Goal: Task Accomplishment & Management: Use online tool/utility

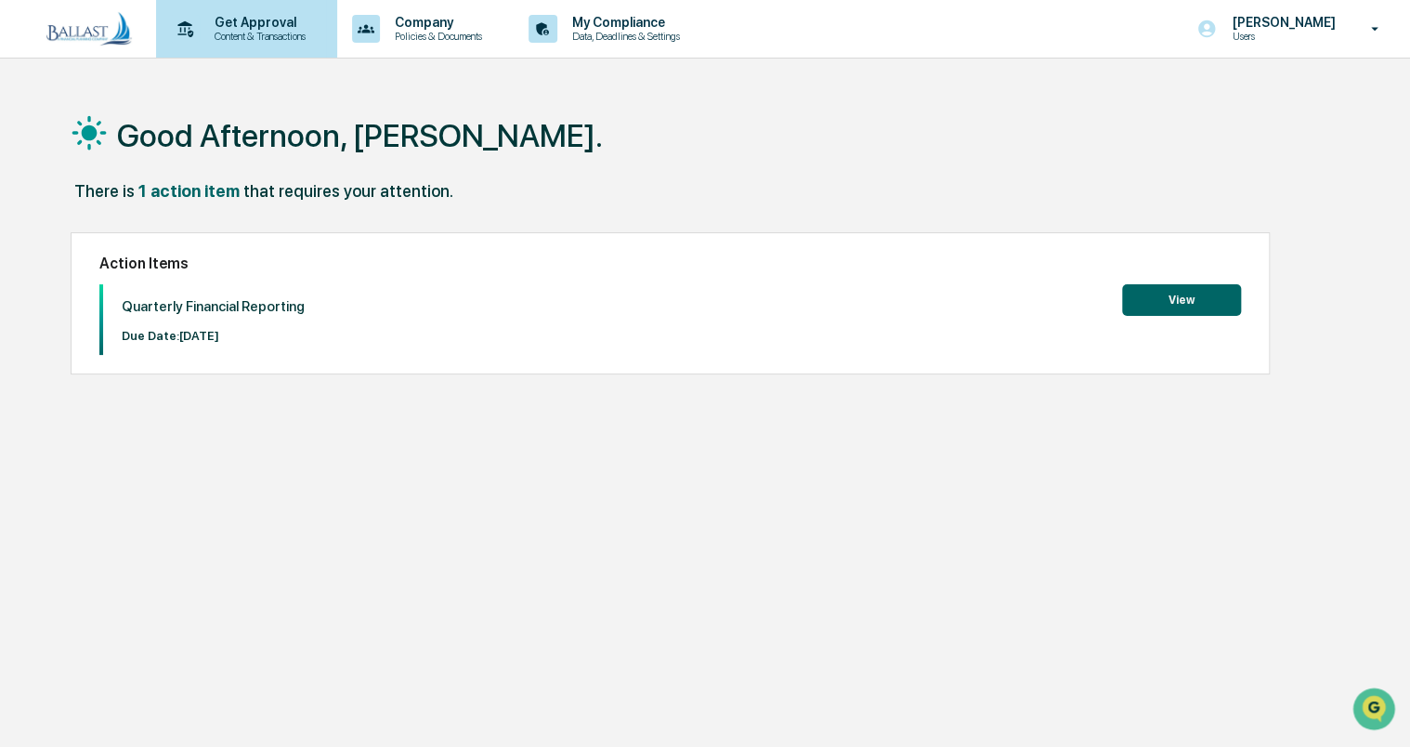
drag, startPoint x: 272, startPoint y: 19, endPoint x: 227, endPoint y: 34, distance: 48.2
click at [227, 34] on p "Content & Transactions" at bounding box center [257, 36] width 115 height 13
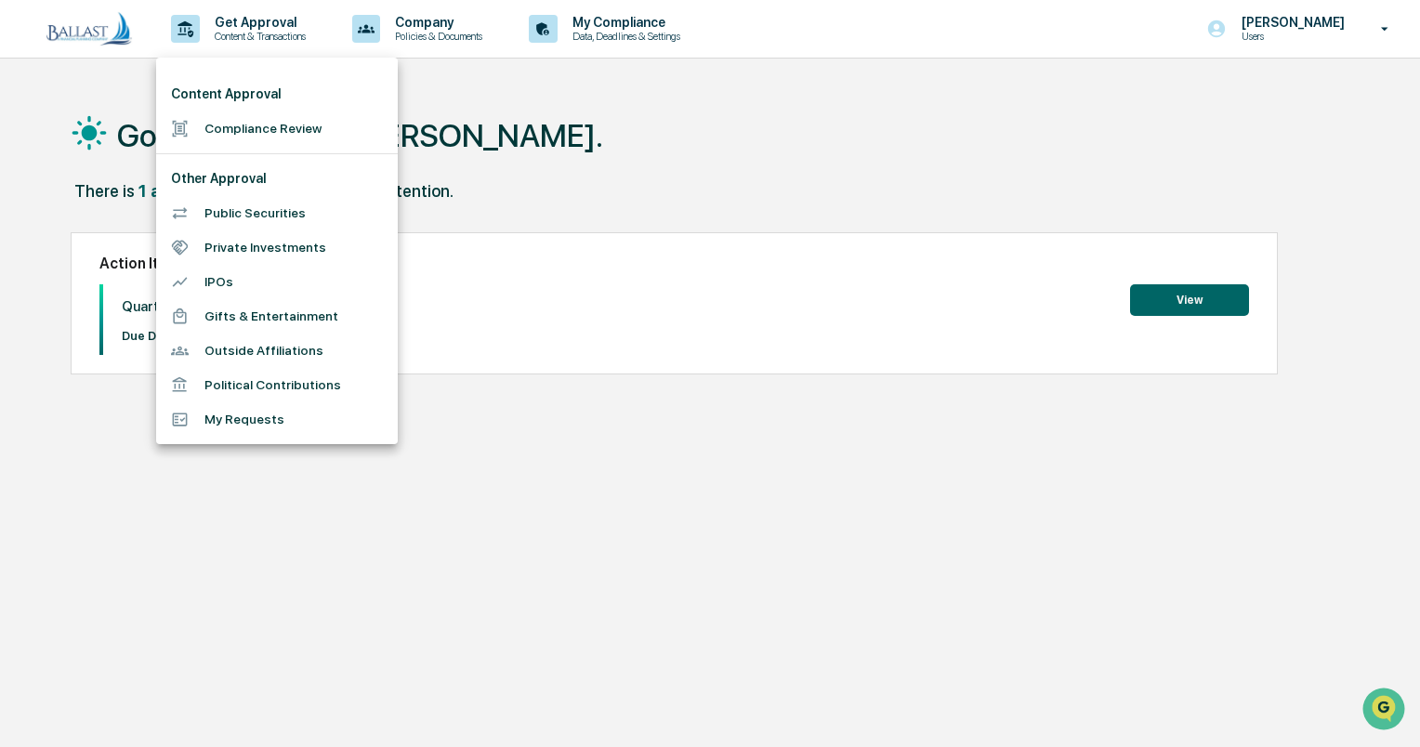
click at [873, 130] on div at bounding box center [710, 373] width 1420 height 747
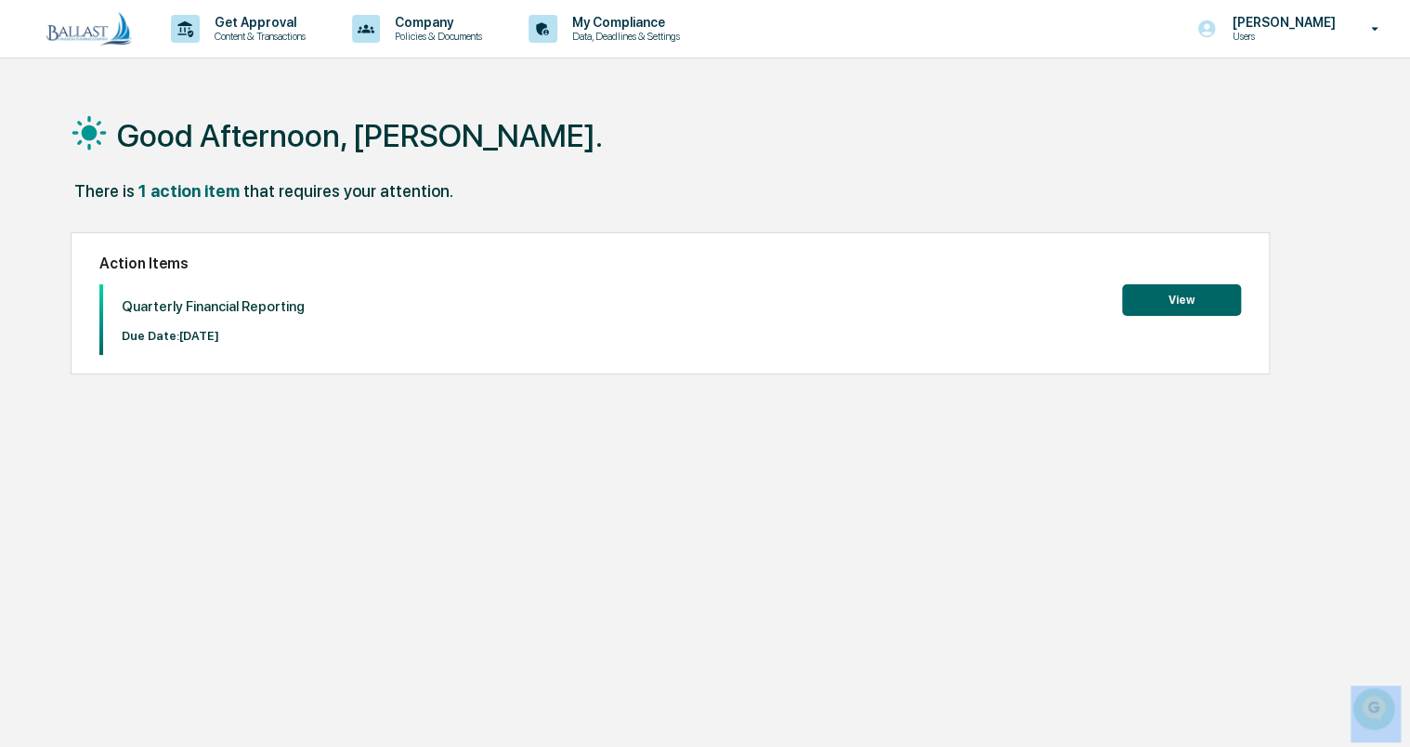
click at [873, 130] on div at bounding box center [705, 373] width 1410 height 747
click at [259, 26] on p "Get Approval" at bounding box center [257, 22] width 115 height 15
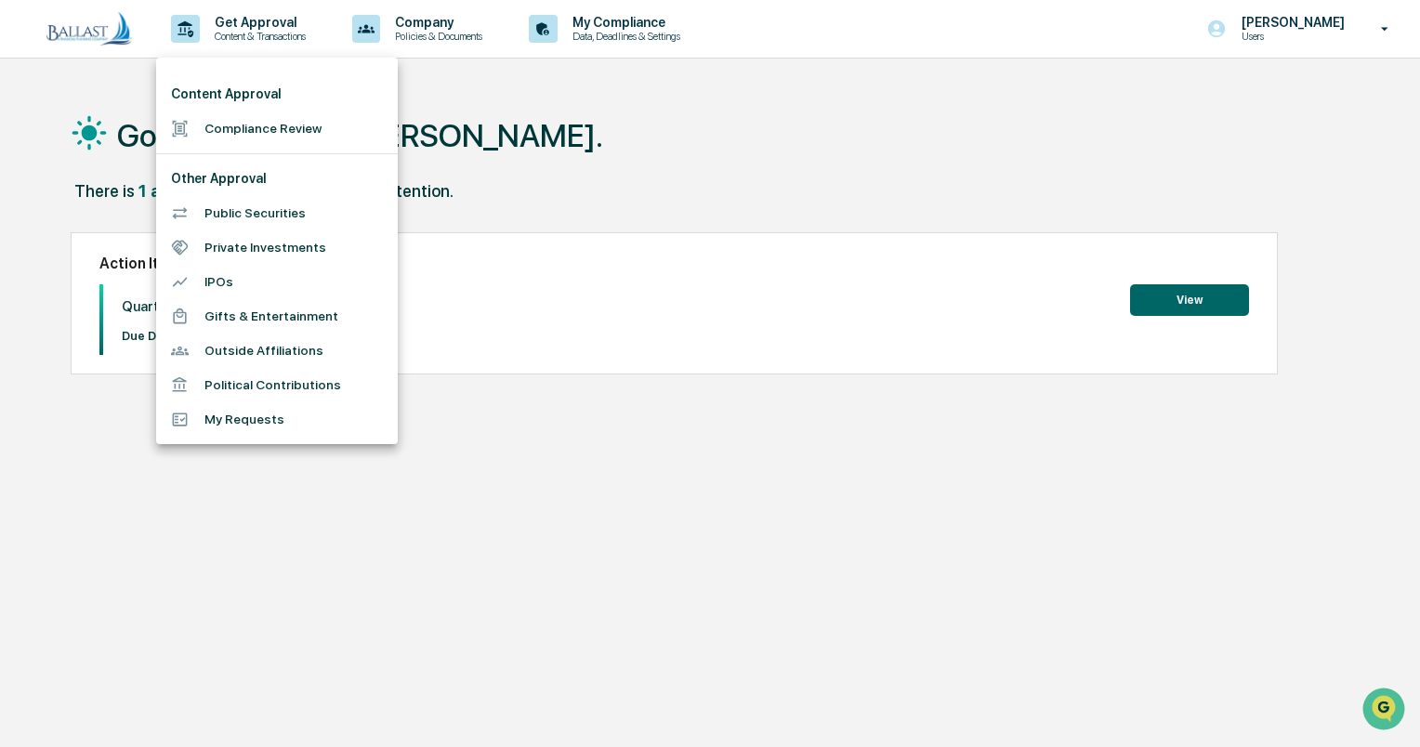
click at [609, 111] on div at bounding box center [710, 373] width 1420 height 747
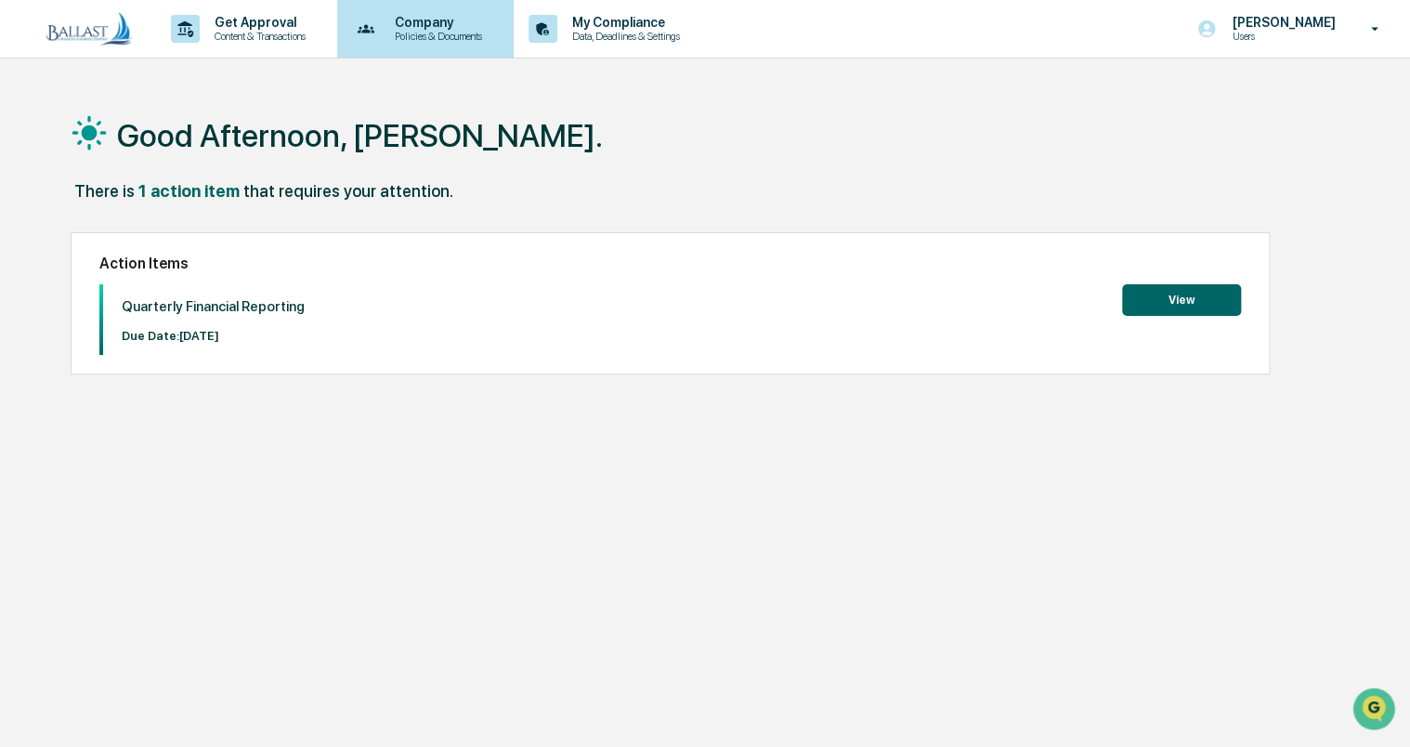
click at [468, 35] on p "Policies & Documents" at bounding box center [435, 36] width 111 height 13
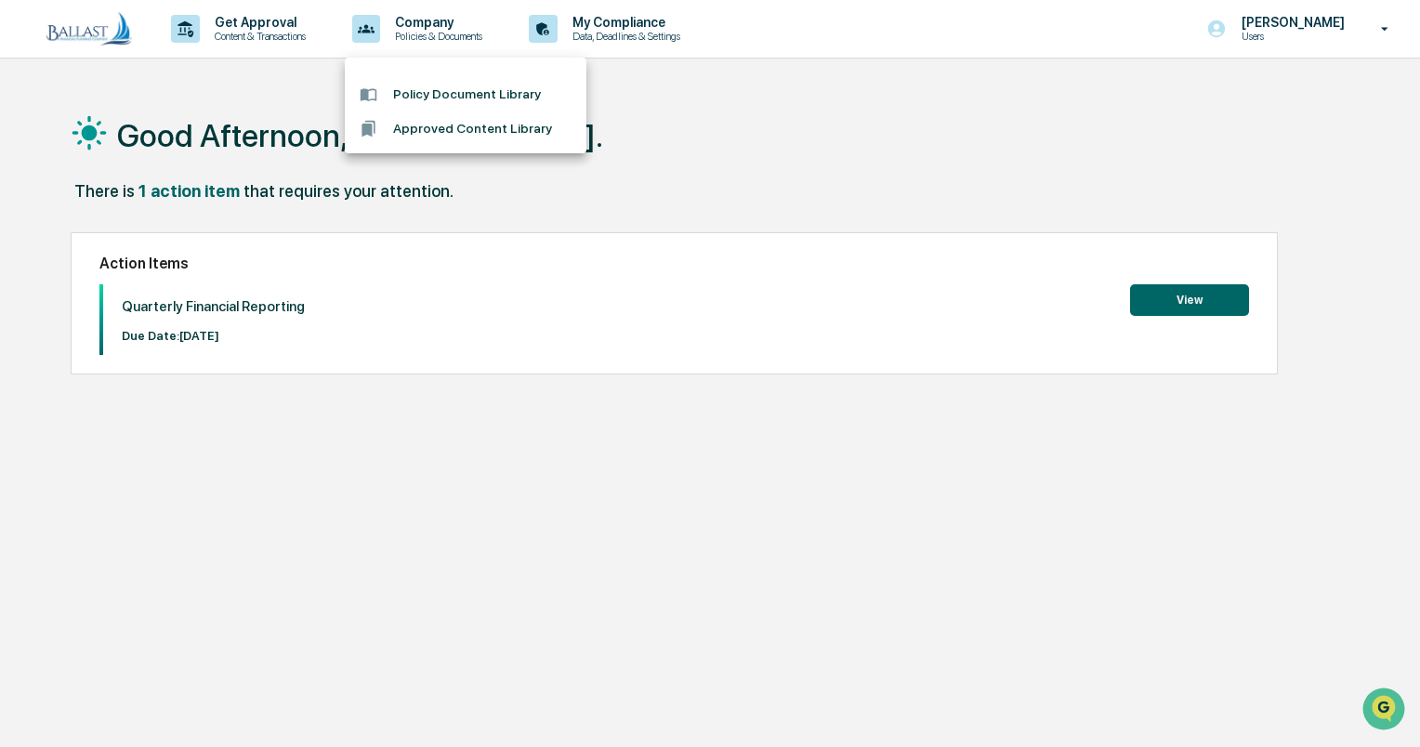
click at [818, 120] on div at bounding box center [710, 373] width 1420 height 747
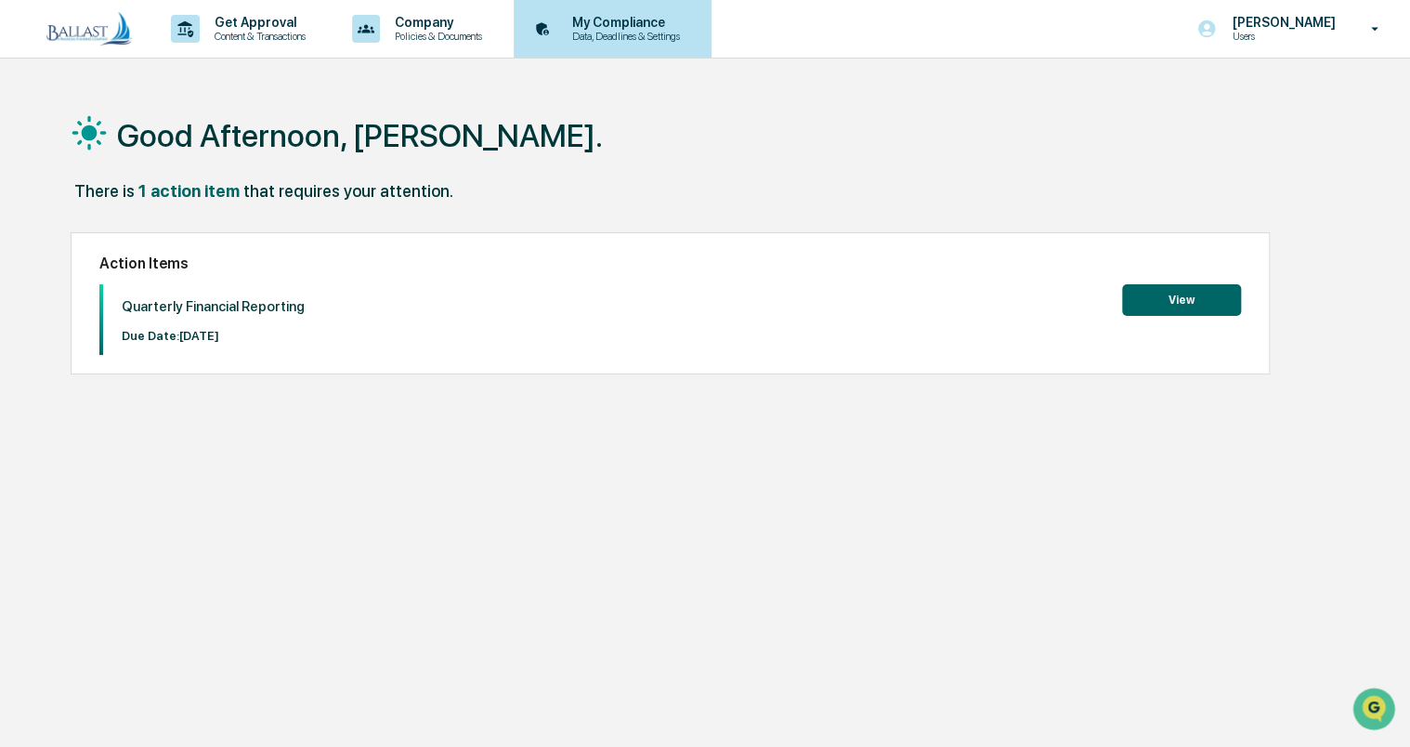
click at [646, 33] on p "Data, Deadlines & Settings" at bounding box center [623, 36] width 132 height 13
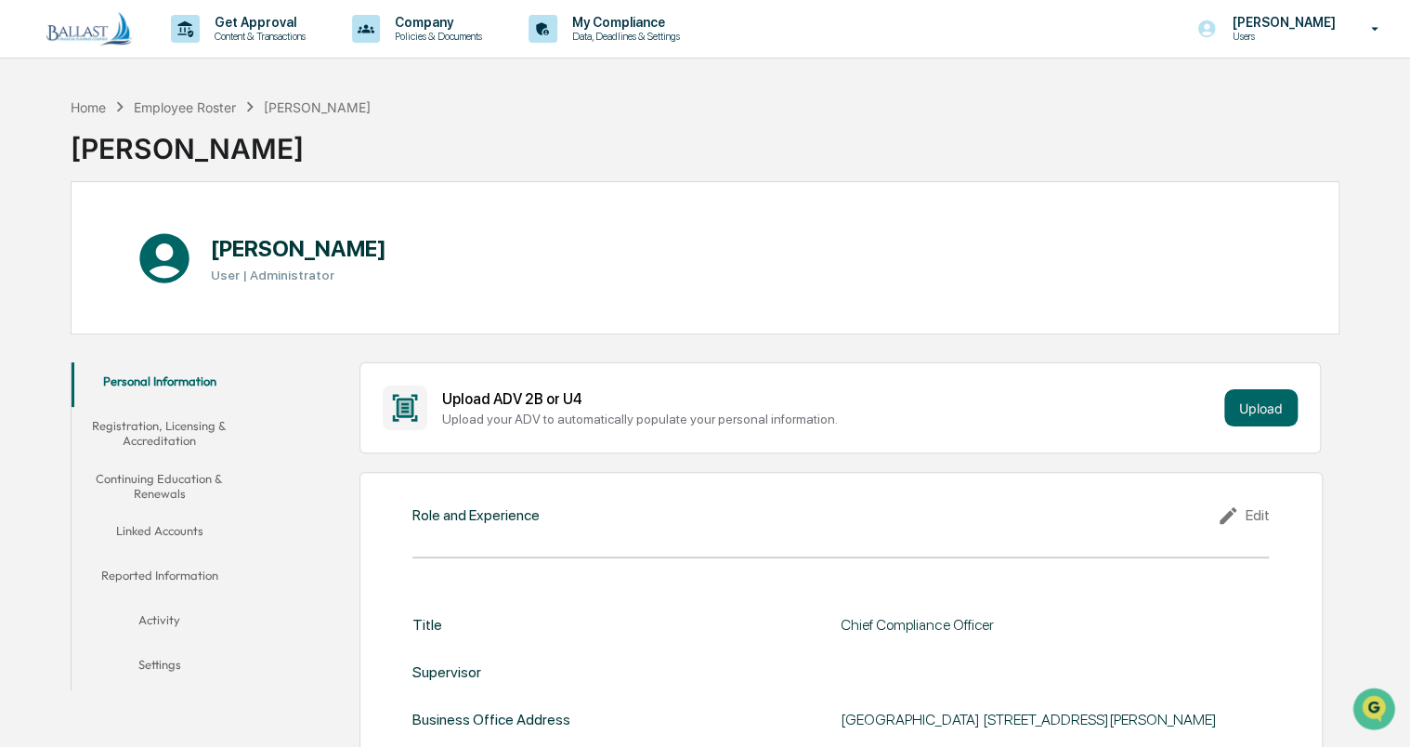
click at [817, 93] on div "Home Employee Roster William Speacht William Speacht" at bounding box center [705, 134] width 1269 height 93
click at [1379, 26] on icon at bounding box center [1375, 29] width 33 height 18
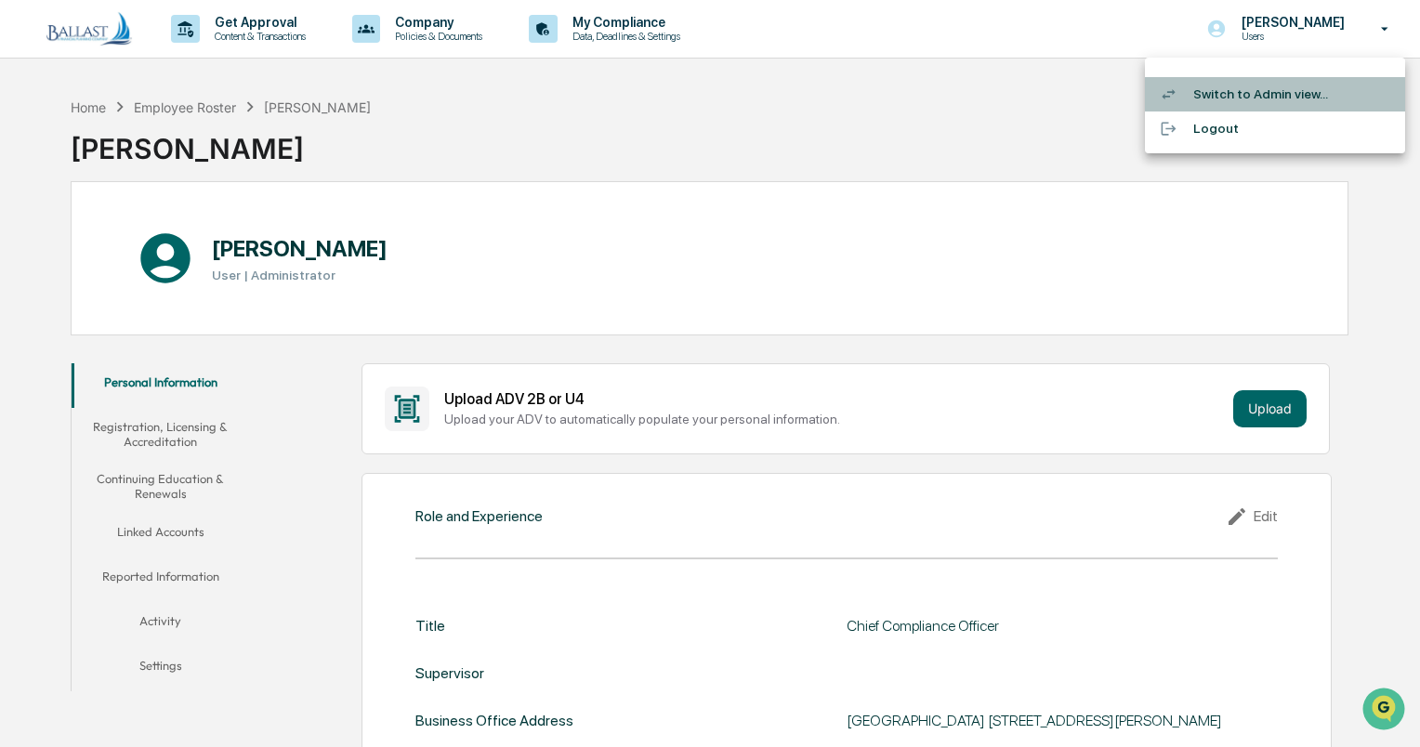
click at [1271, 92] on li "Switch to Admin view..." at bounding box center [1275, 94] width 260 height 34
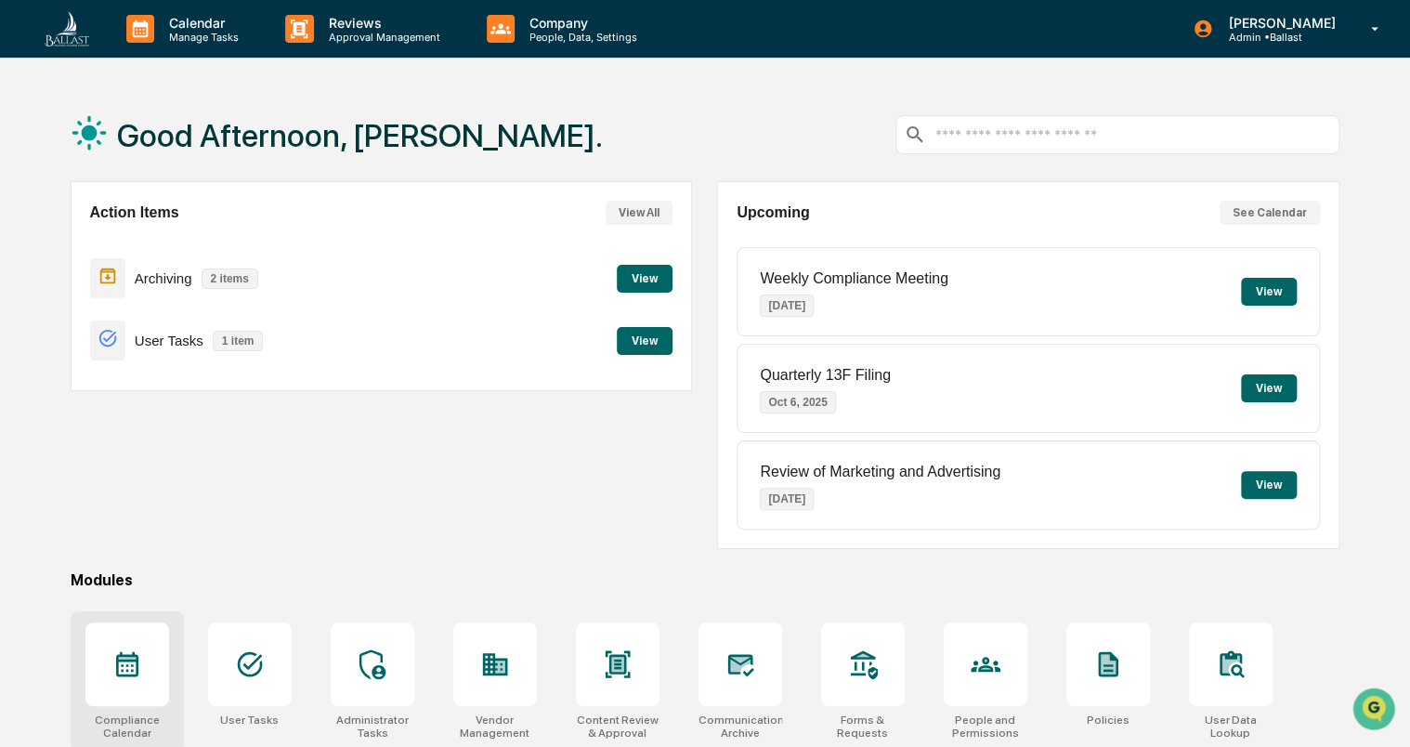
click at [131, 669] on icon at bounding box center [127, 664] width 22 height 25
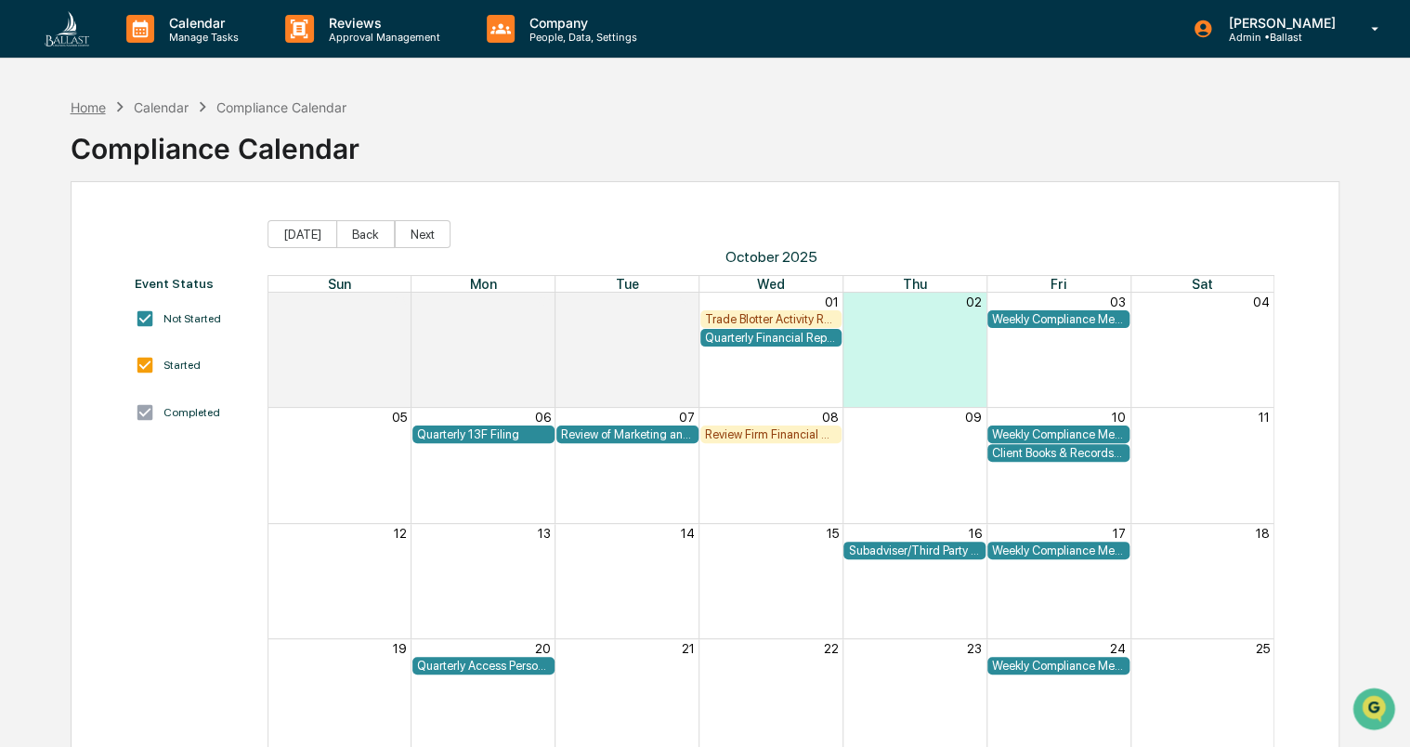
click at [96, 100] on div "Home" at bounding box center [88, 107] width 35 height 16
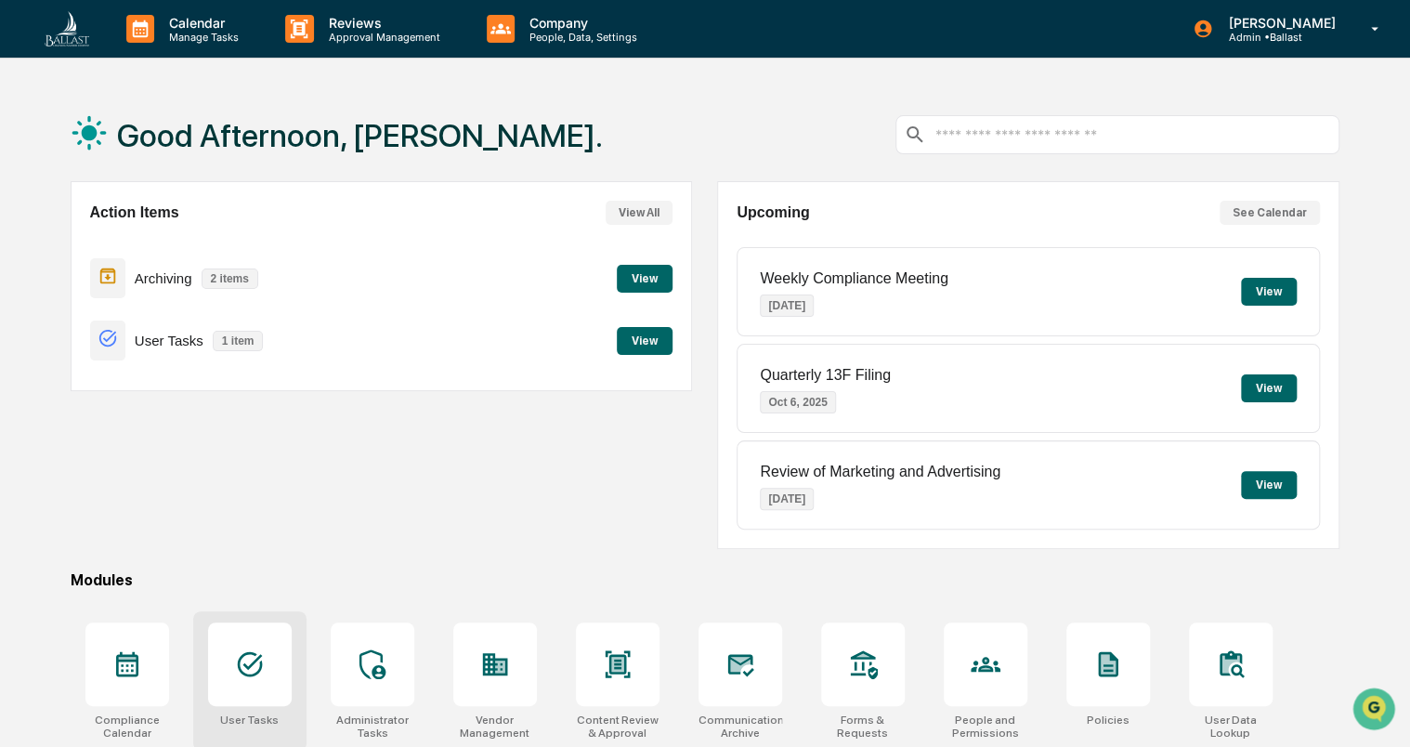
click at [275, 654] on div at bounding box center [250, 664] width 84 height 84
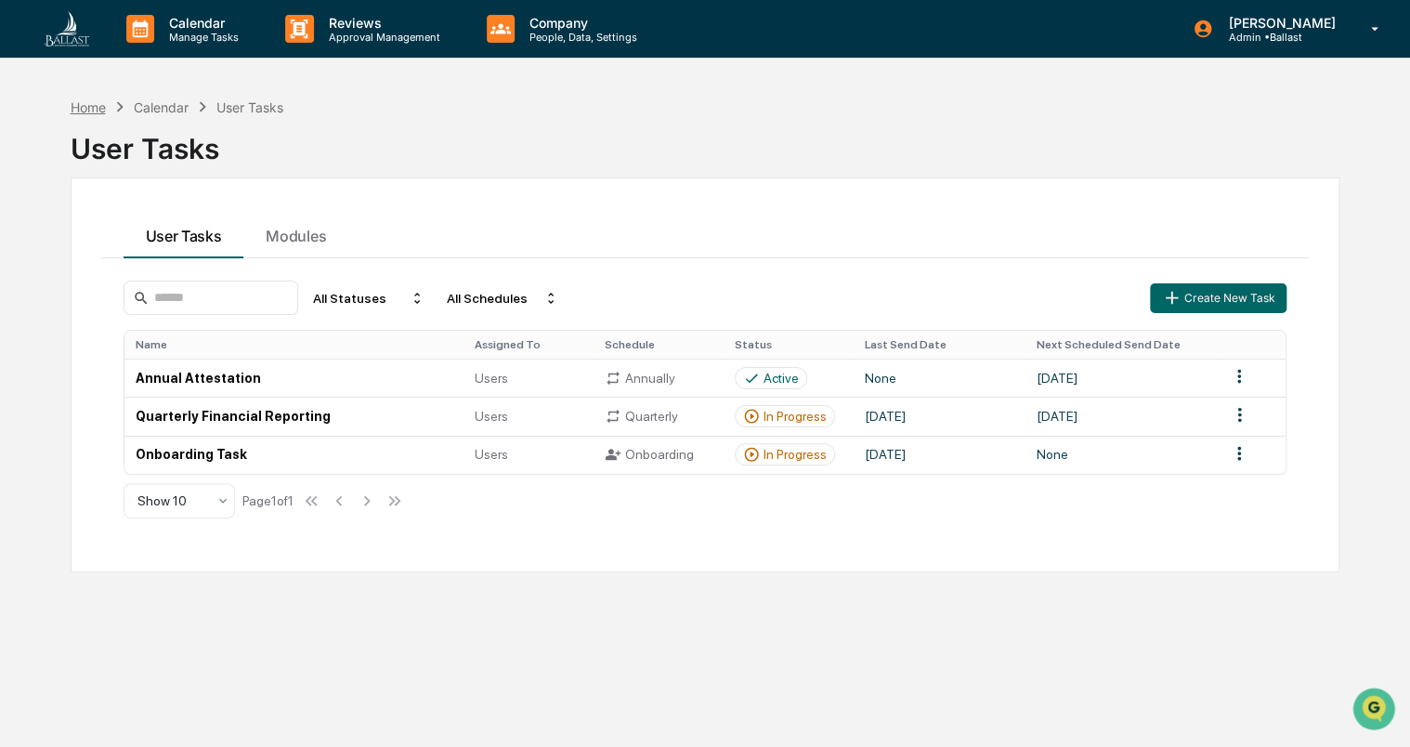
click at [91, 101] on div "Home" at bounding box center [88, 107] width 35 height 16
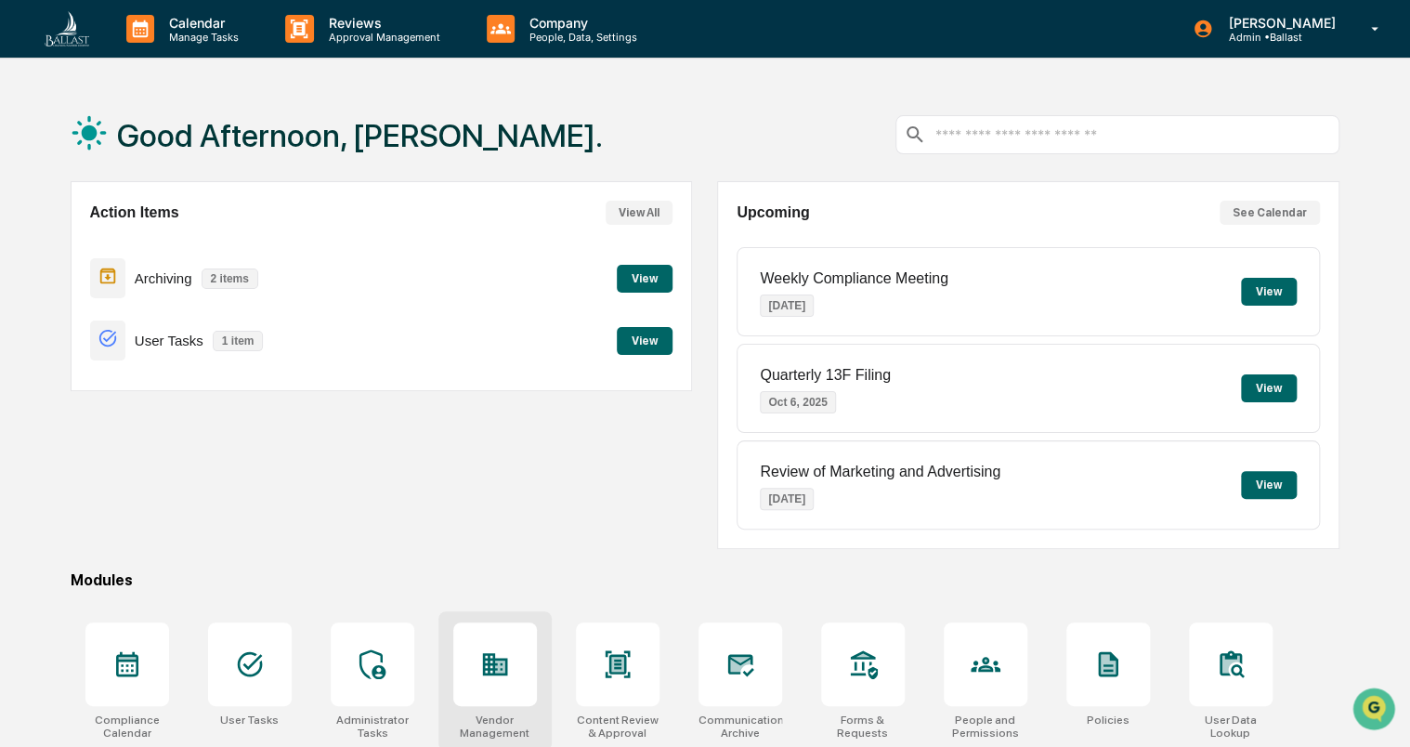
click at [512, 676] on div at bounding box center [495, 664] width 84 height 84
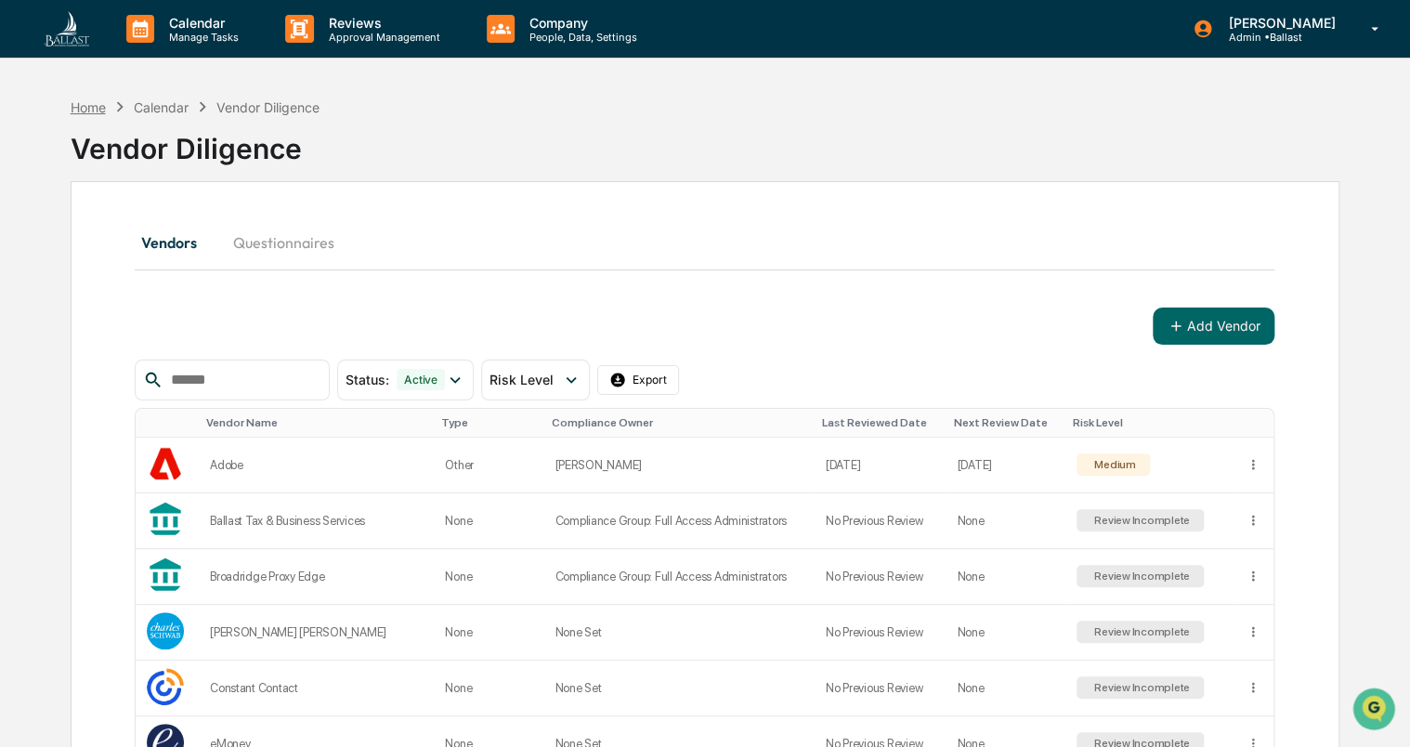
click at [95, 105] on div "Home" at bounding box center [88, 107] width 35 height 16
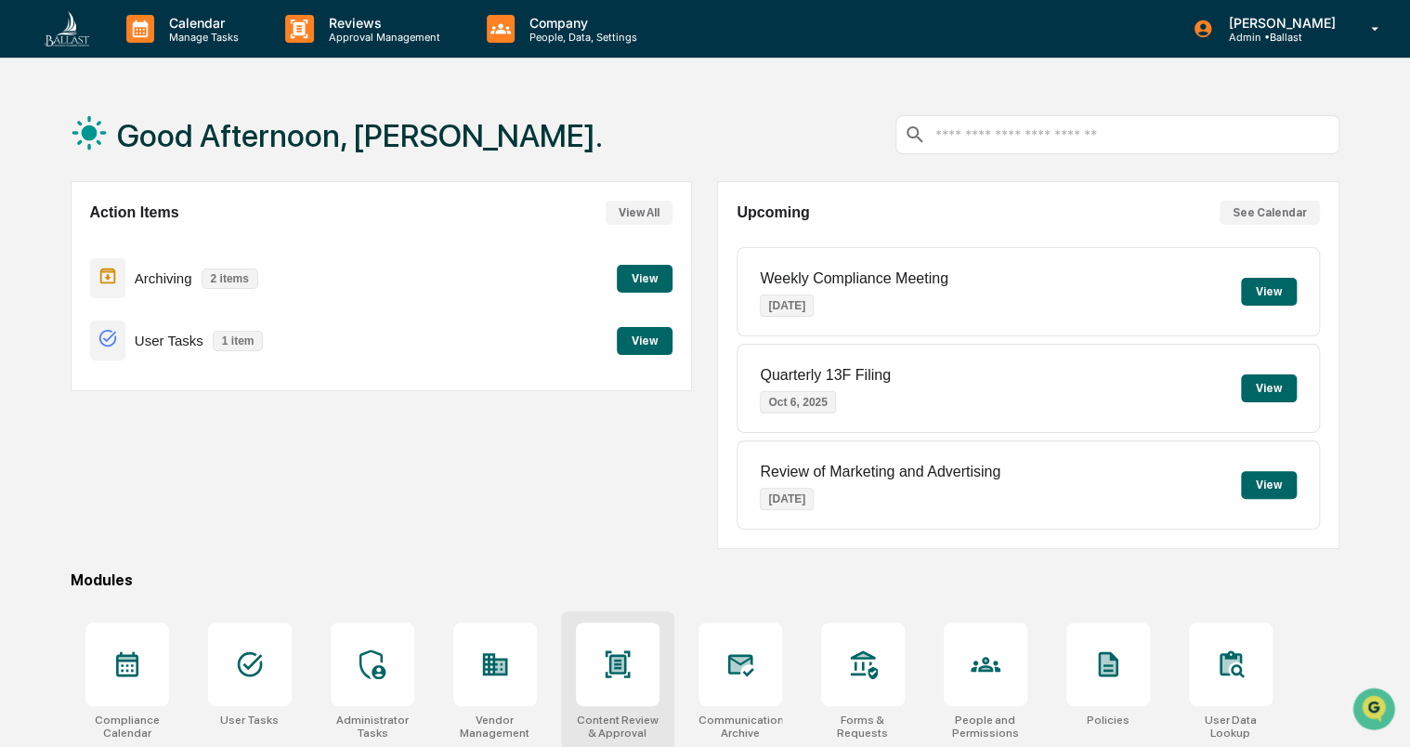
click at [613, 651] on icon at bounding box center [618, 664] width 30 height 30
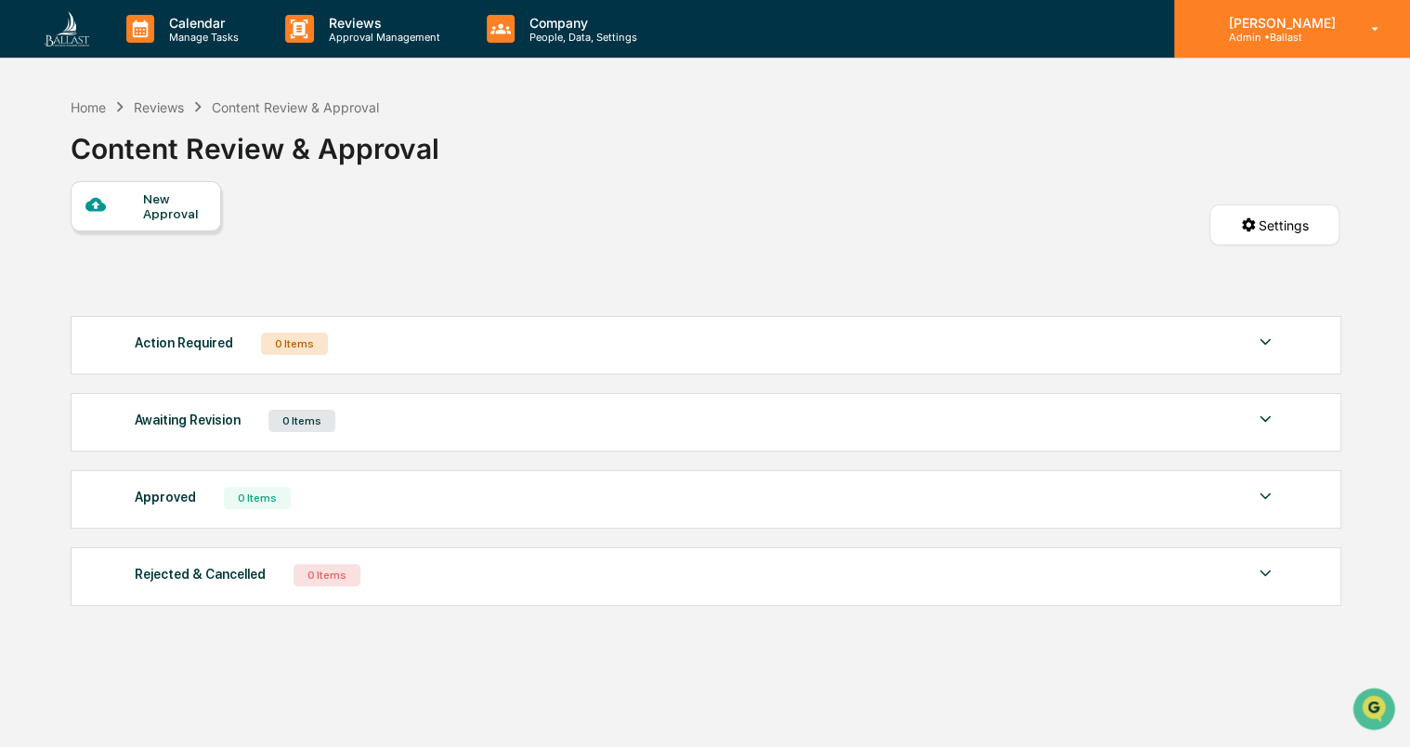
click at [1268, 33] on p "Admin • Ballast" at bounding box center [1278, 37] width 131 height 13
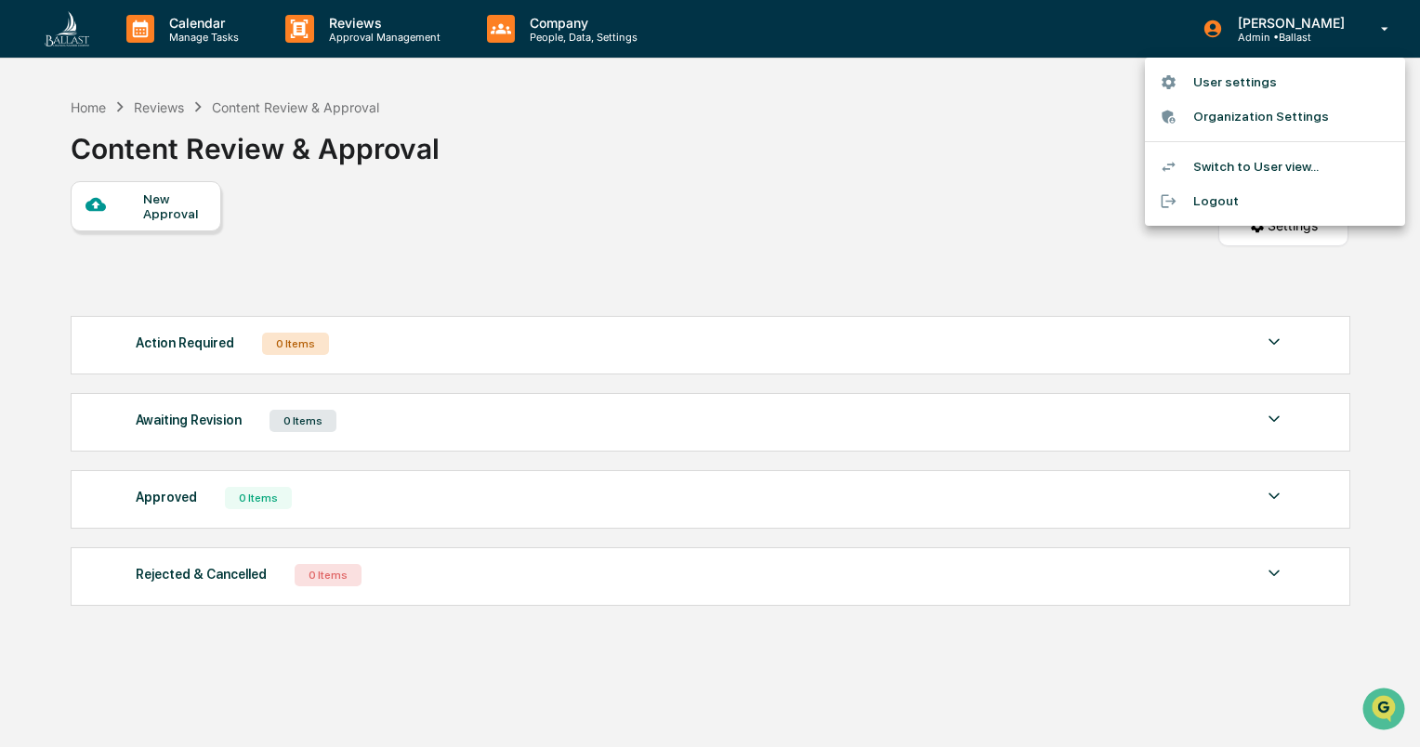
click at [1270, 161] on li "Switch to User view..." at bounding box center [1275, 167] width 260 height 34
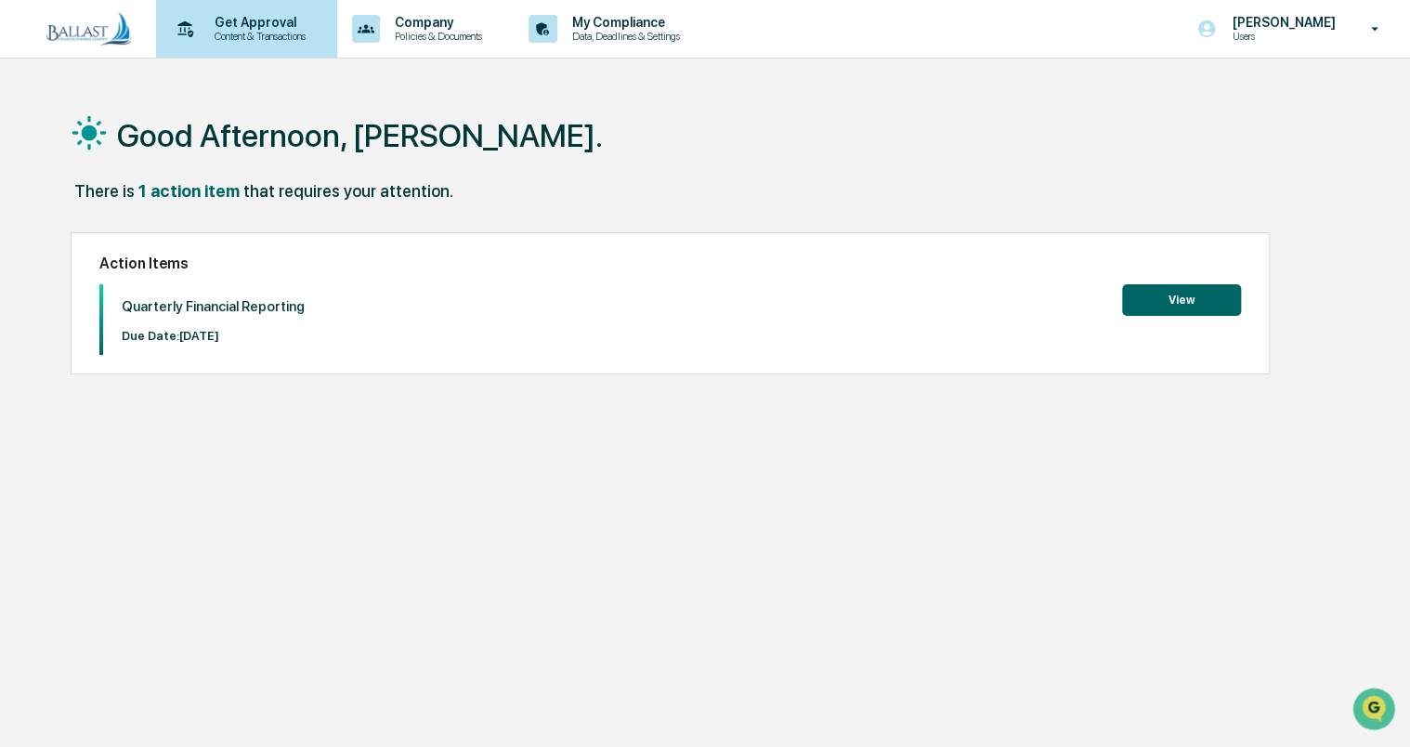
click at [260, 31] on p "Content & Transactions" at bounding box center [257, 36] width 115 height 13
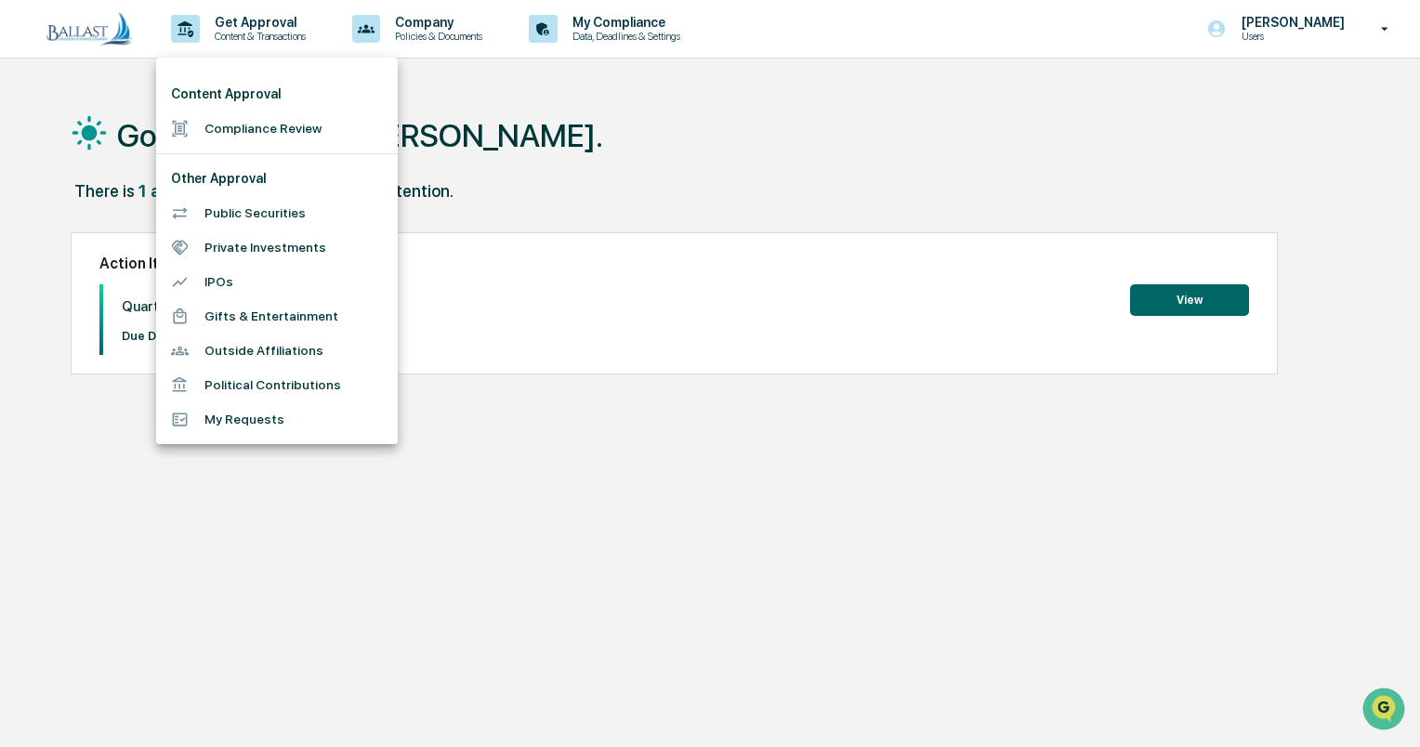
click at [538, 143] on div at bounding box center [710, 373] width 1420 height 747
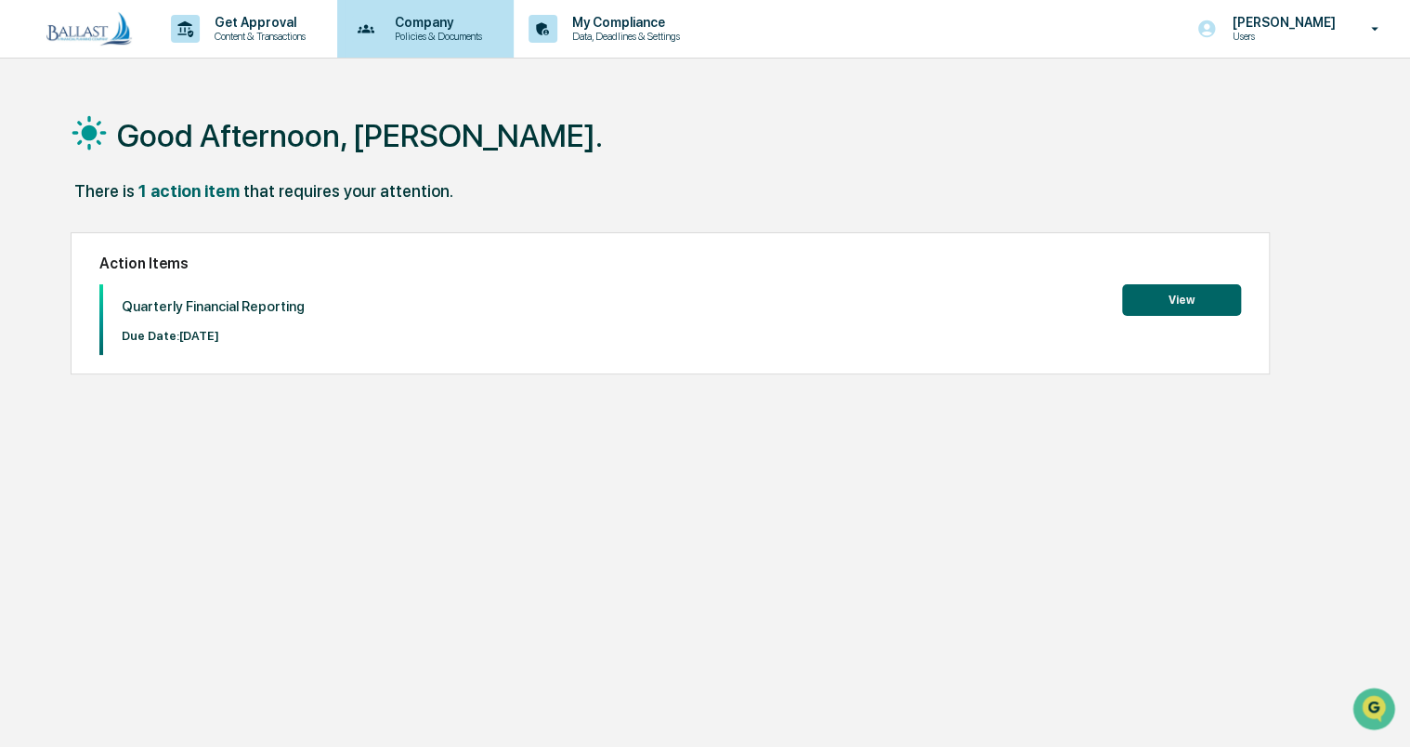
click at [451, 34] on p "Policies & Documents" at bounding box center [435, 36] width 111 height 13
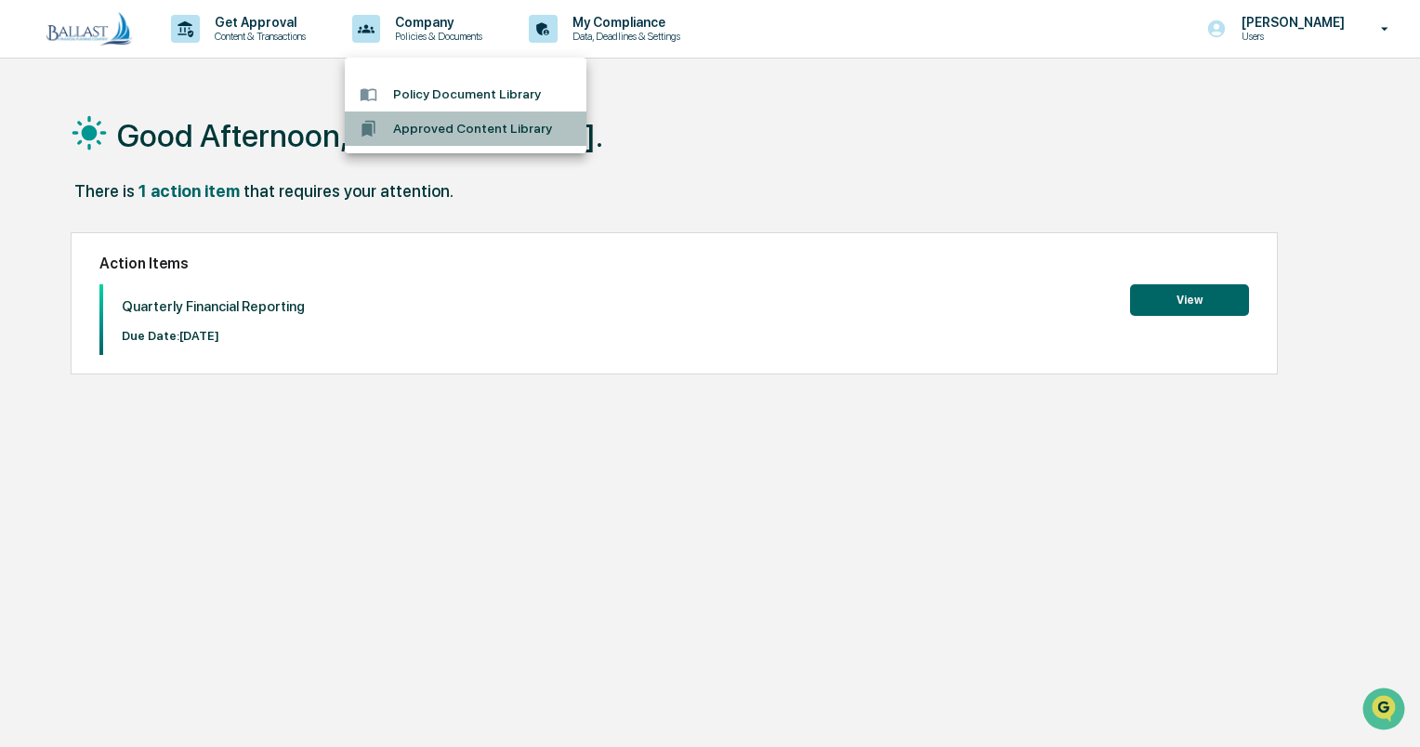
click at [478, 132] on li "Approved Content Library" at bounding box center [466, 128] width 242 height 34
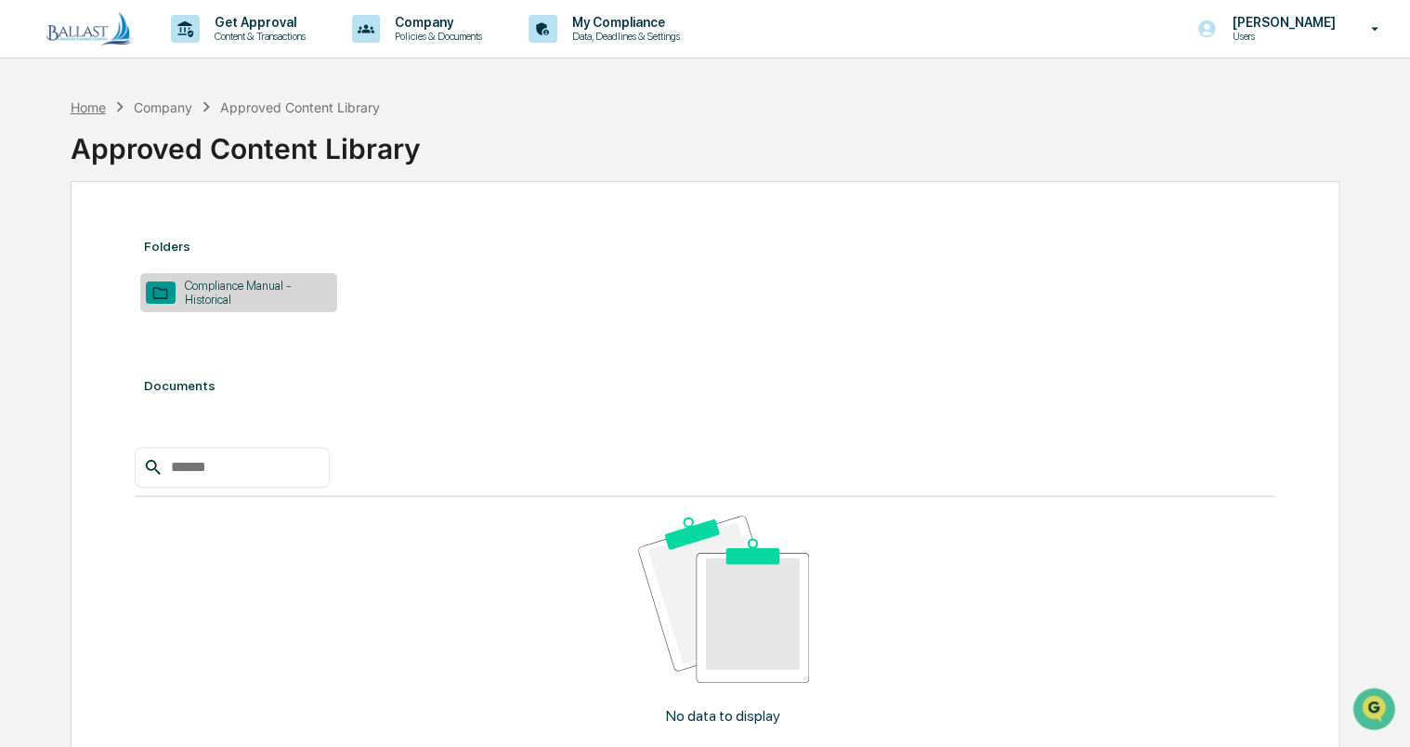
click at [96, 104] on div "Home" at bounding box center [88, 107] width 35 height 16
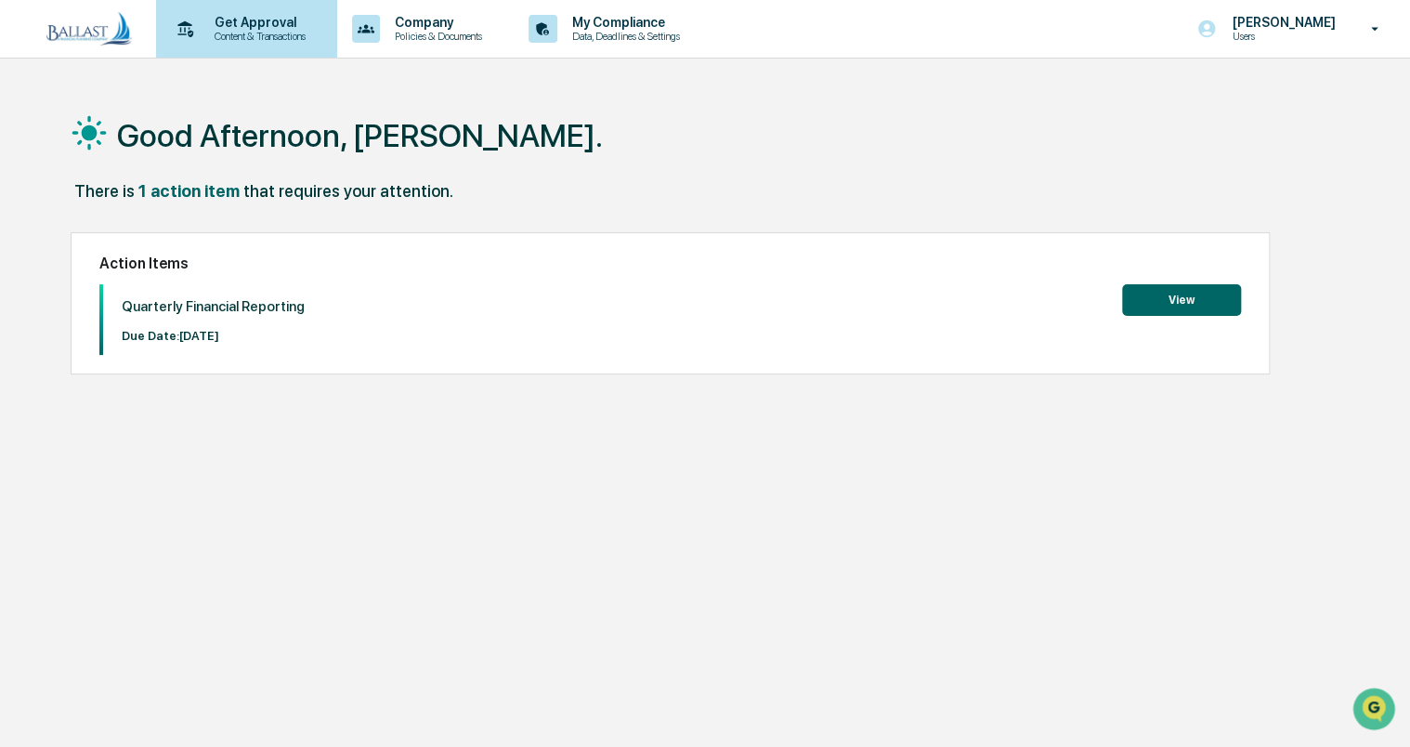
click at [238, 33] on p "Content & Transactions" at bounding box center [257, 36] width 115 height 13
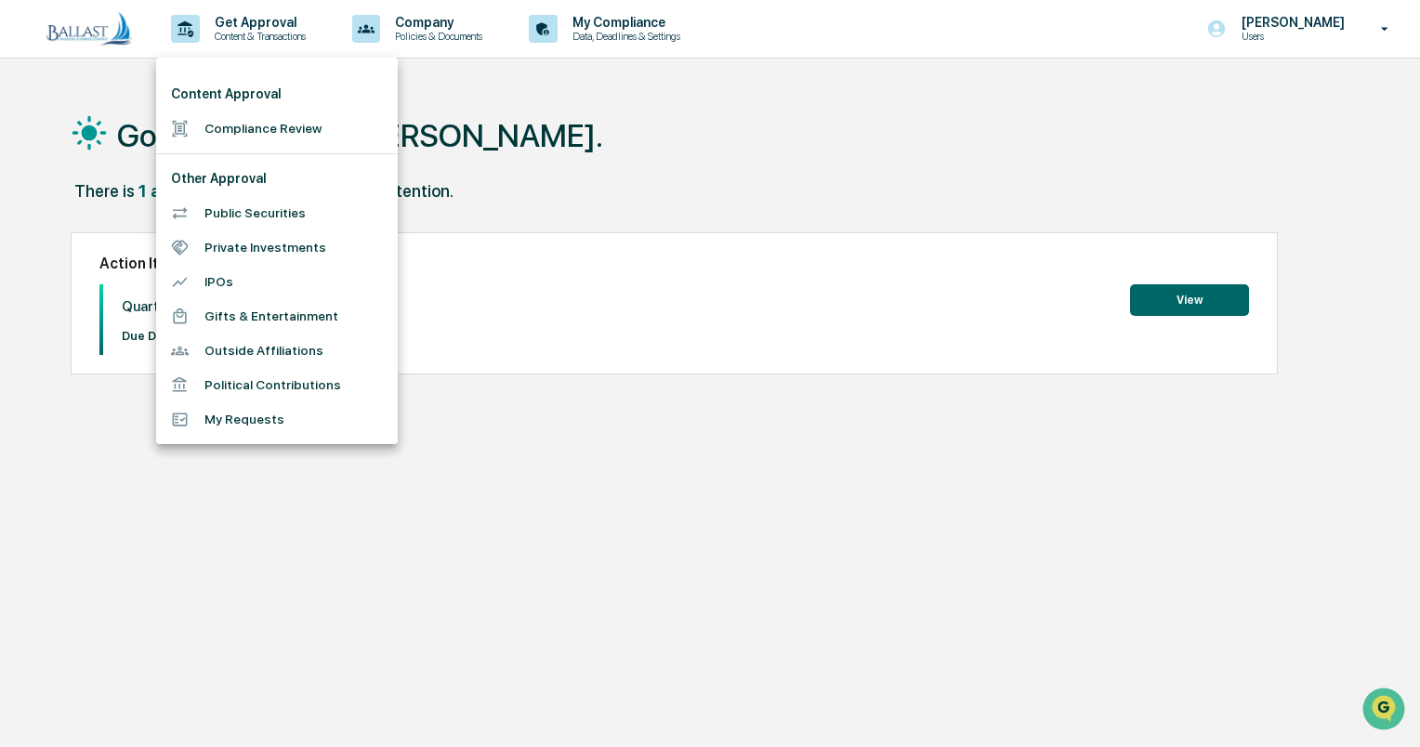
click at [1388, 30] on div at bounding box center [710, 373] width 1420 height 747
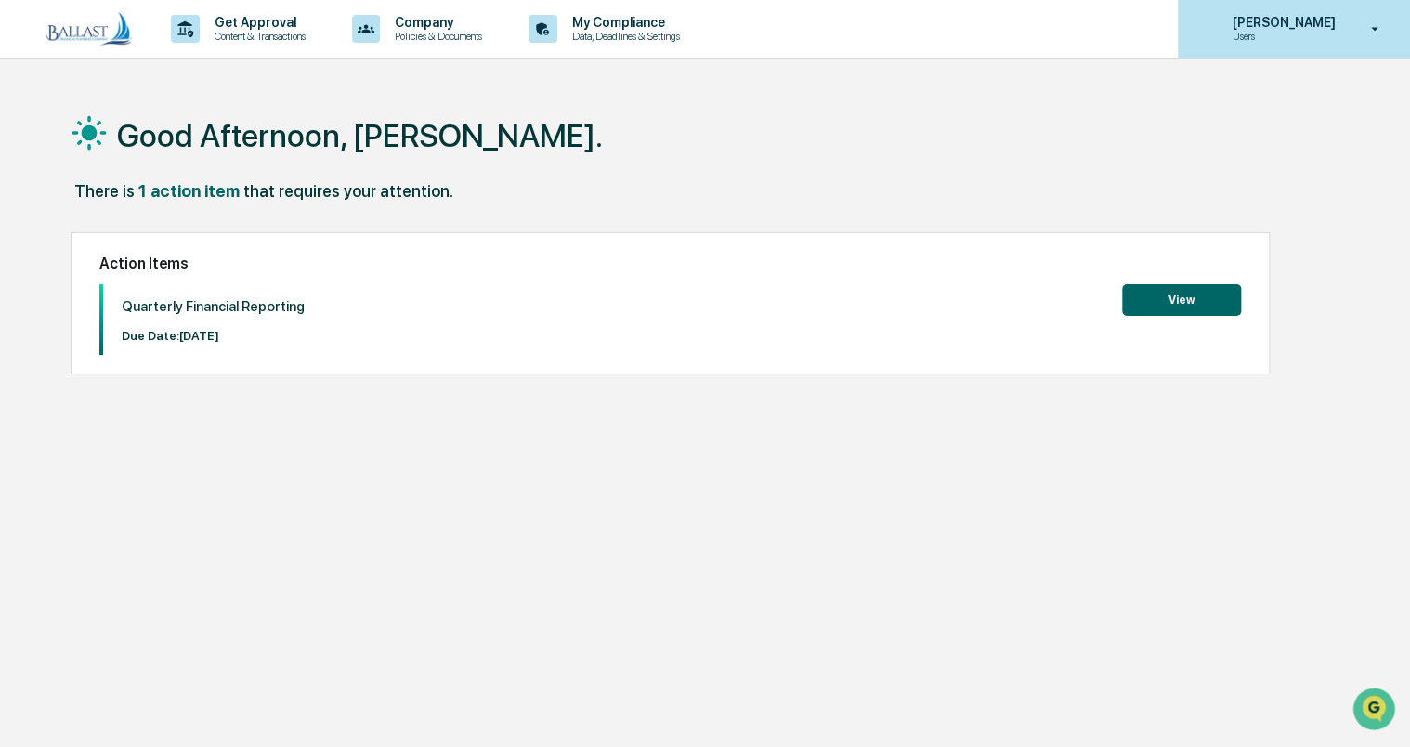
click at [1305, 24] on p "[PERSON_NAME]" at bounding box center [1280, 22] width 127 height 15
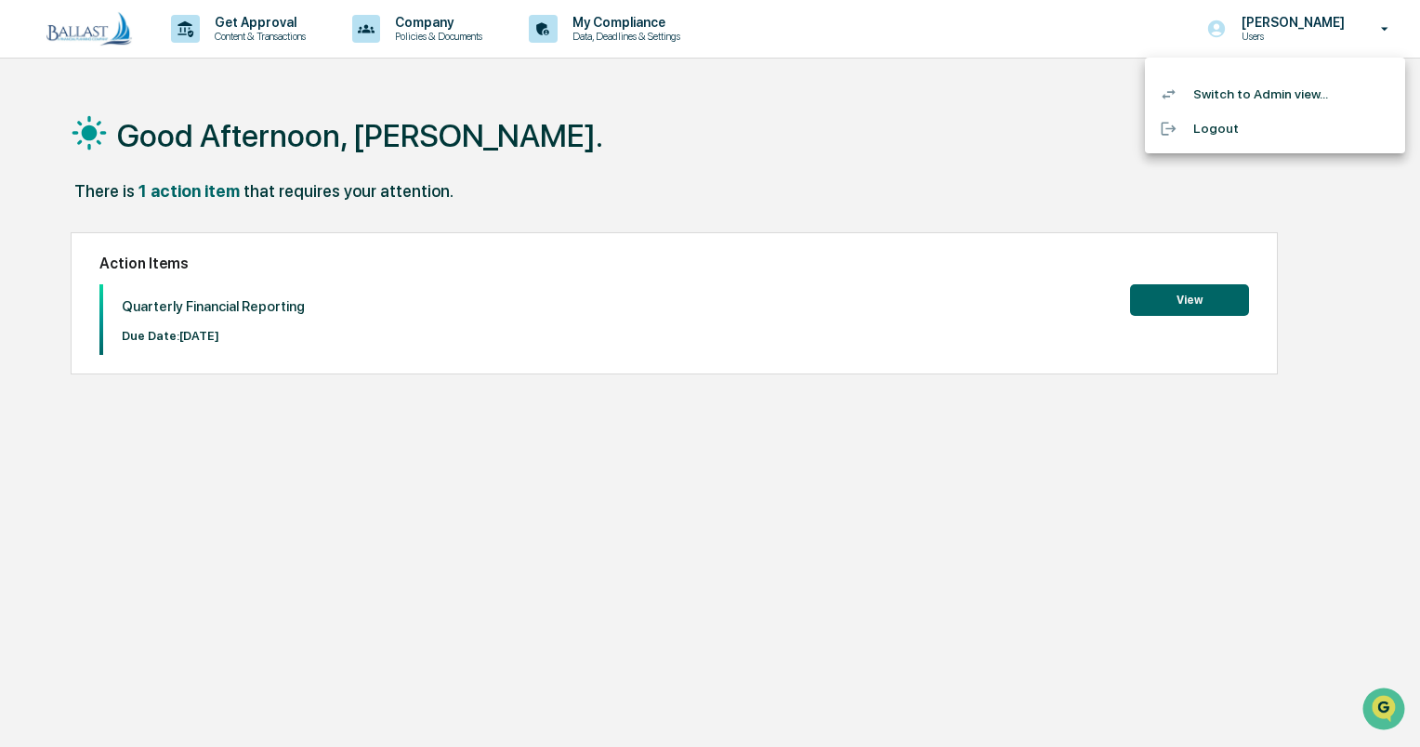
click at [1251, 97] on li "Switch to Admin view..." at bounding box center [1275, 94] width 260 height 34
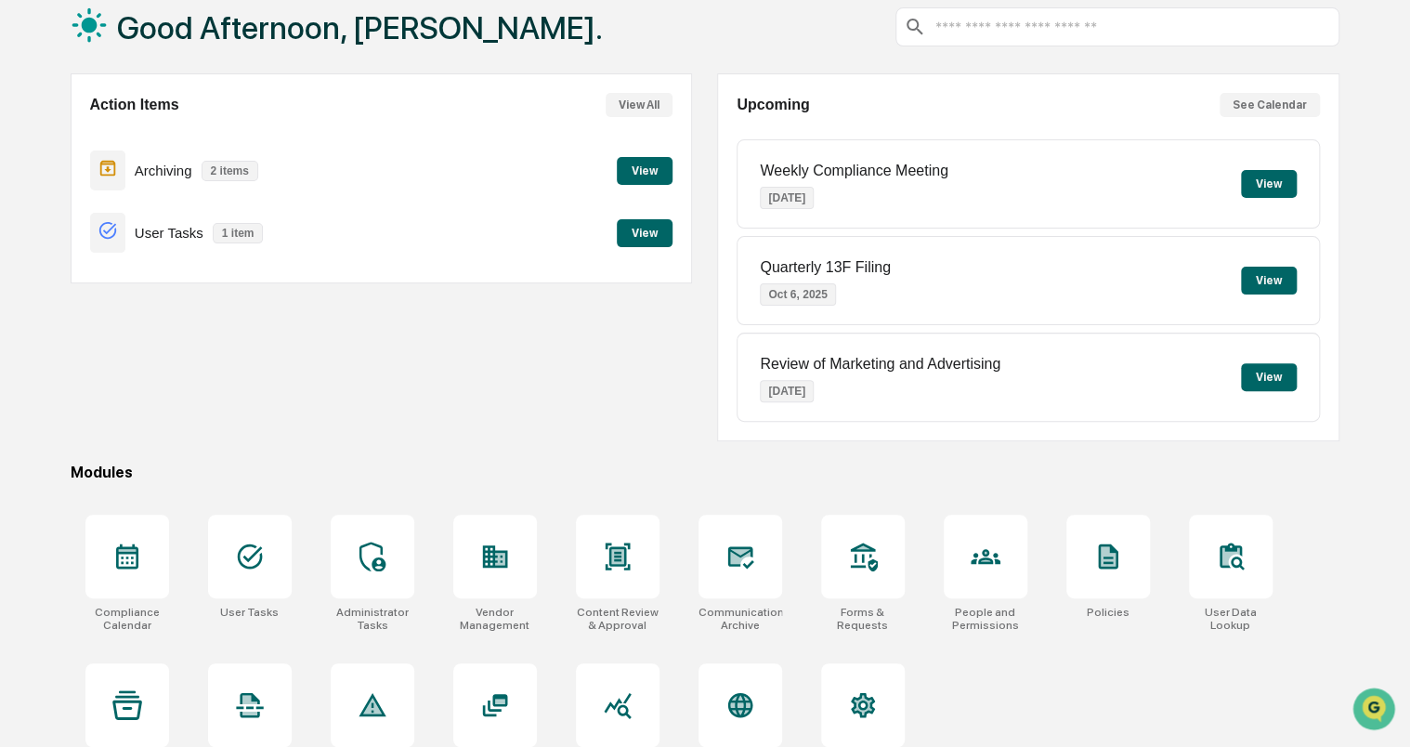
scroll to position [151, 0]
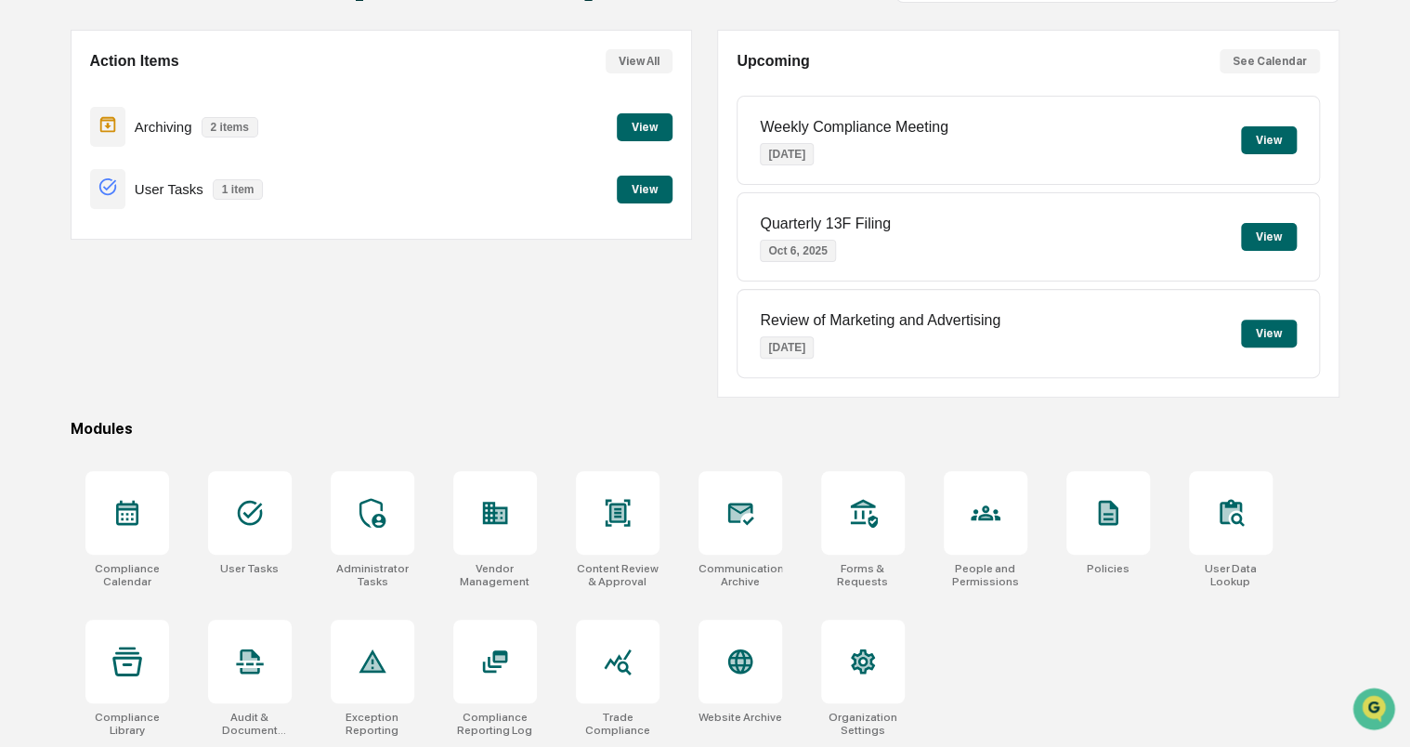
click at [395, 316] on div "Action Items View All Archiving 2 items View User Tasks 1 item View" at bounding box center [382, 214] width 622 height 368
click at [140, 647] on icon at bounding box center [127, 662] width 30 height 30
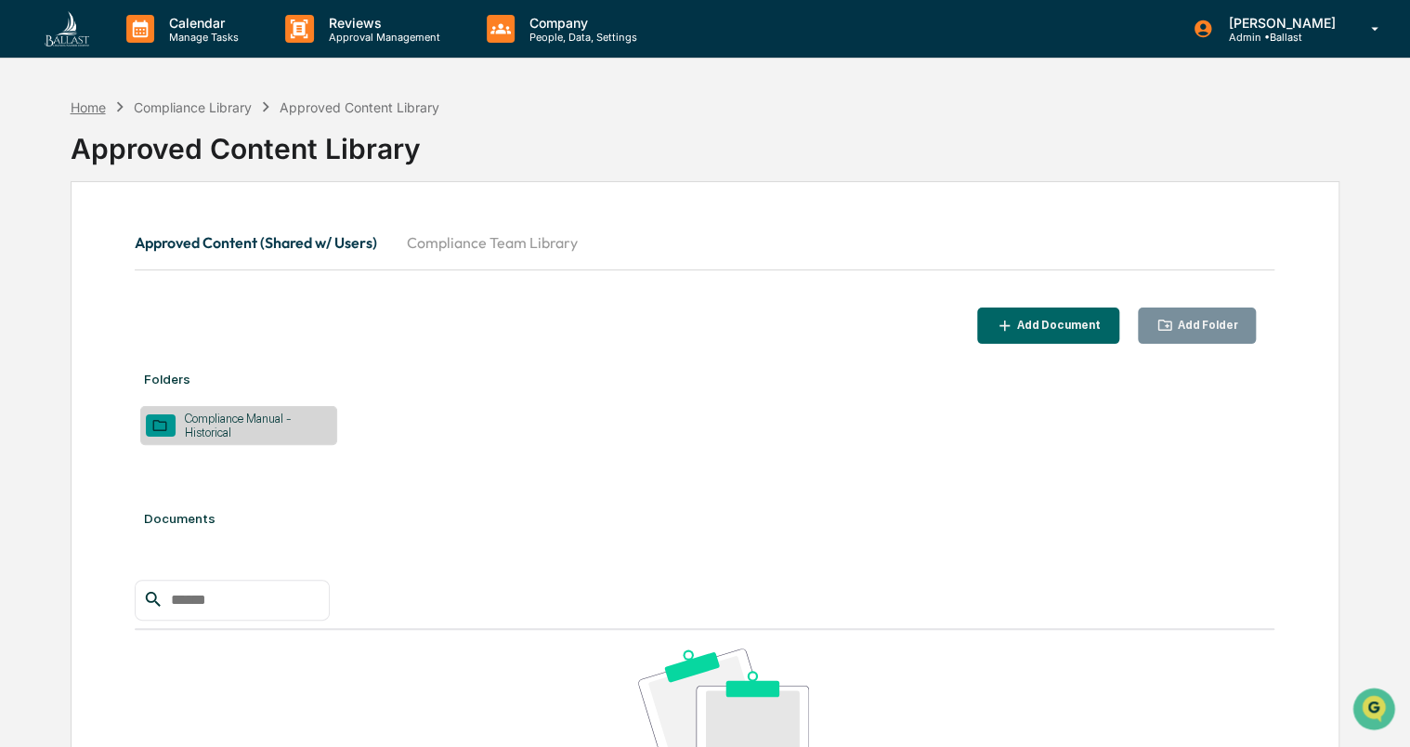
click at [94, 108] on div "Home" at bounding box center [88, 107] width 35 height 16
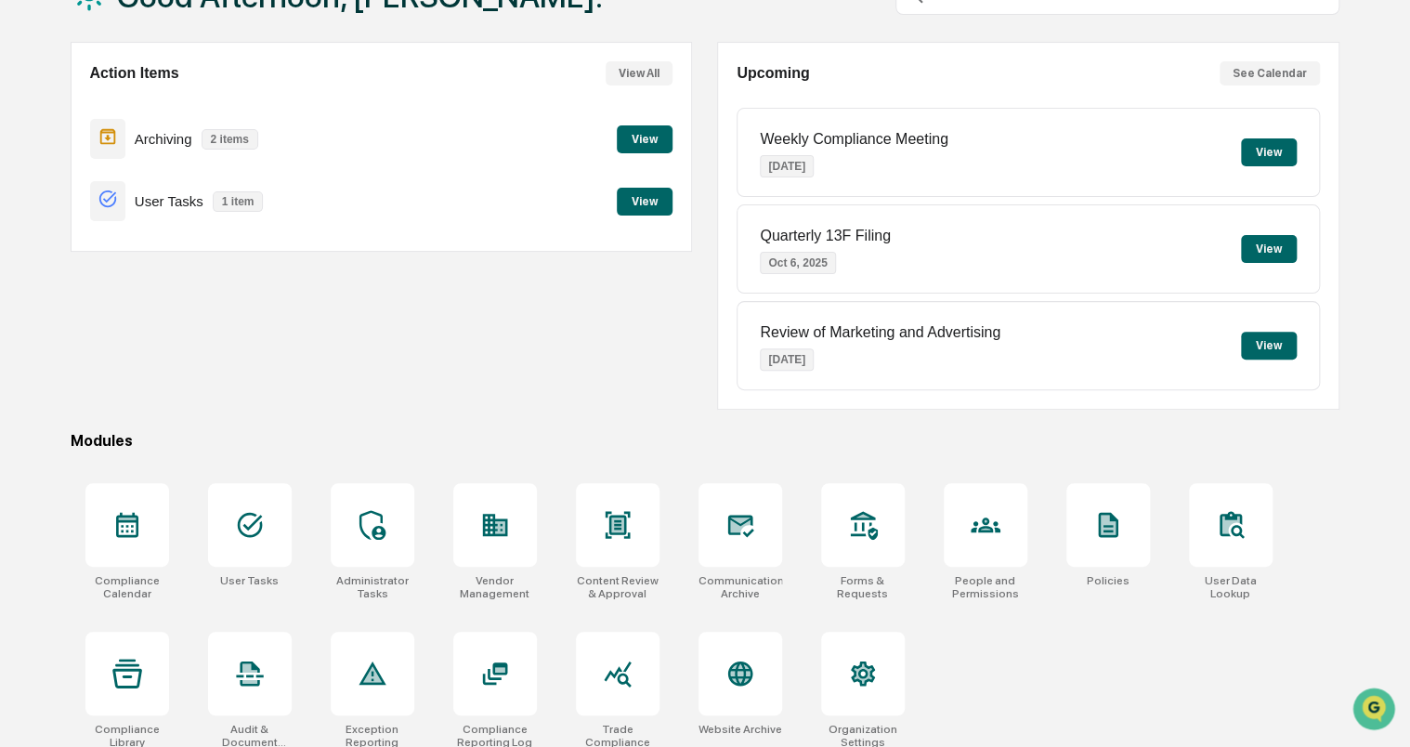
scroll to position [151, 0]
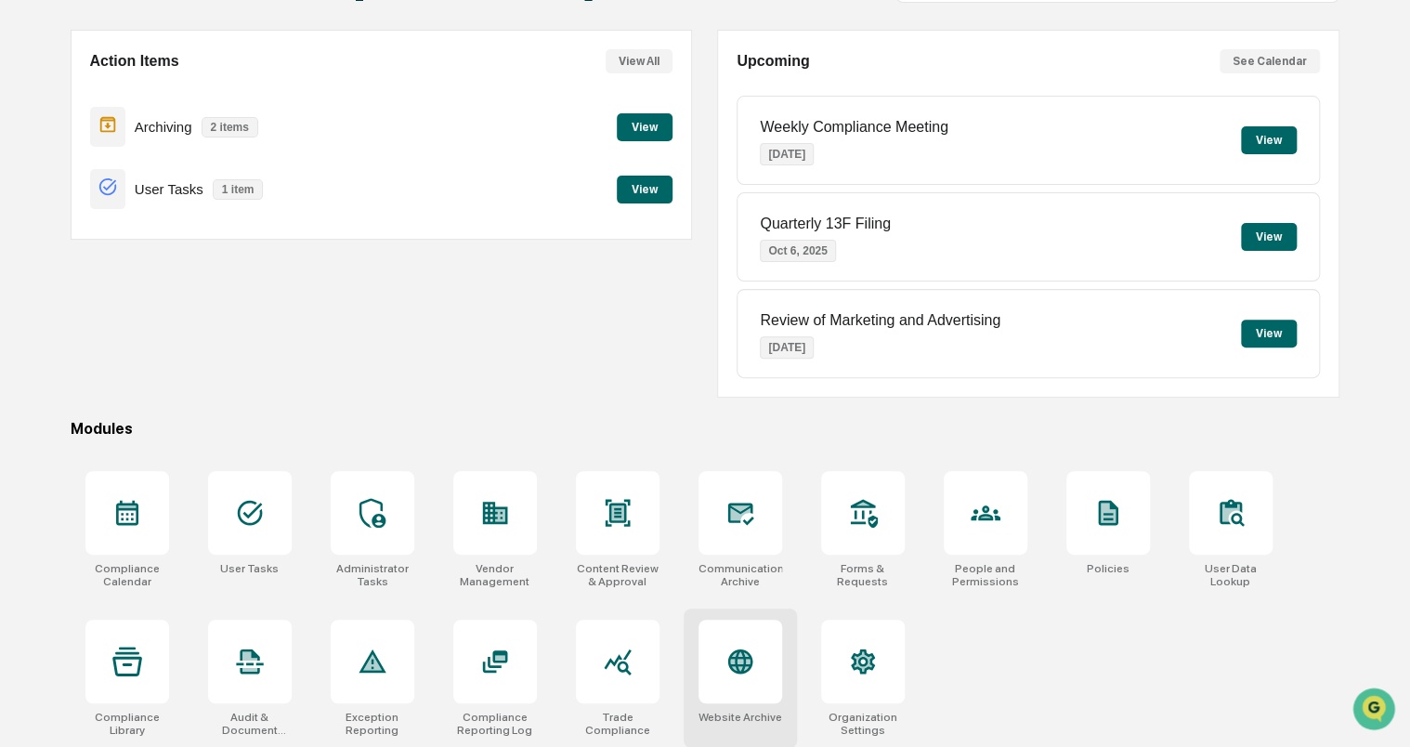
click at [745, 637] on div at bounding box center [741, 662] width 84 height 84
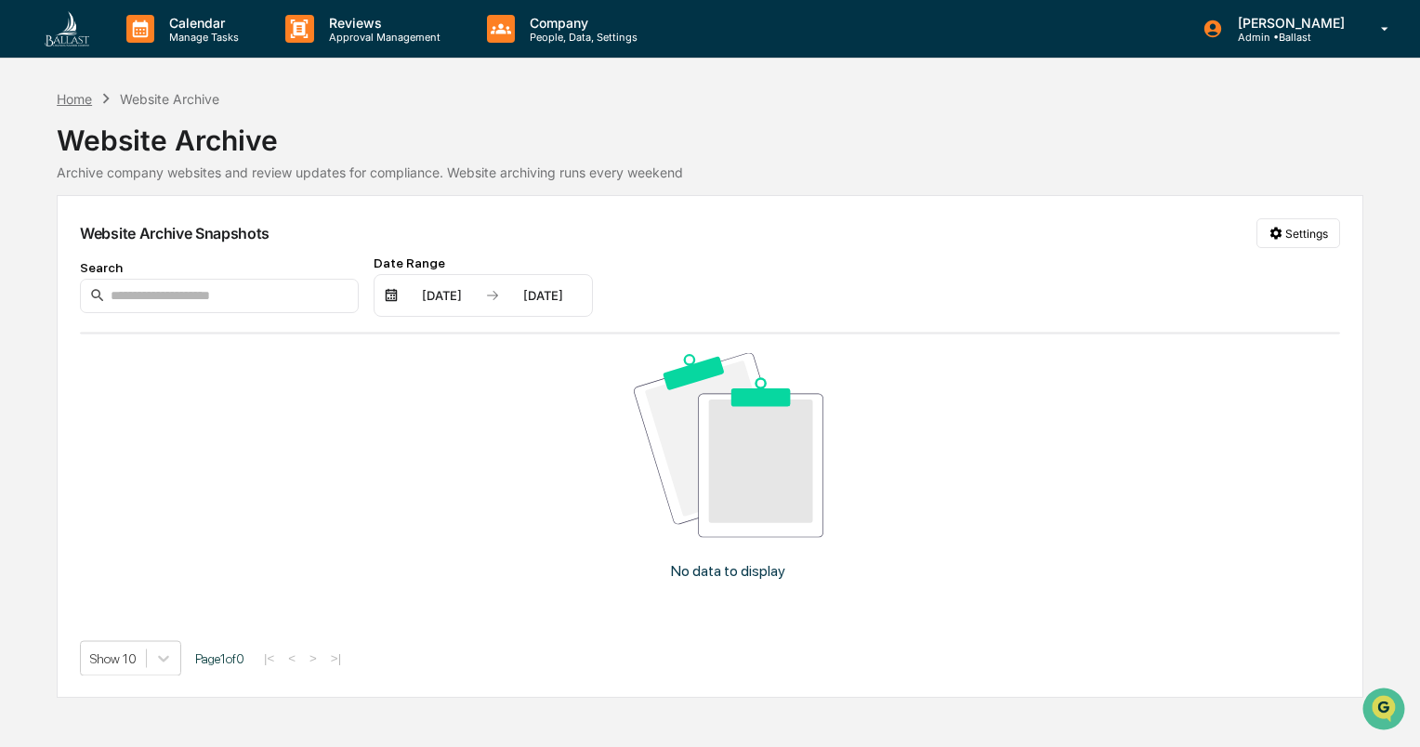
click at [80, 100] on div "Home" at bounding box center [74, 99] width 35 height 16
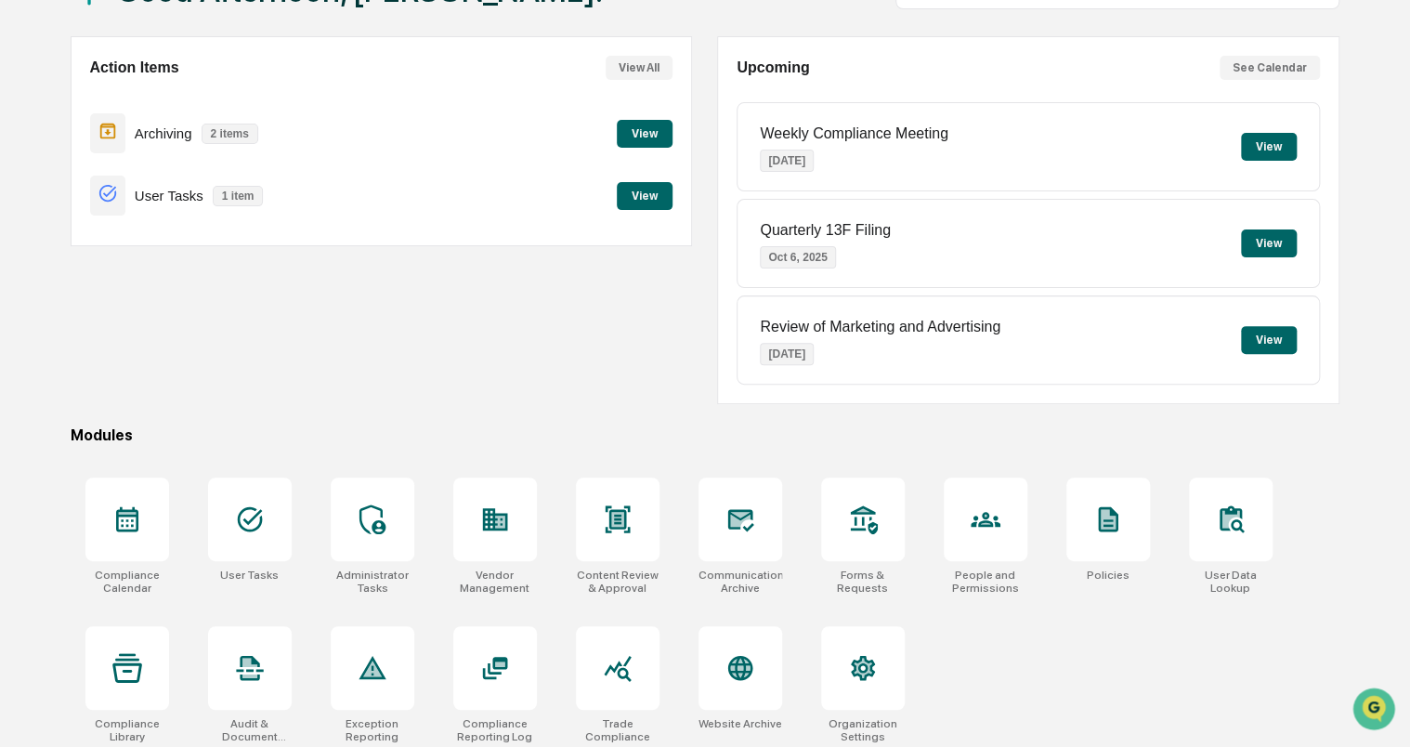
scroll to position [151, 0]
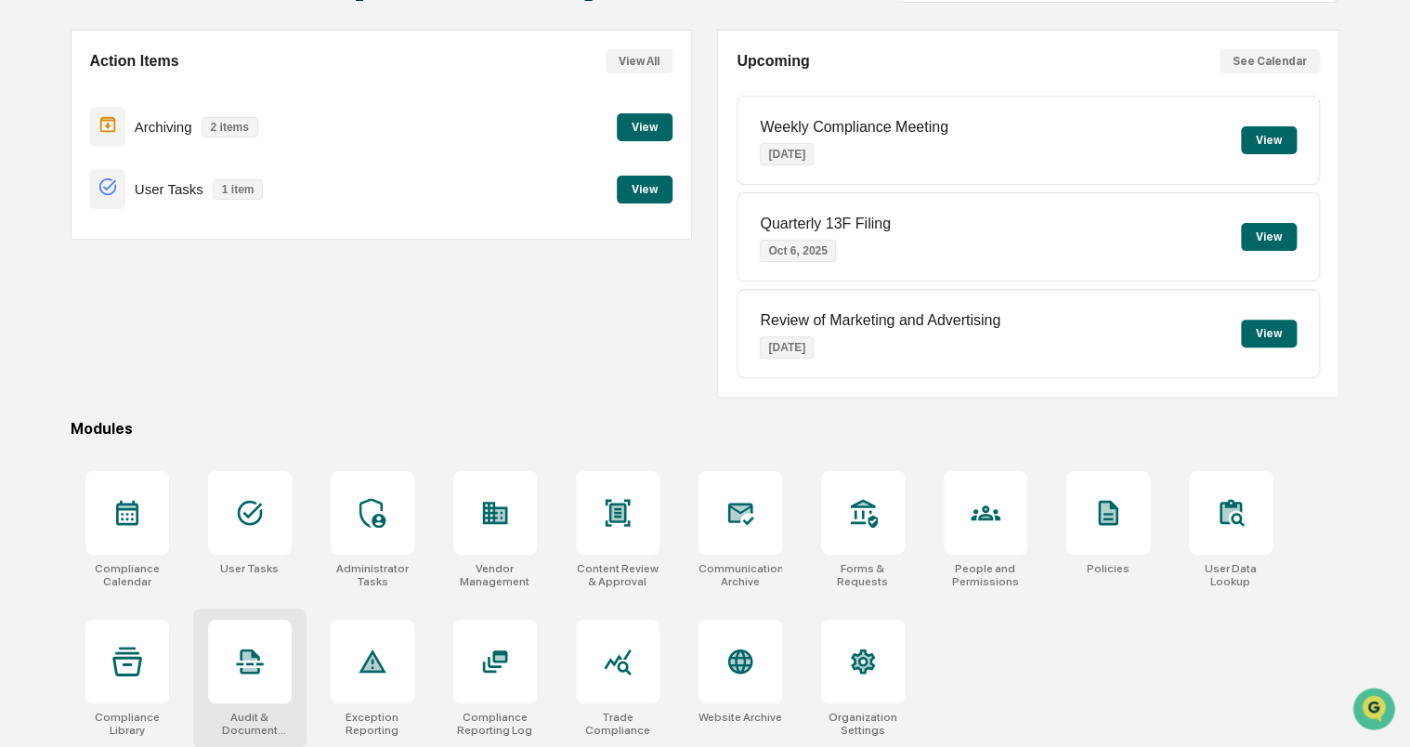
click at [275, 670] on div at bounding box center [250, 662] width 84 height 84
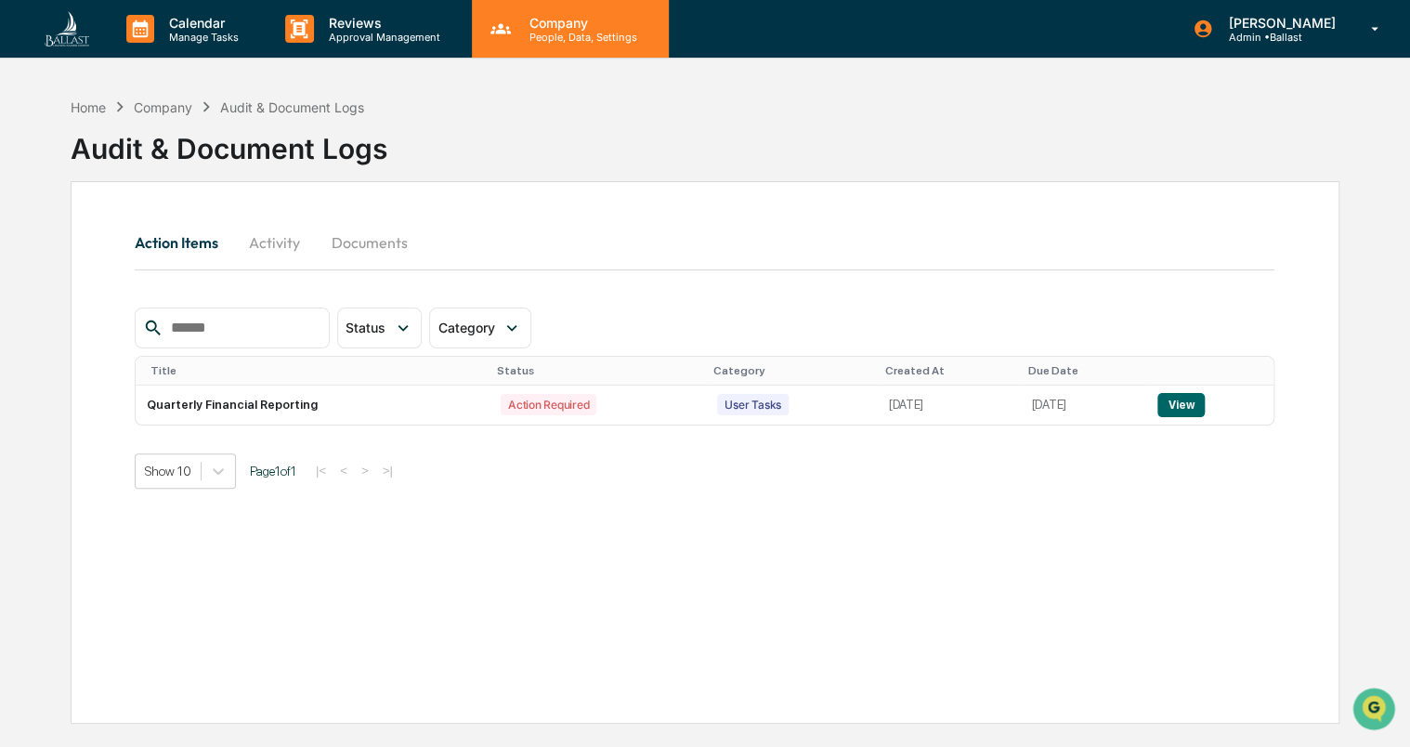
click at [580, 28] on p "Company" at bounding box center [581, 23] width 132 height 16
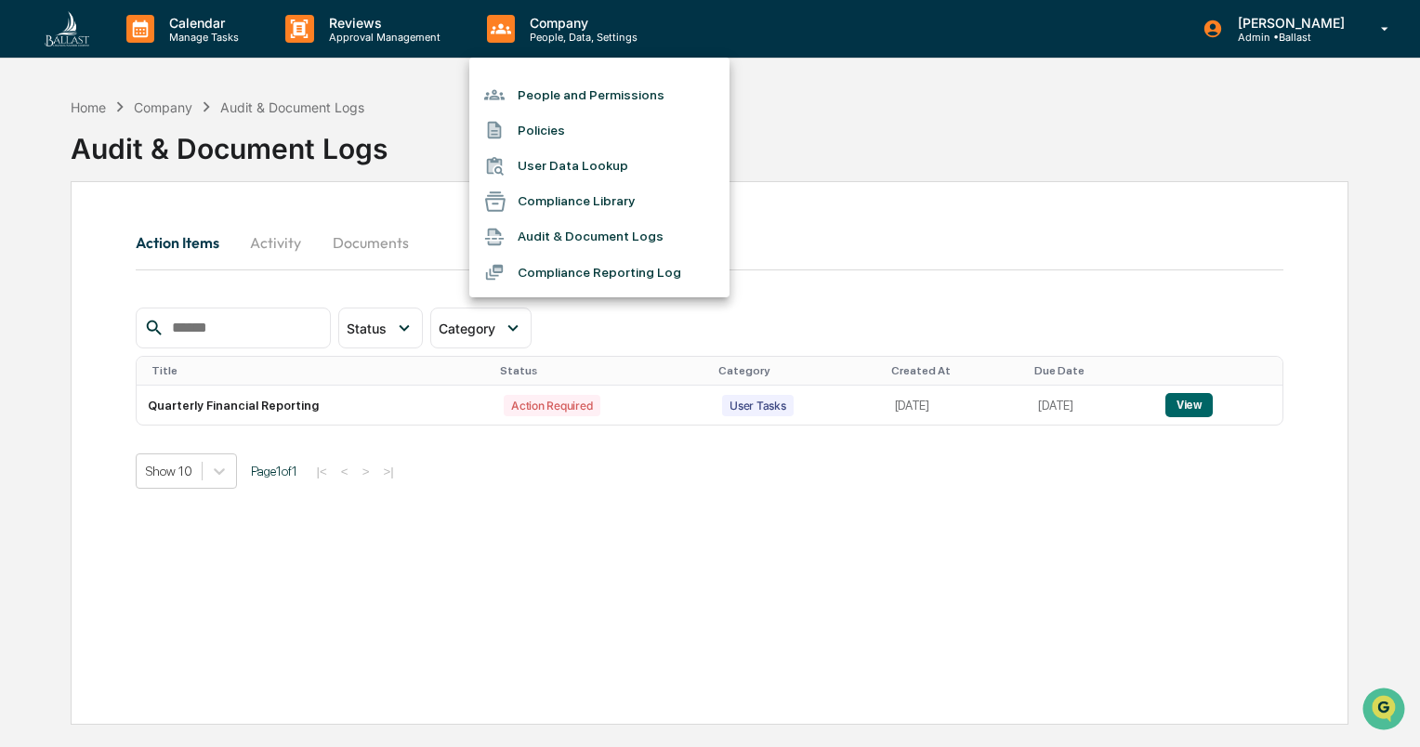
click at [1386, 27] on div at bounding box center [710, 373] width 1420 height 747
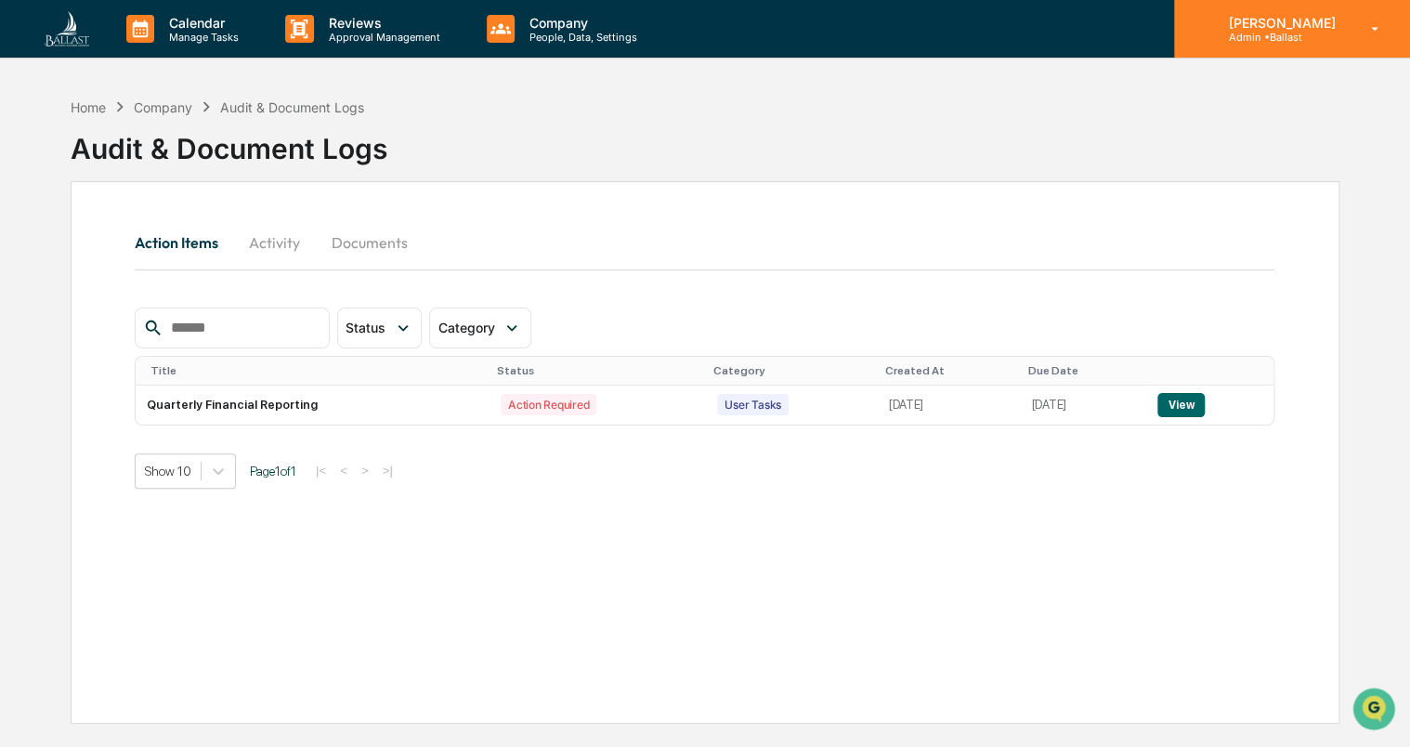
click at [1316, 32] on p "Admin • Ballast" at bounding box center [1278, 37] width 131 height 13
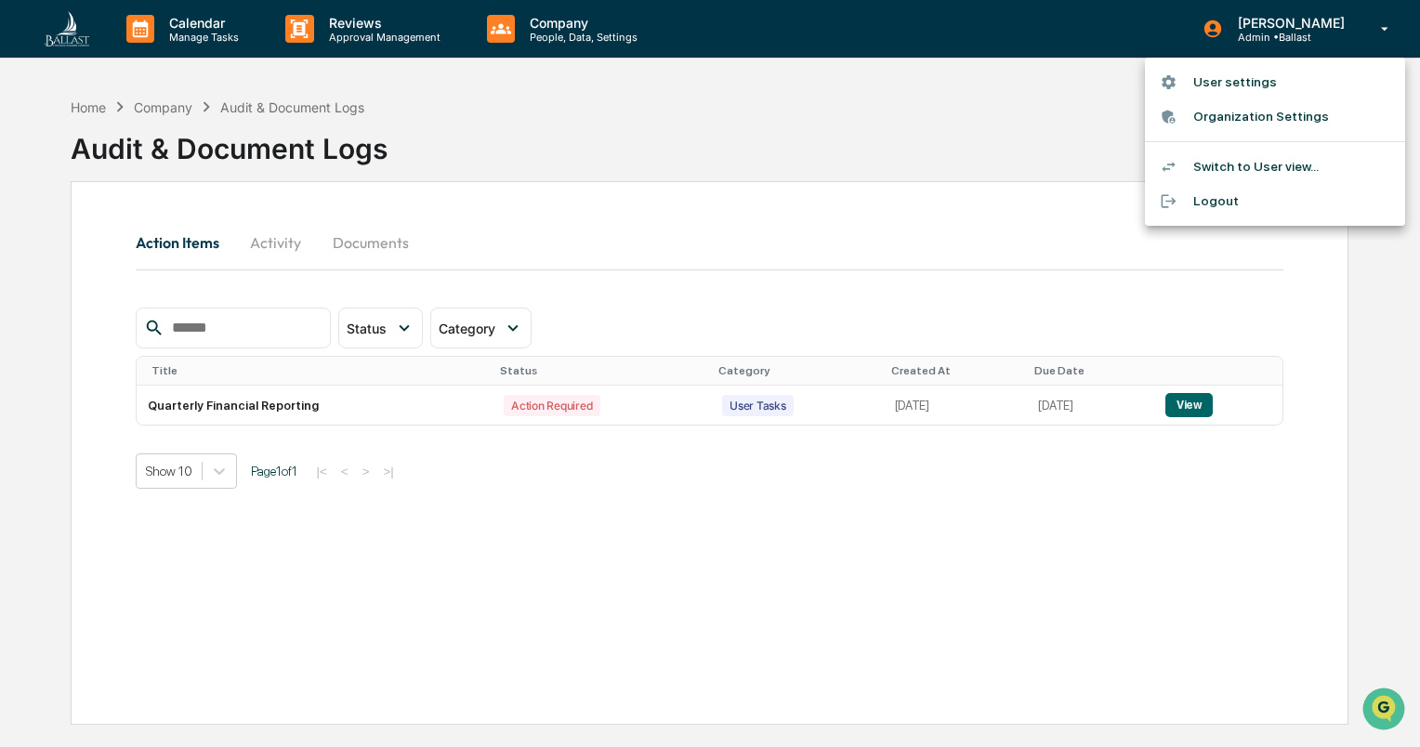
click at [1219, 167] on li "Switch to User view..." at bounding box center [1275, 167] width 260 height 34
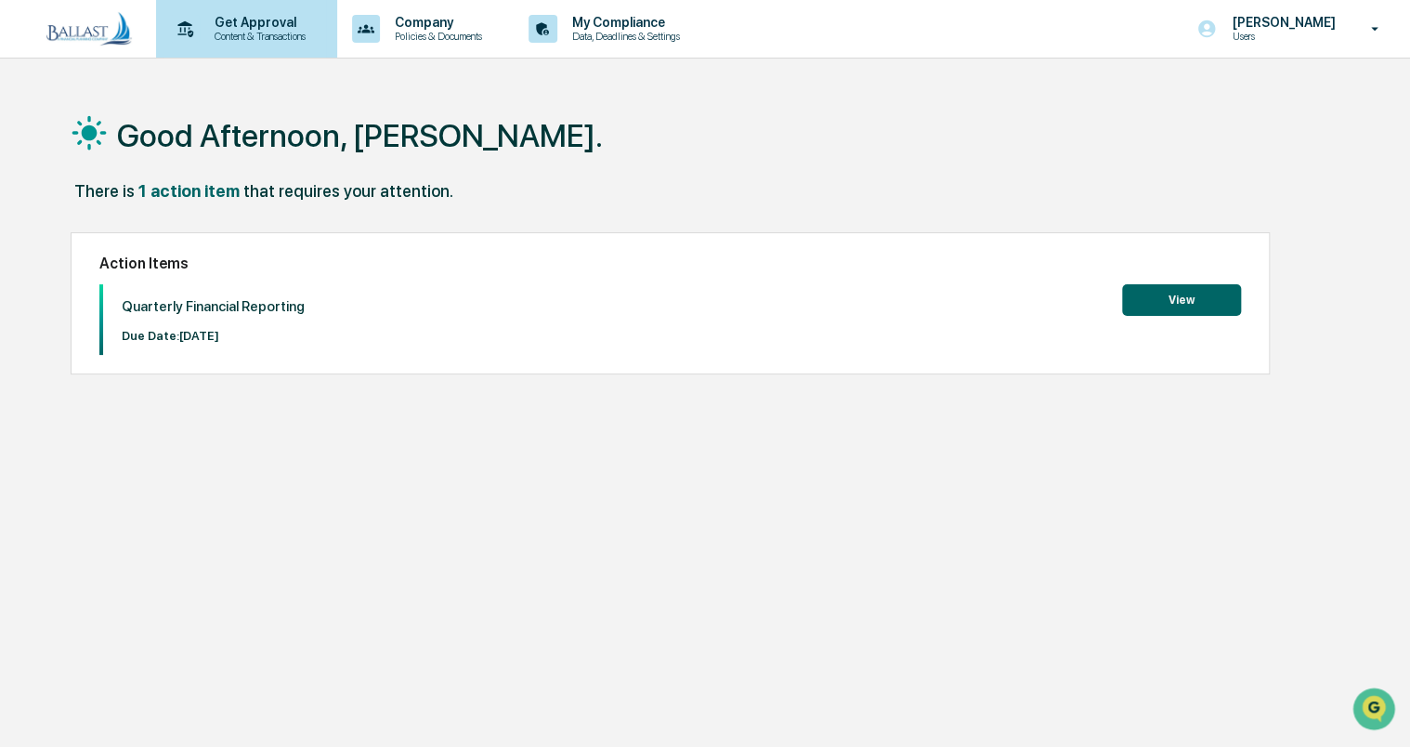
click at [251, 20] on p "Get Approval" at bounding box center [257, 22] width 115 height 15
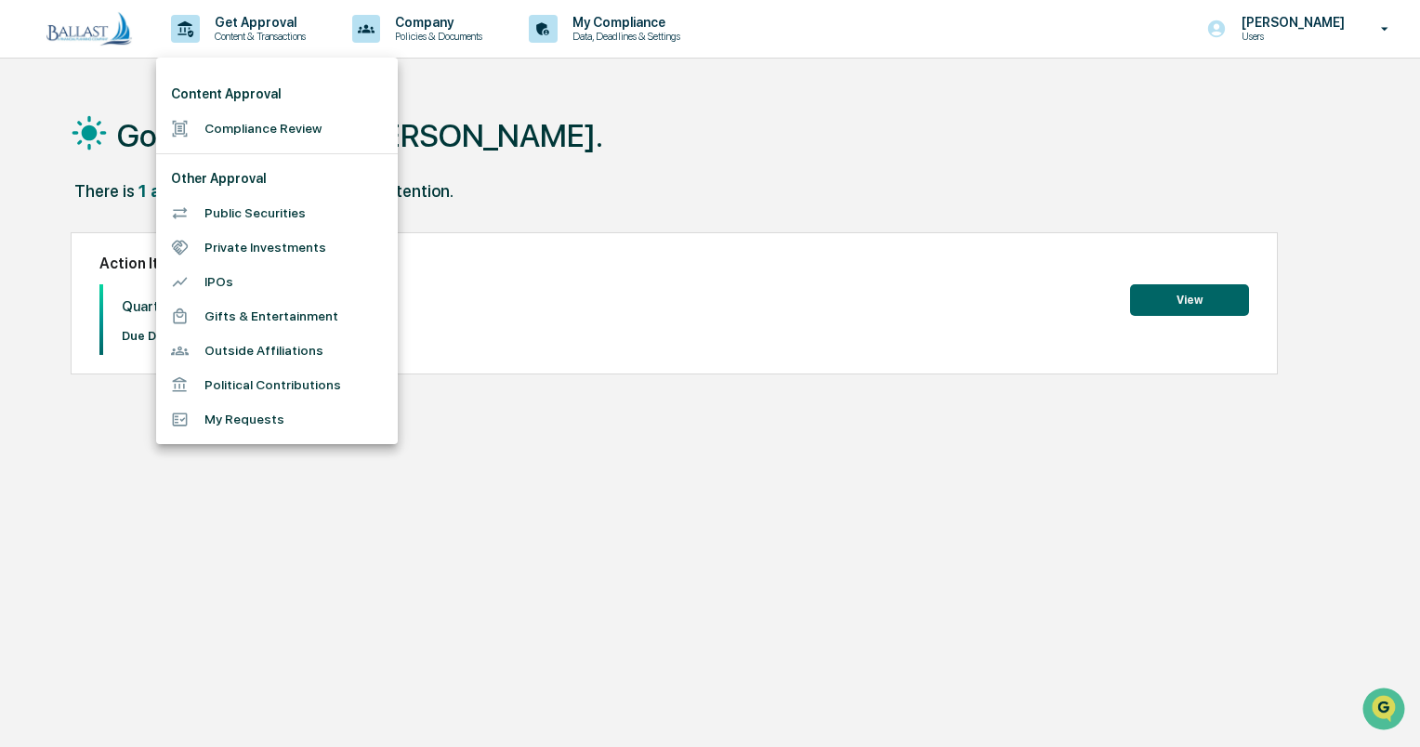
click at [275, 207] on li "Public Securities" at bounding box center [277, 213] width 242 height 34
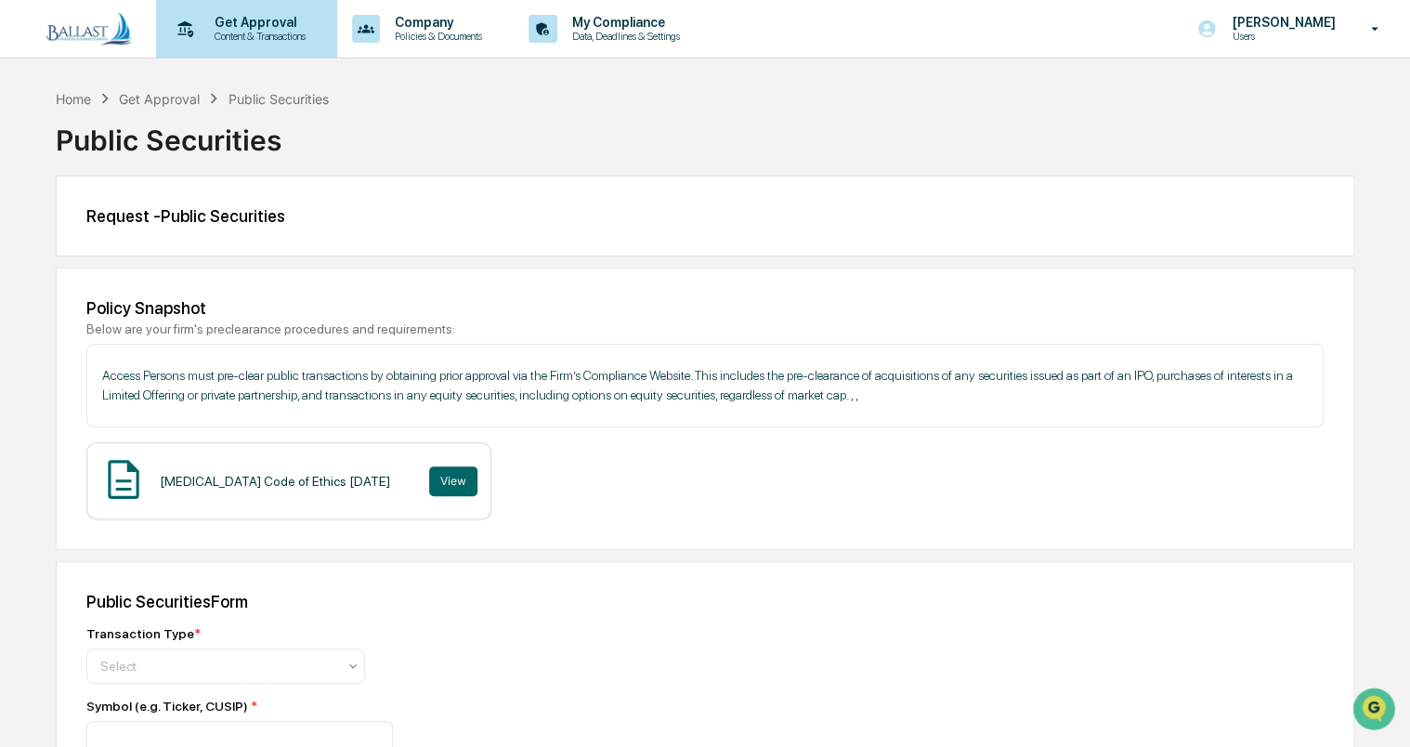
click at [245, 35] on p "Content & Transactions" at bounding box center [257, 36] width 115 height 13
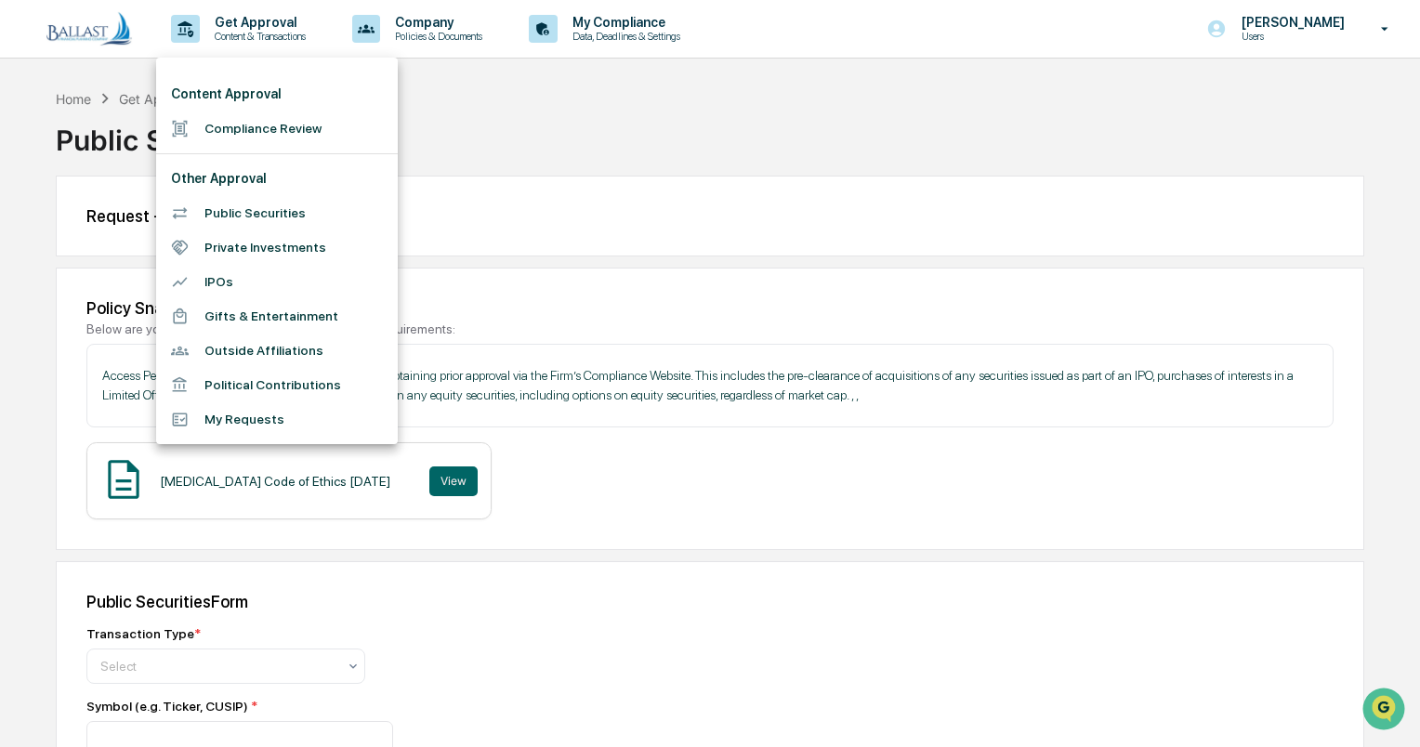
click at [641, 22] on div at bounding box center [710, 373] width 1420 height 747
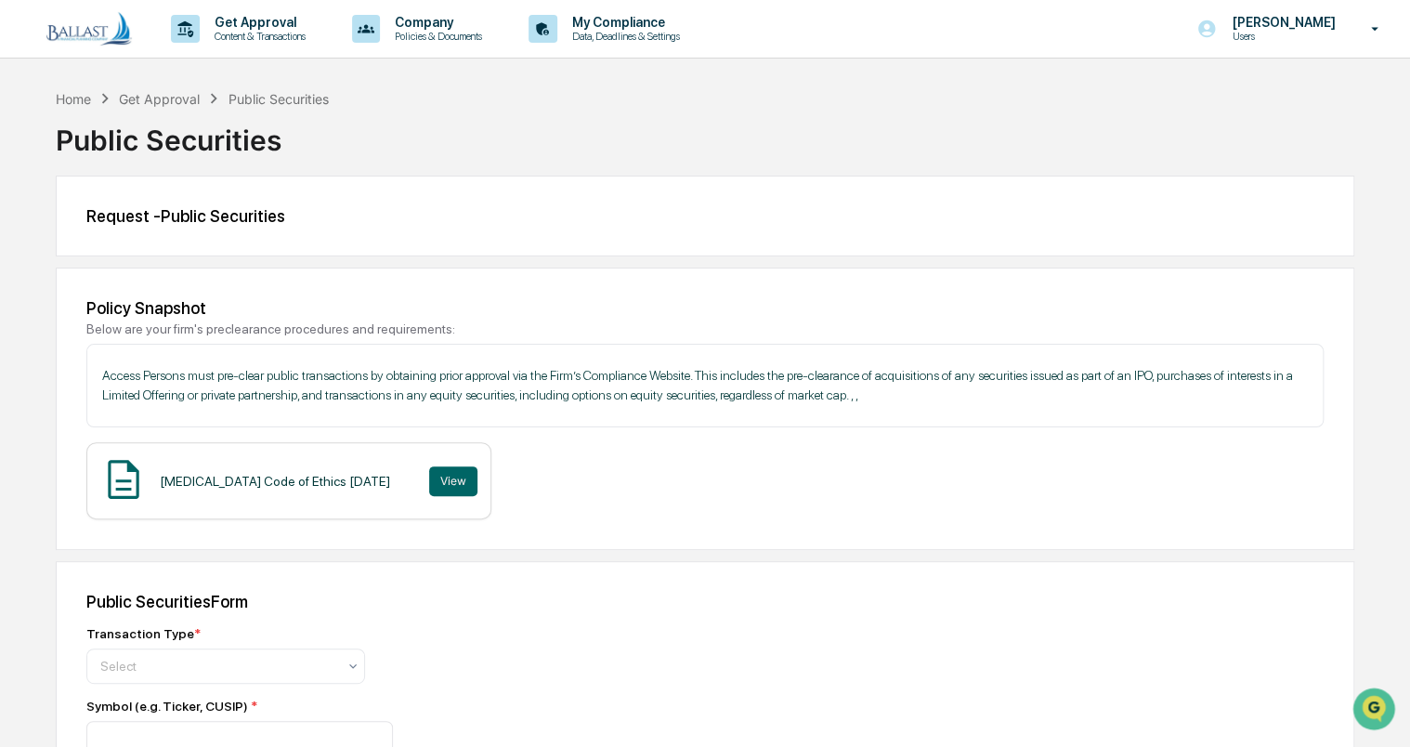
click at [641, 22] on p "My Compliance" at bounding box center [623, 22] width 132 height 15
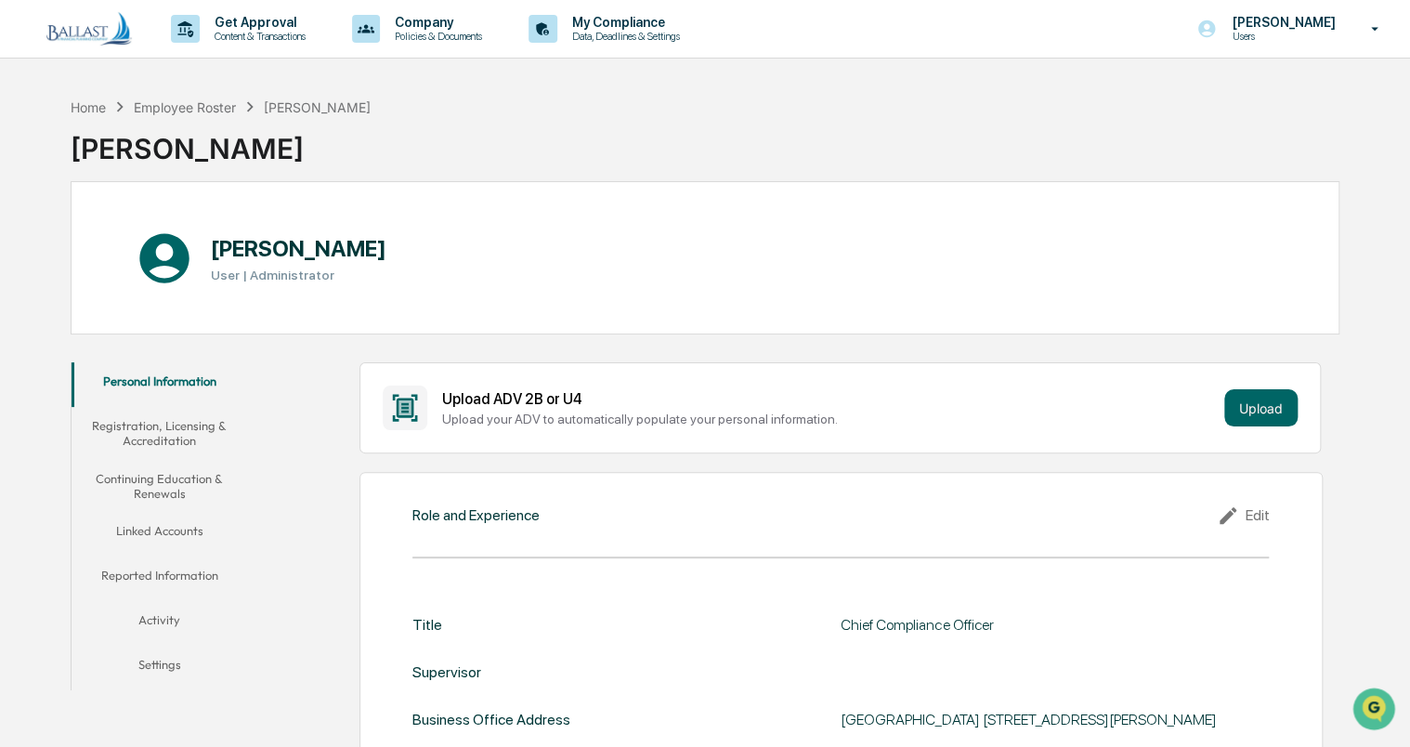
click at [182, 574] on button "Reported Information" at bounding box center [160, 578] width 177 height 45
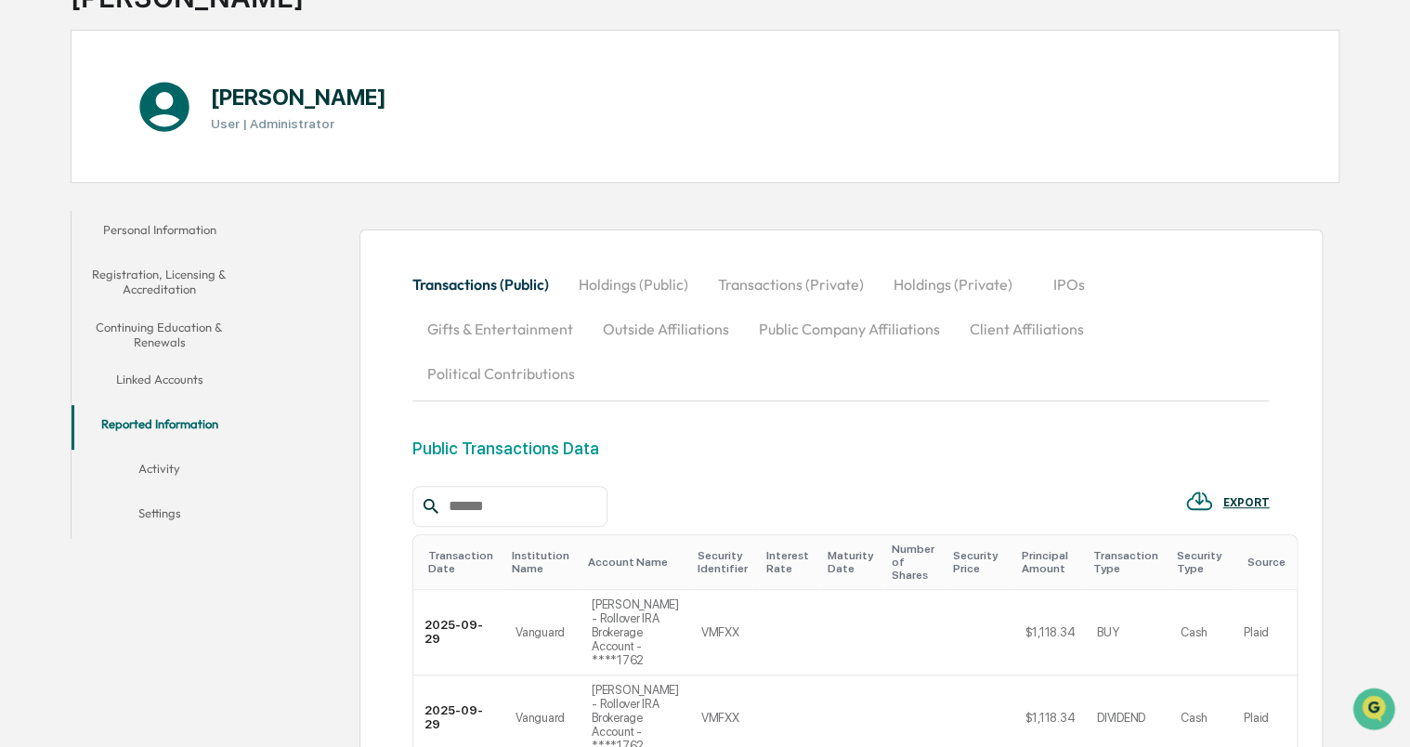
scroll to position [164, 0]
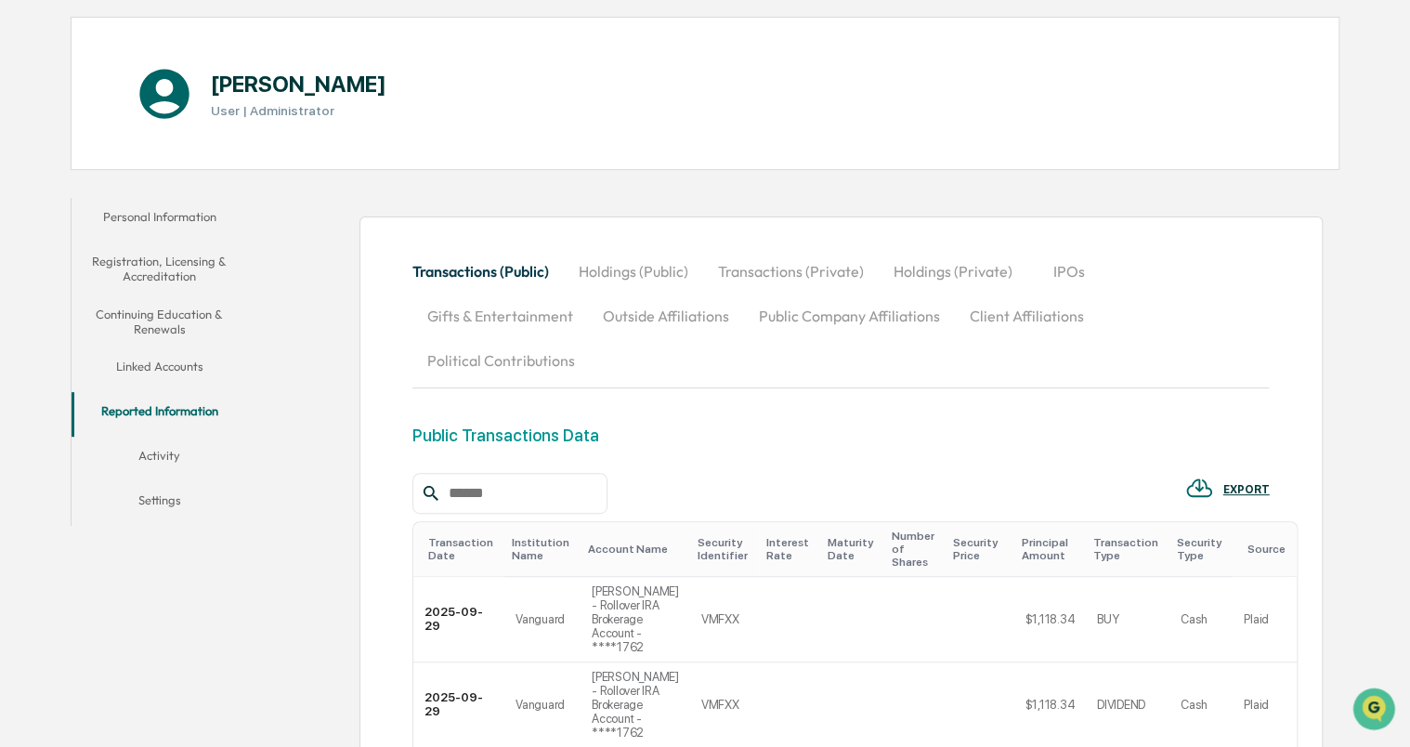
click at [163, 455] on button "Activity" at bounding box center [160, 459] width 177 height 45
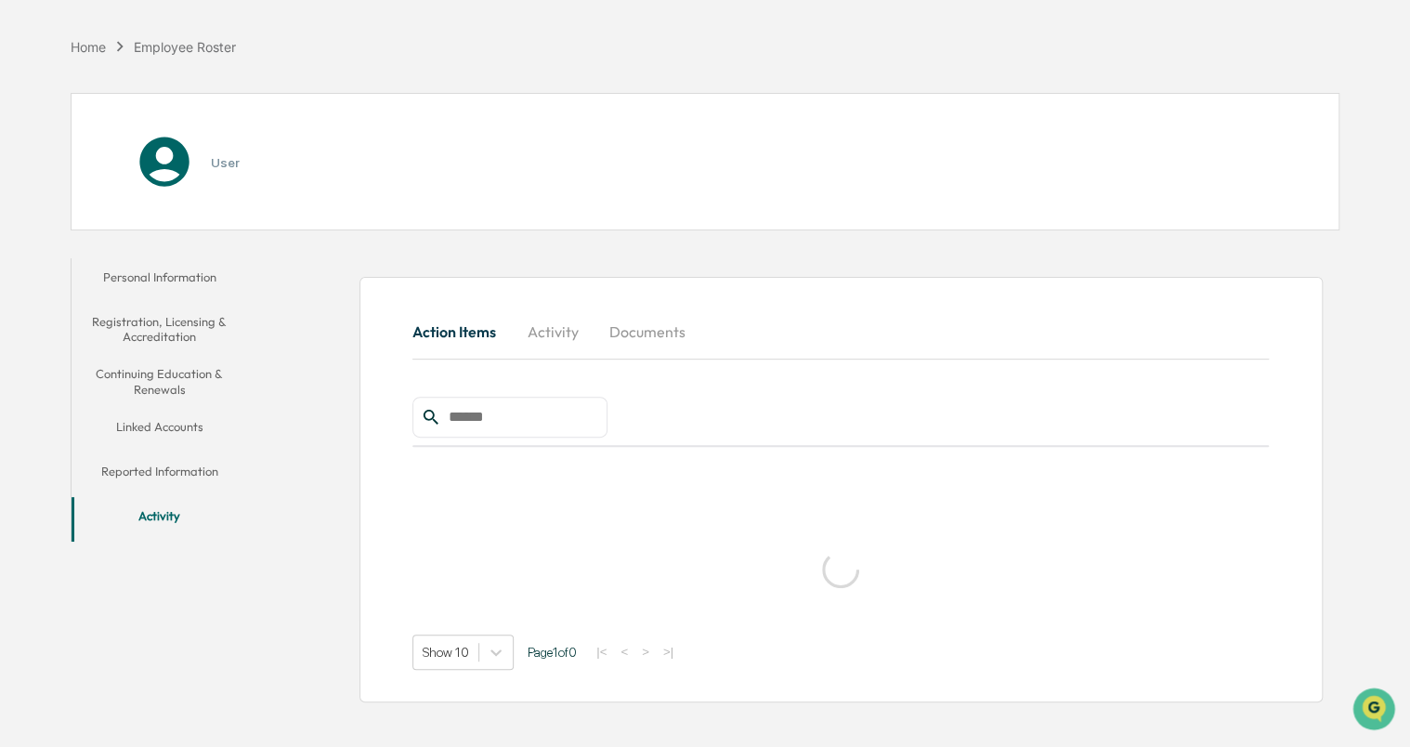
scroll to position [88, 0]
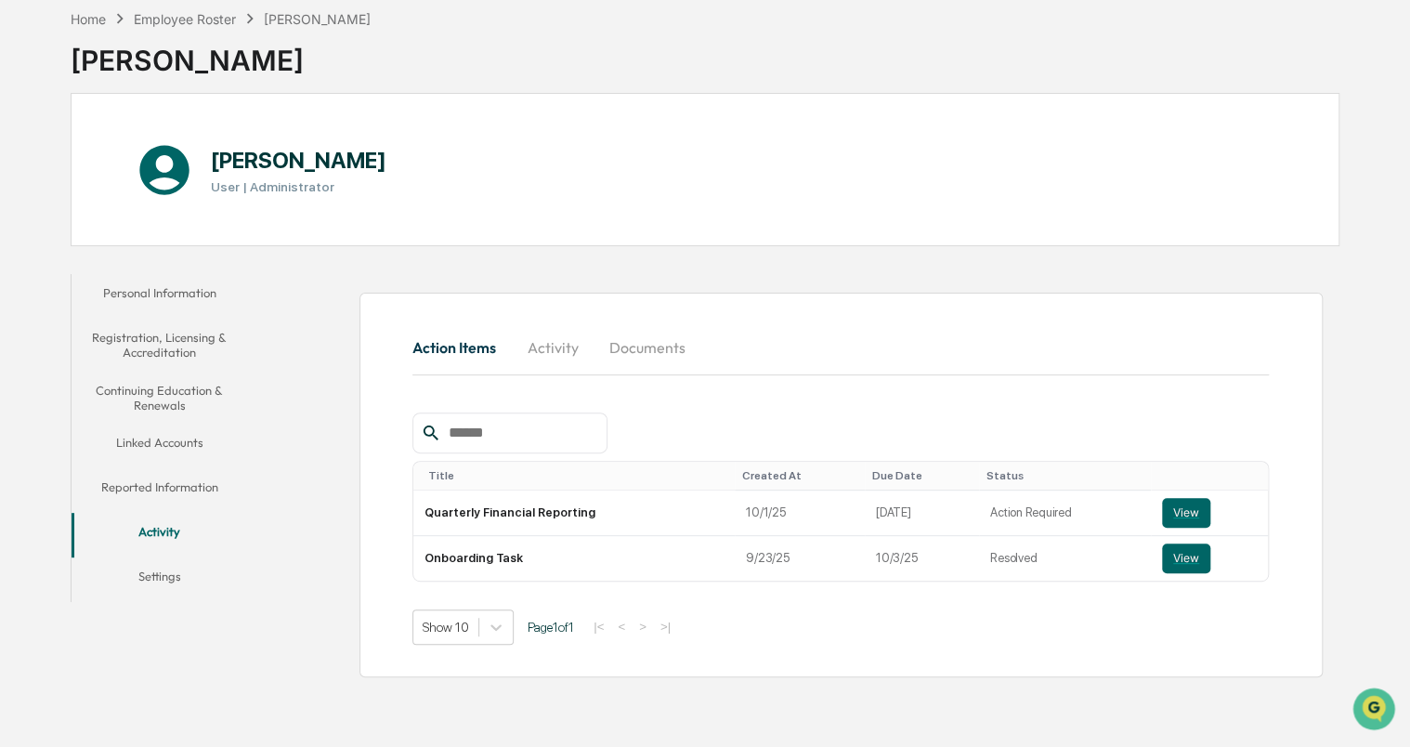
click at [167, 442] on button "Linked Accounts" at bounding box center [160, 446] width 177 height 45
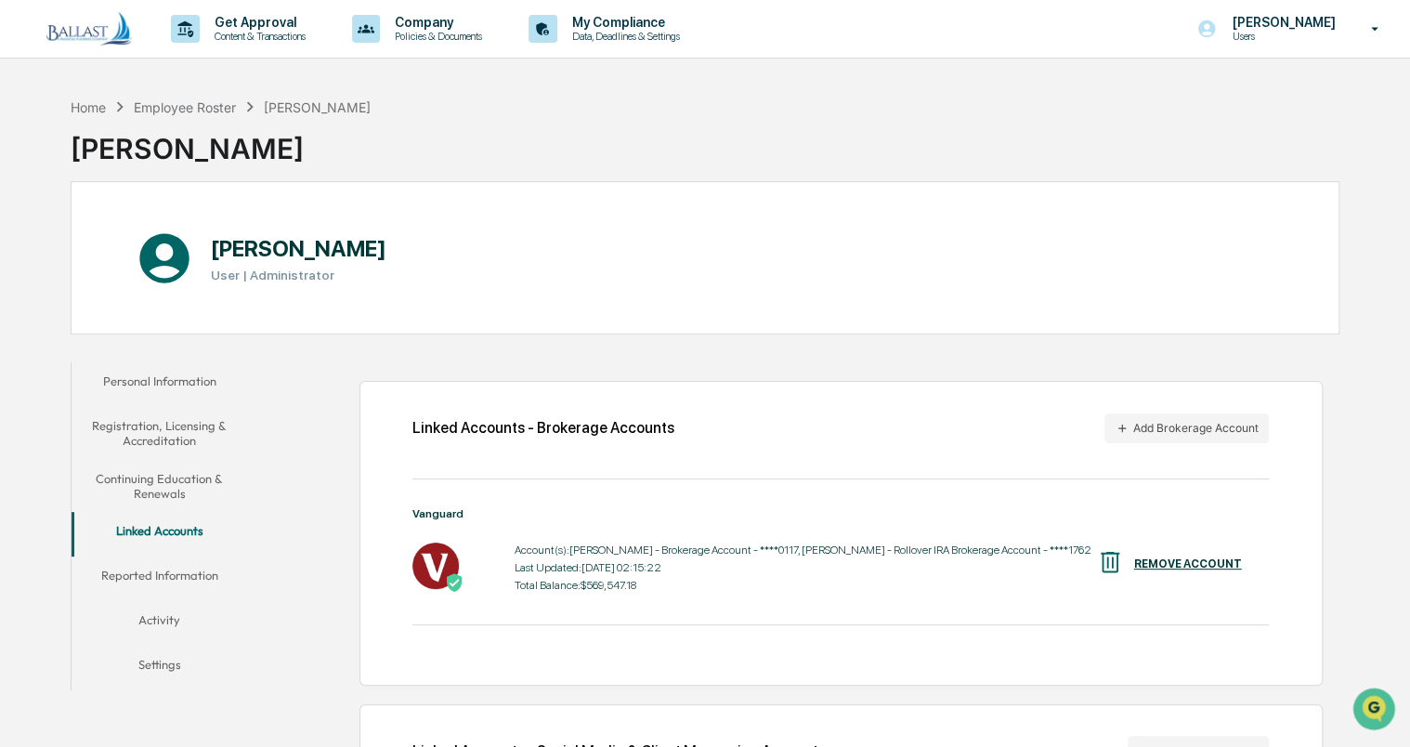
click at [163, 483] on button "Continuing Education & Renewals" at bounding box center [160, 486] width 177 height 53
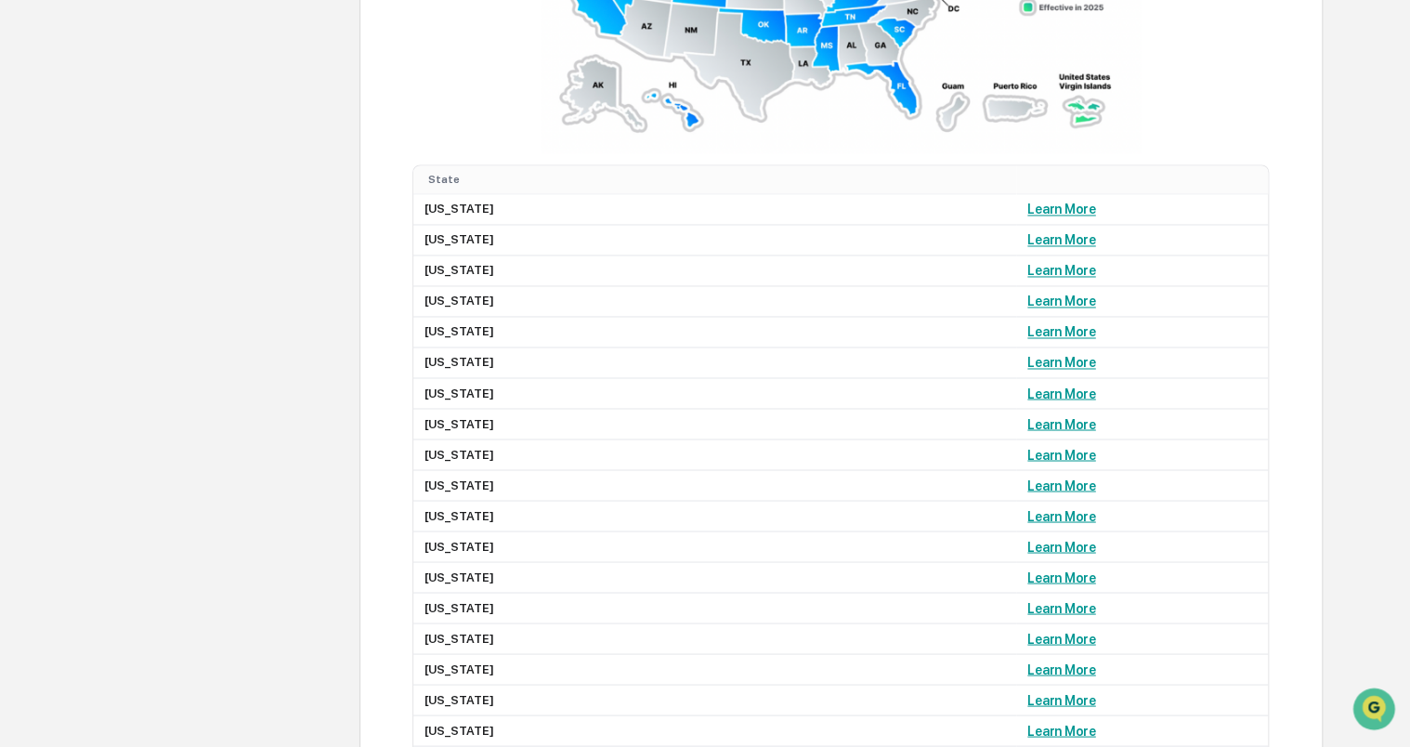
scroll to position [1382, 0]
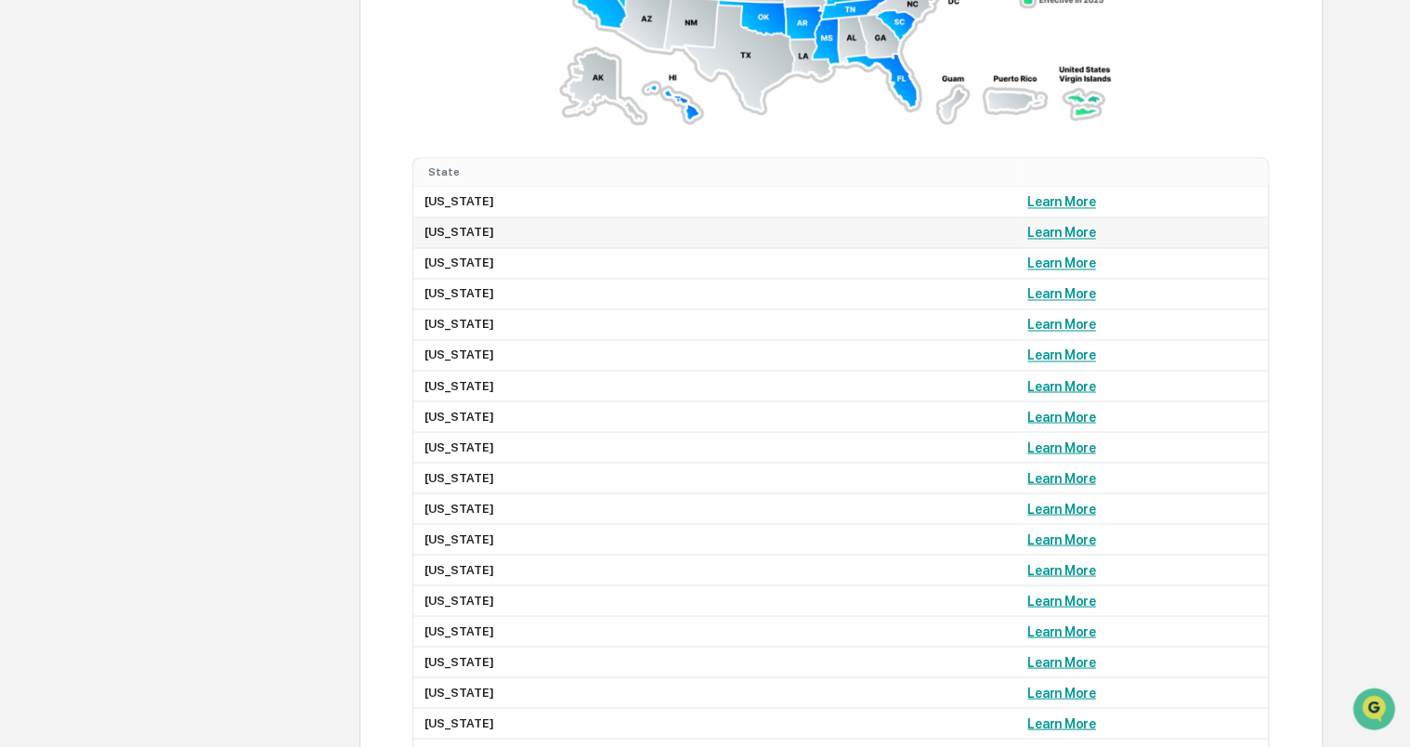
click at [1028, 240] on link "Learn More" at bounding box center [1062, 232] width 68 height 15
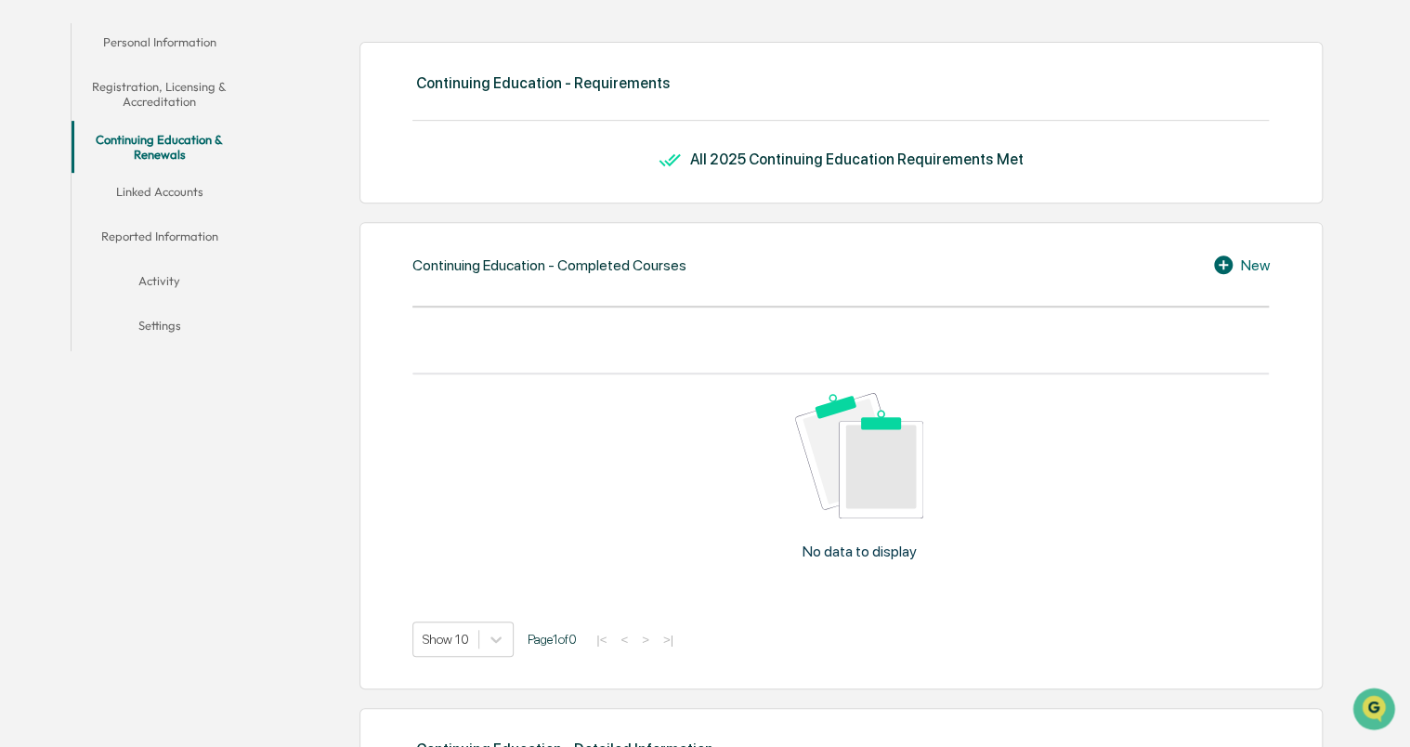
scroll to position [334, 0]
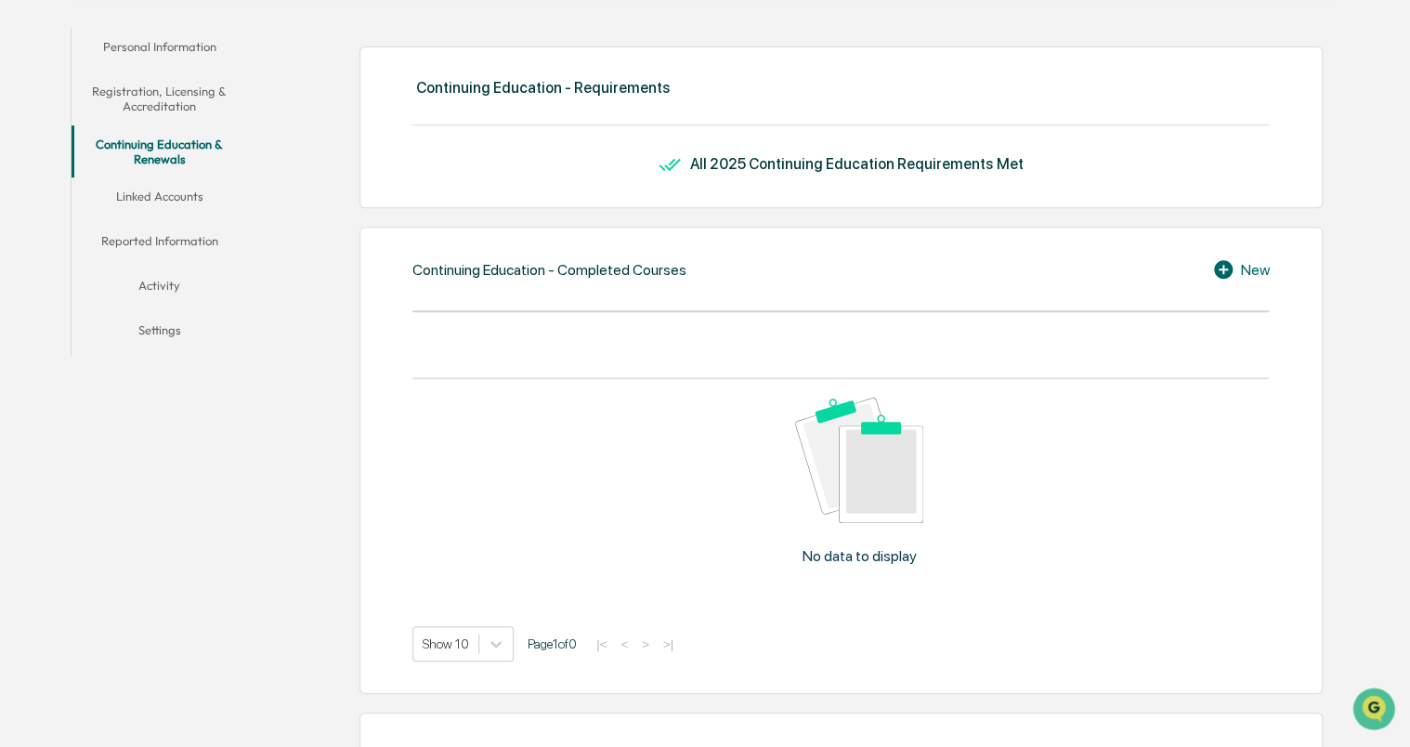
click at [1222, 268] on icon at bounding box center [1223, 269] width 19 height 19
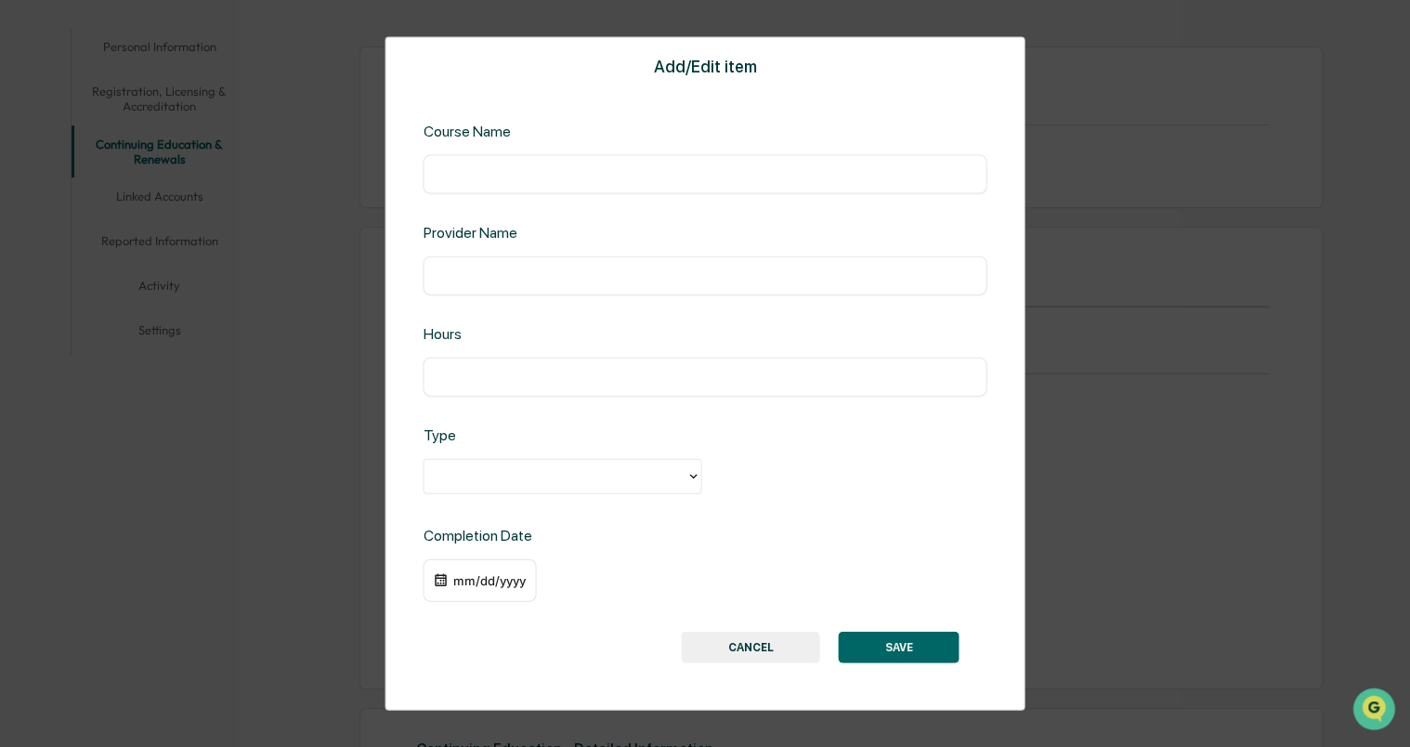
click at [760, 653] on button "CANCEL" at bounding box center [751, 647] width 138 height 32
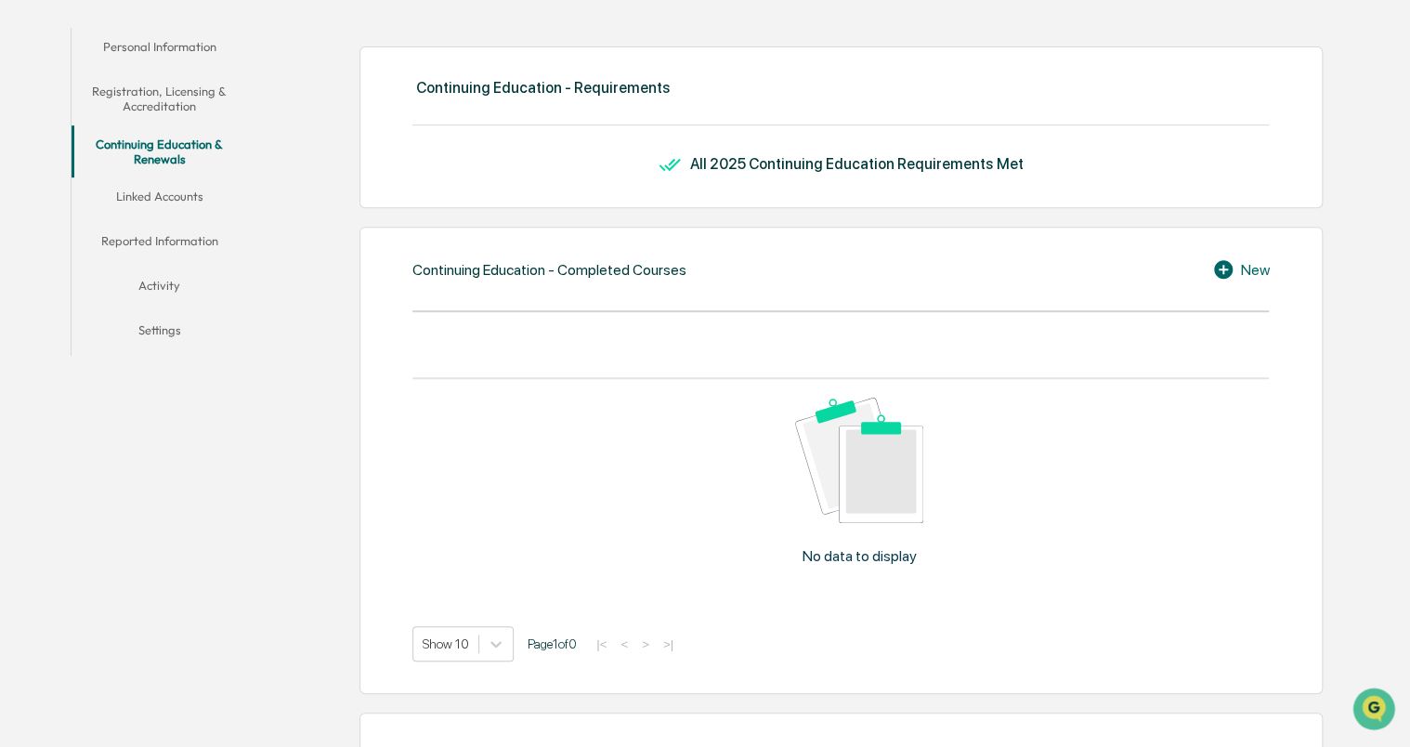
click at [182, 39] on button "Personal Information" at bounding box center [160, 50] width 177 height 45
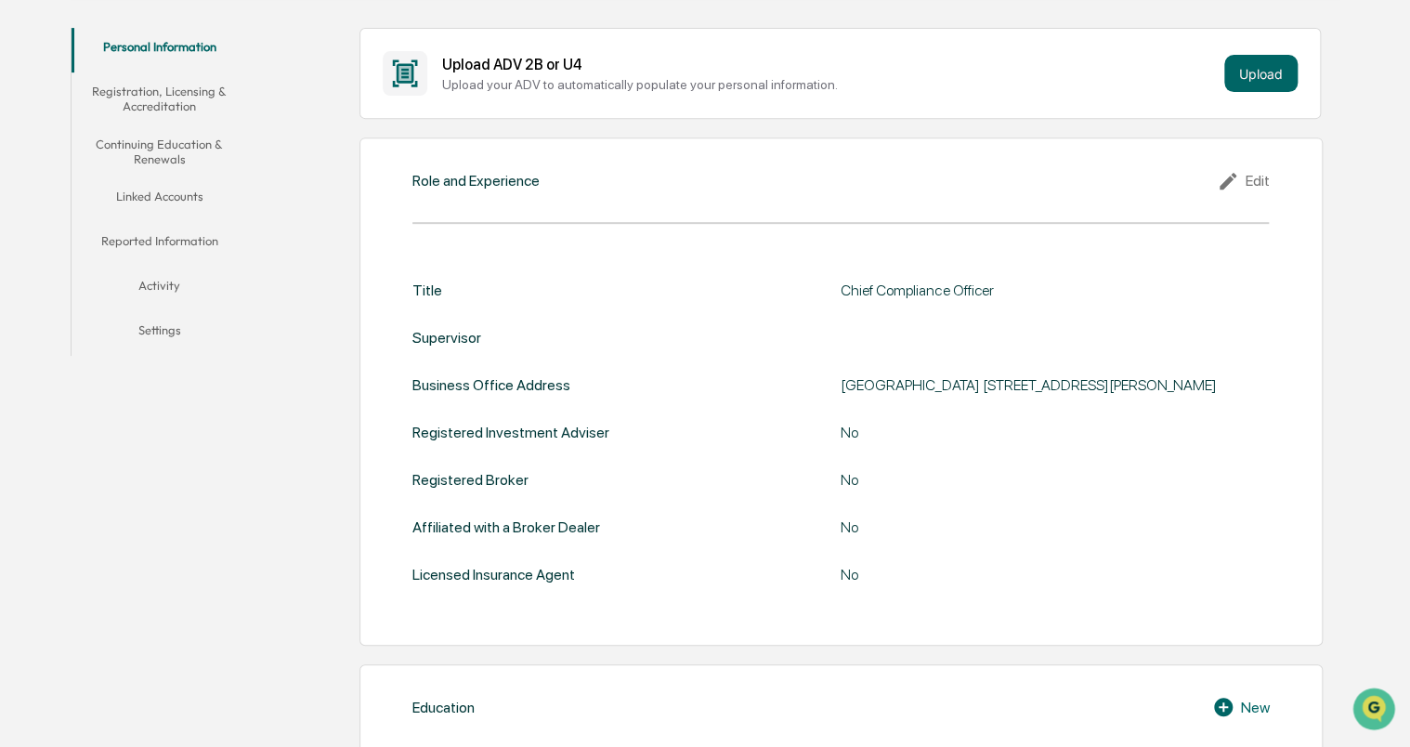
click at [141, 99] on button "Registration, Licensing & Accreditation" at bounding box center [160, 98] width 177 height 53
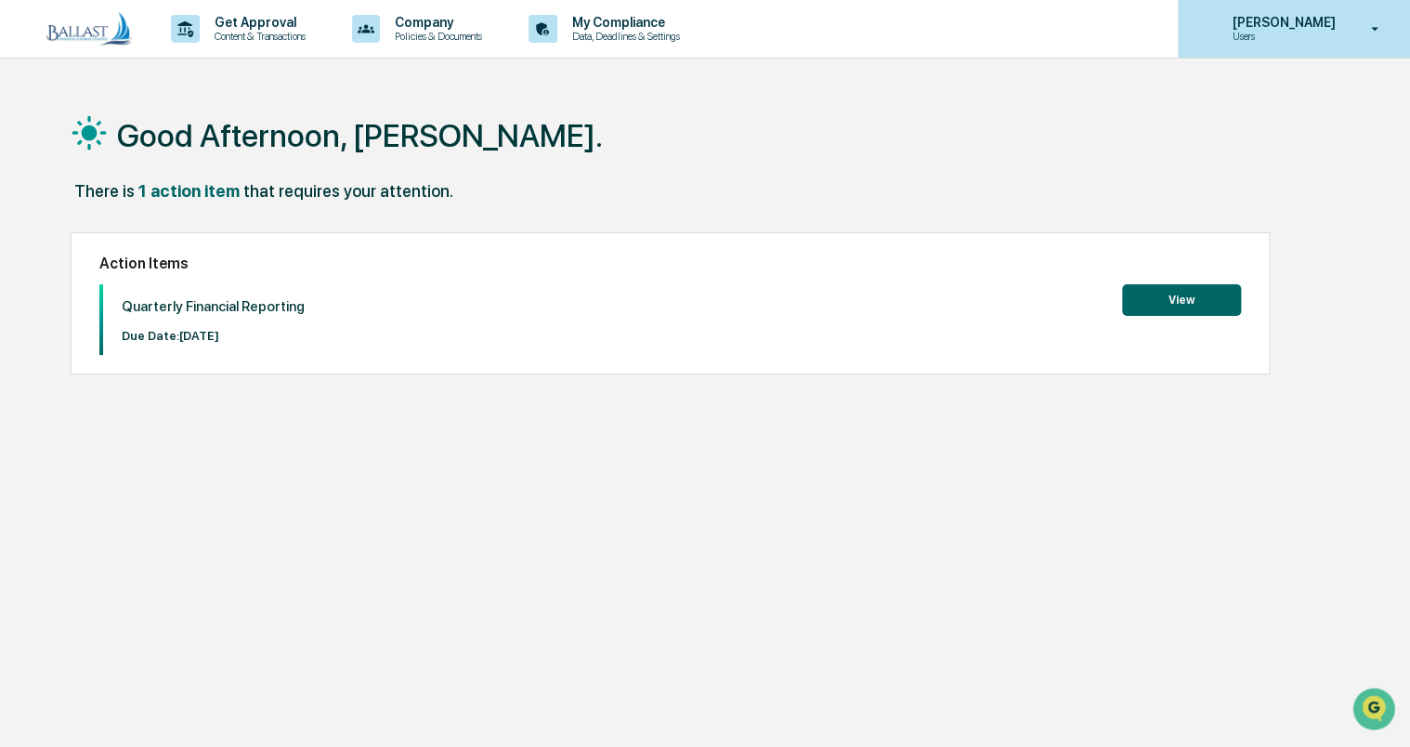
click at [1286, 16] on p "[PERSON_NAME]" at bounding box center [1280, 22] width 127 height 15
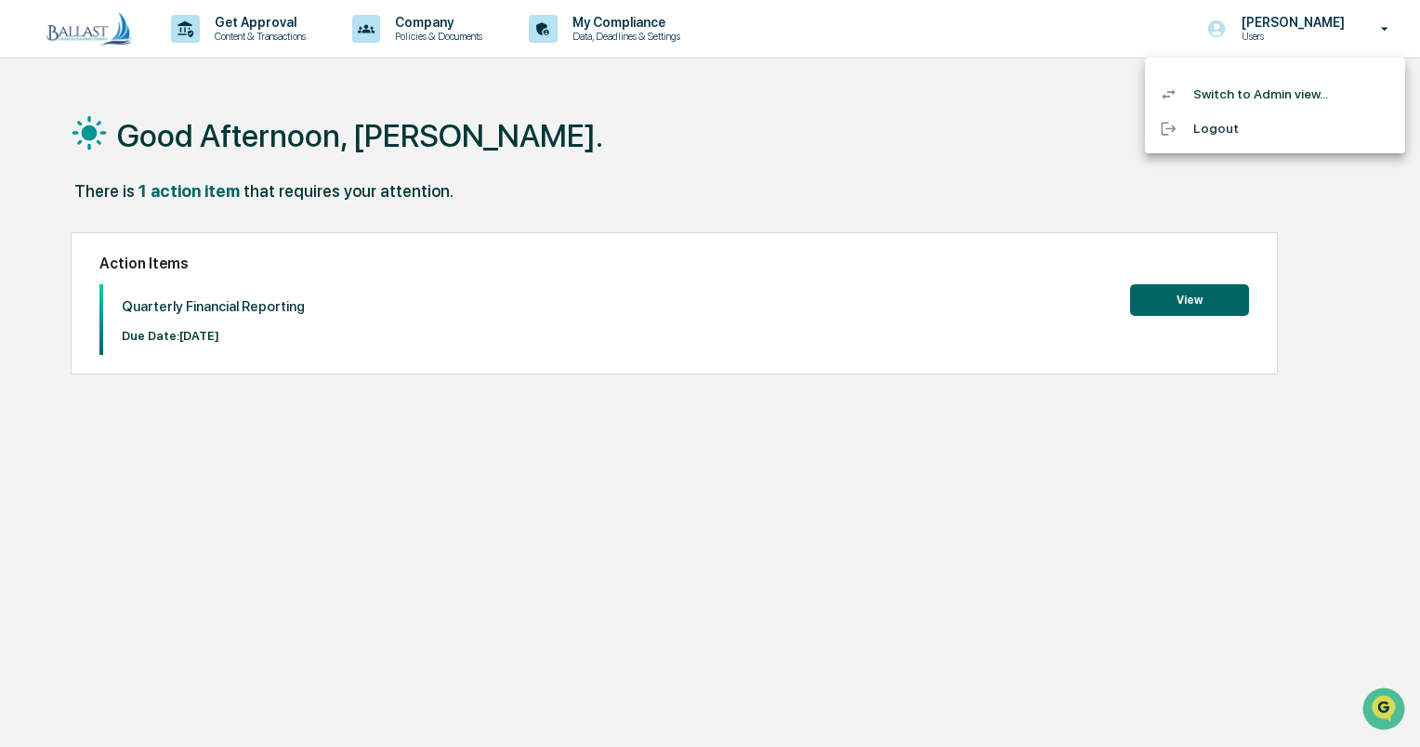
click at [1245, 97] on li "Switch to Admin view..." at bounding box center [1275, 94] width 260 height 34
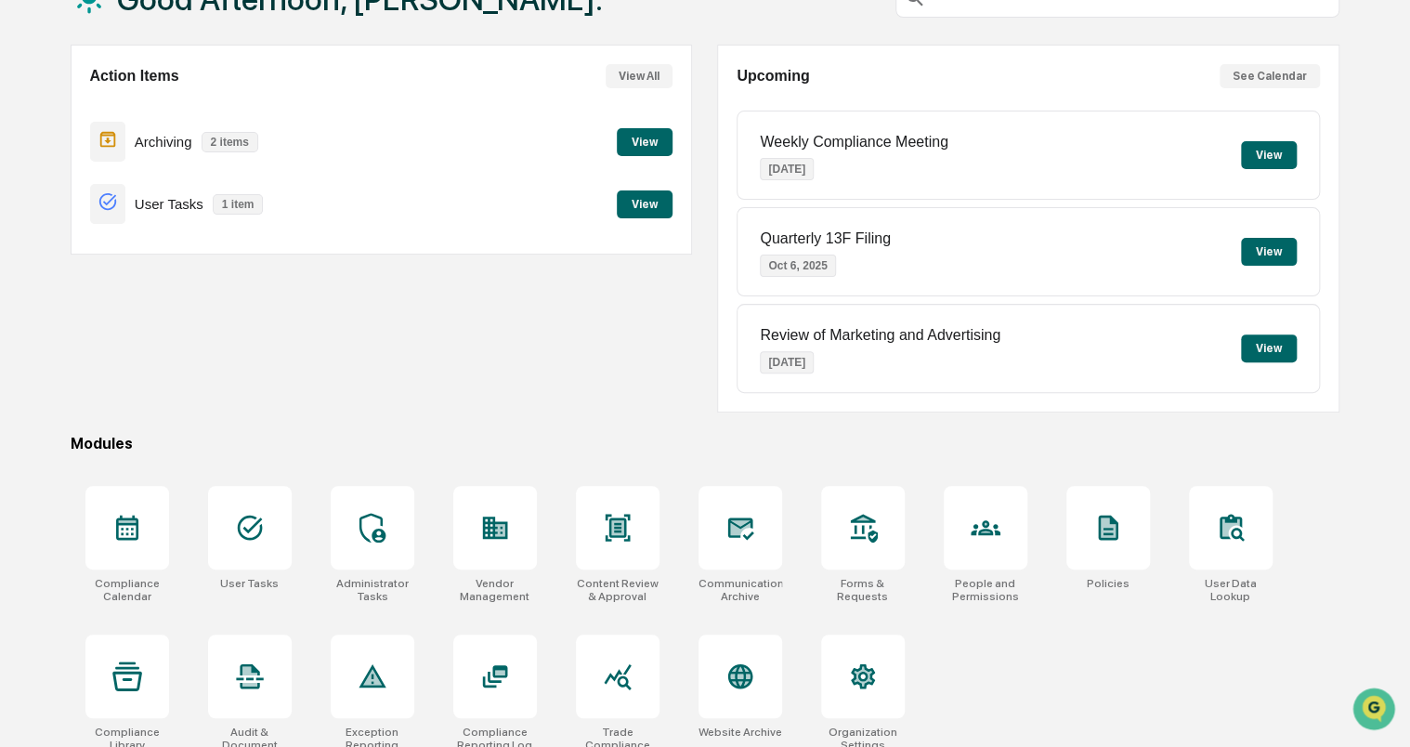
scroll to position [139, 0]
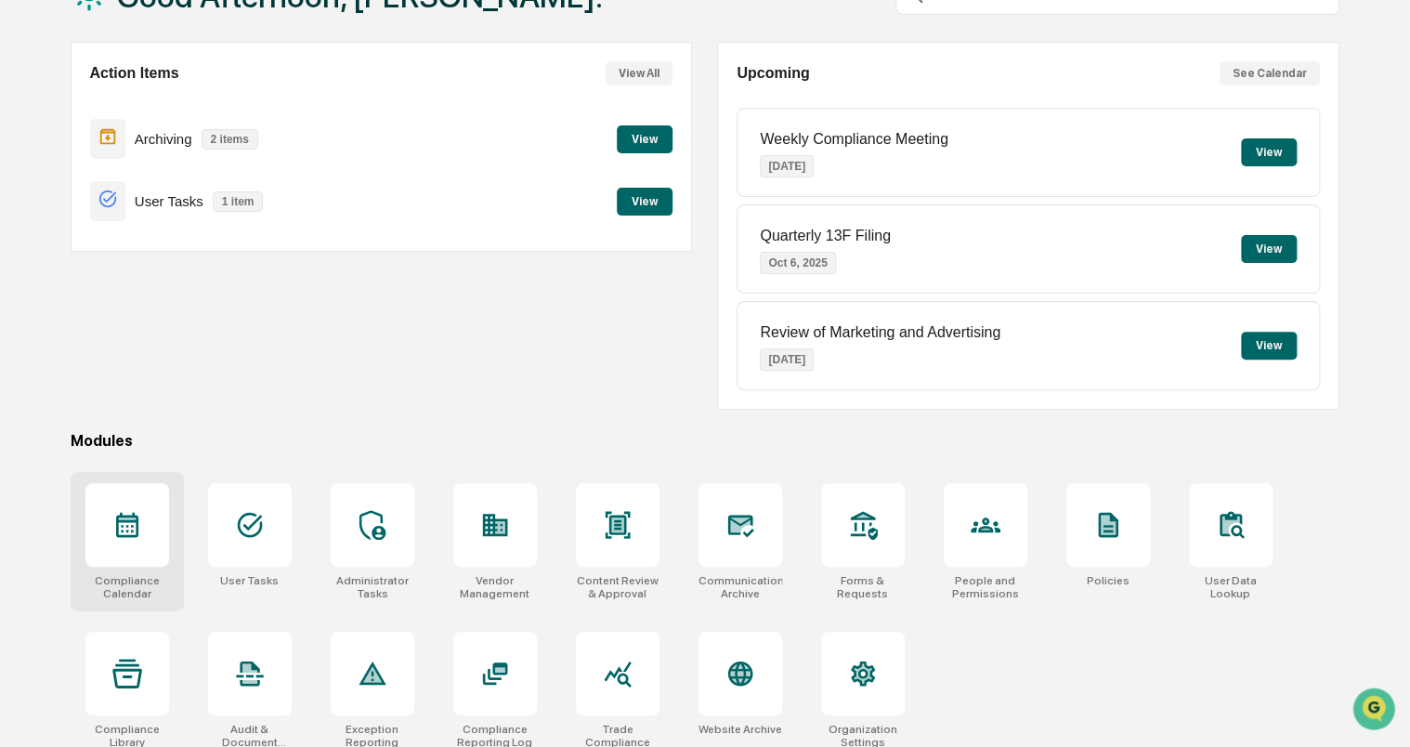
click at [130, 528] on icon at bounding box center [127, 525] width 22 height 25
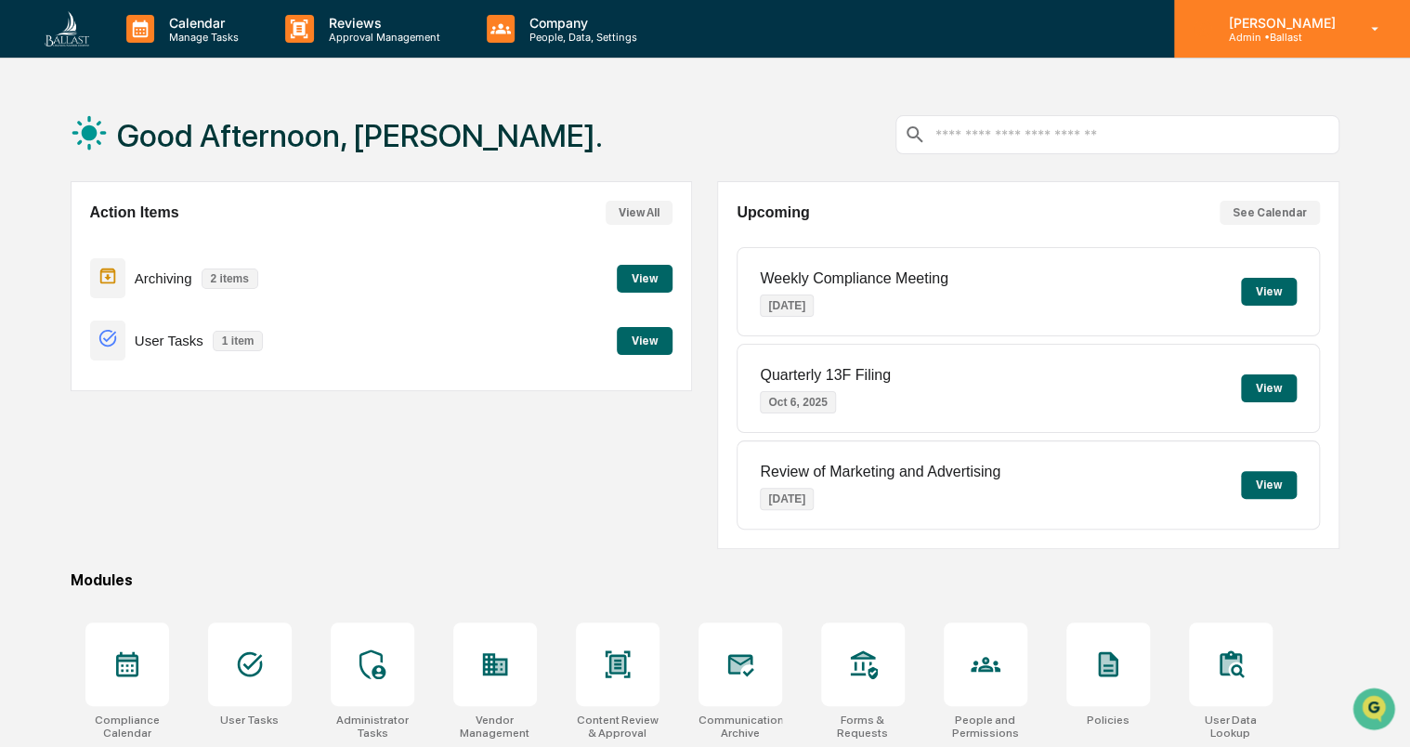
click at [1293, 32] on p "Admin • Ballast" at bounding box center [1278, 37] width 131 height 13
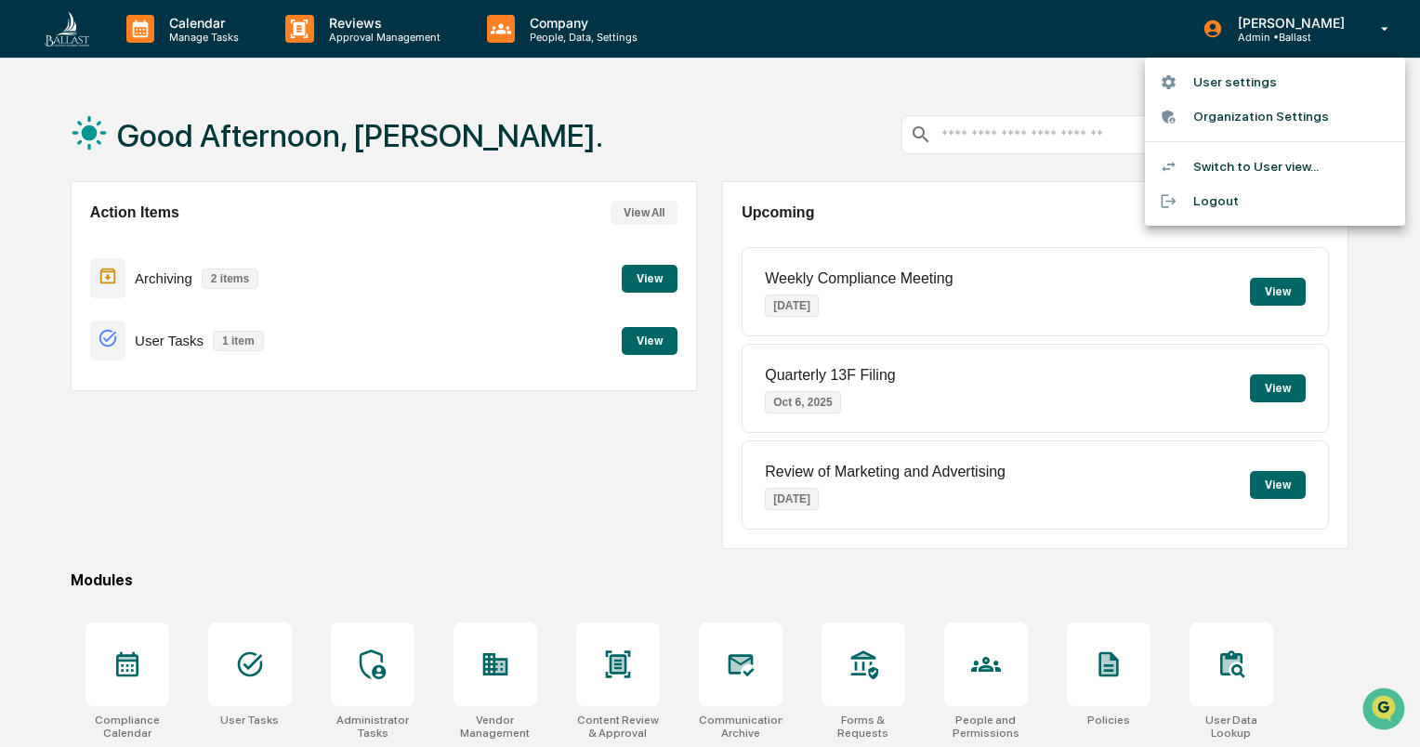
click at [1264, 163] on li "Switch to User view..." at bounding box center [1275, 167] width 260 height 34
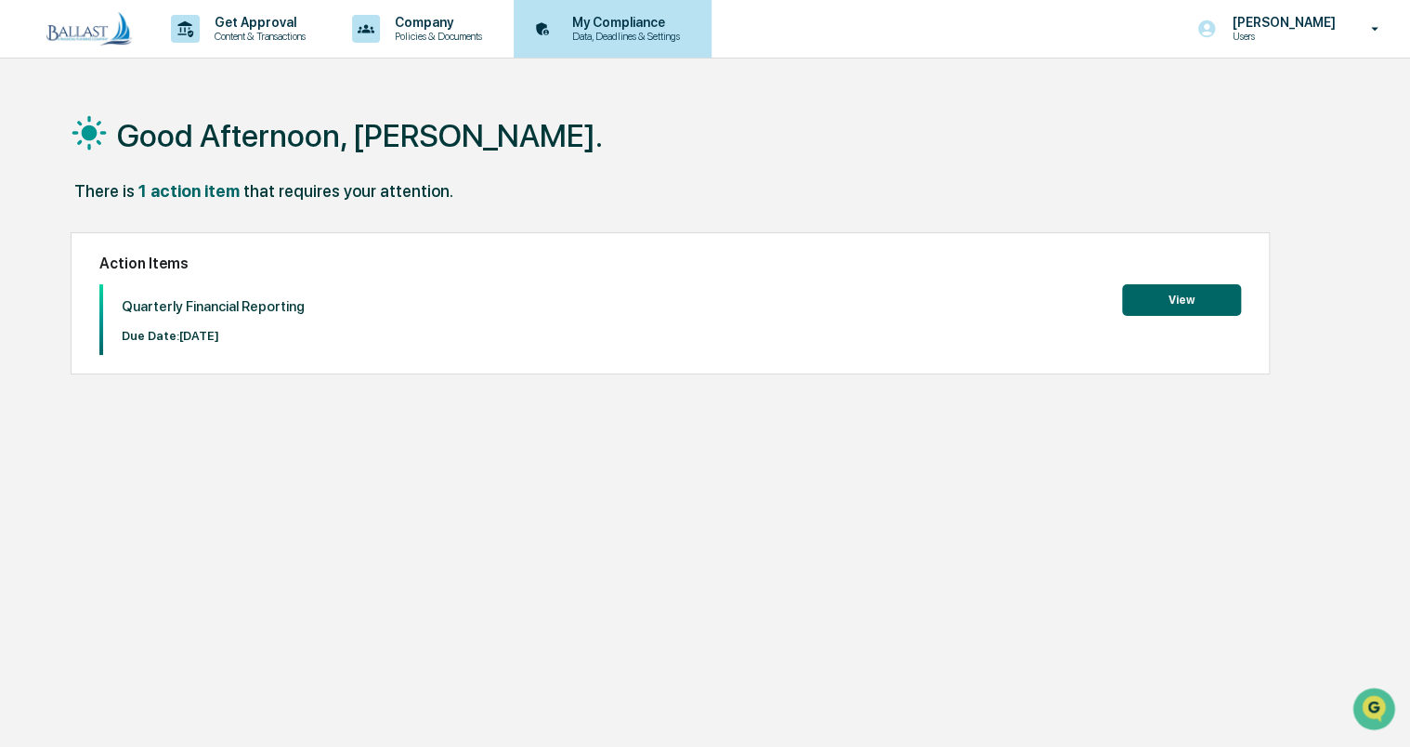
click at [627, 27] on p "My Compliance" at bounding box center [623, 22] width 132 height 15
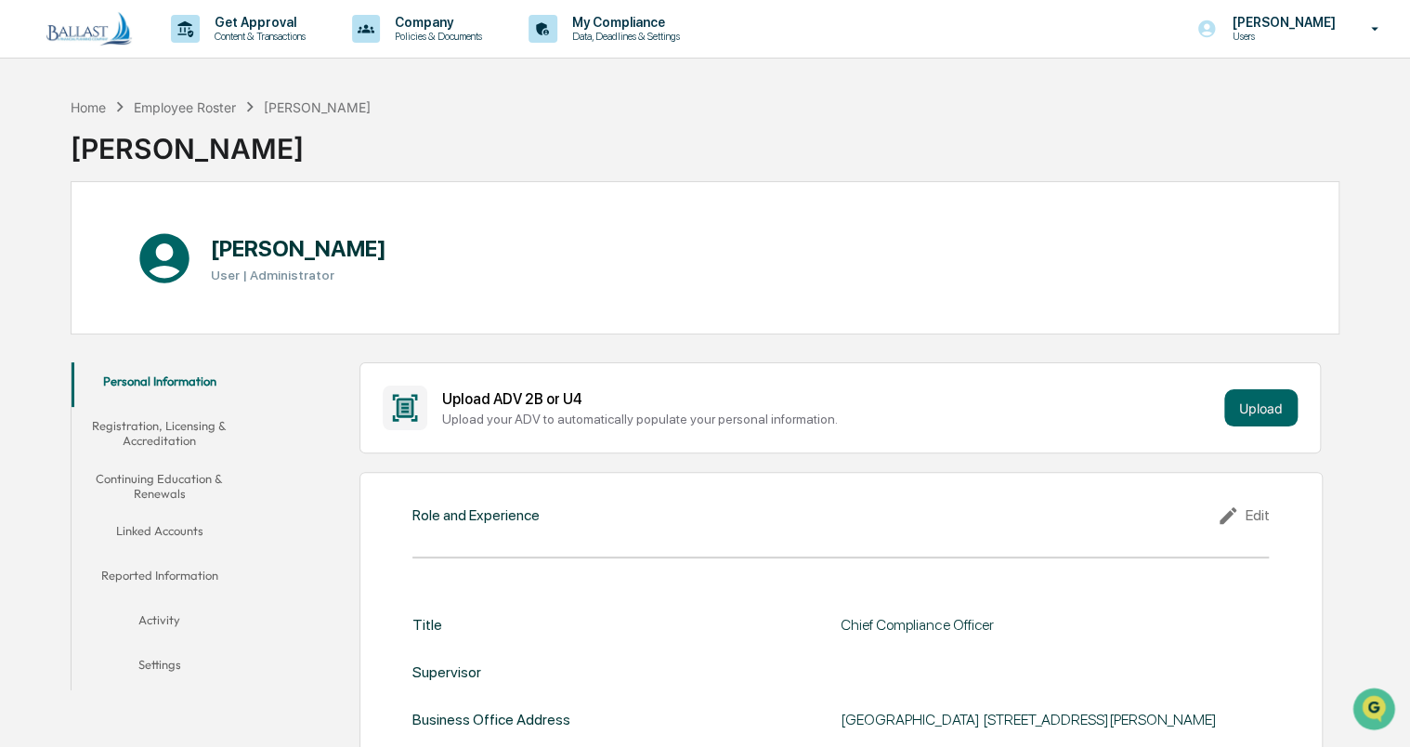
click at [201, 580] on button "Reported Information" at bounding box center [160, 578] width 177 height 45
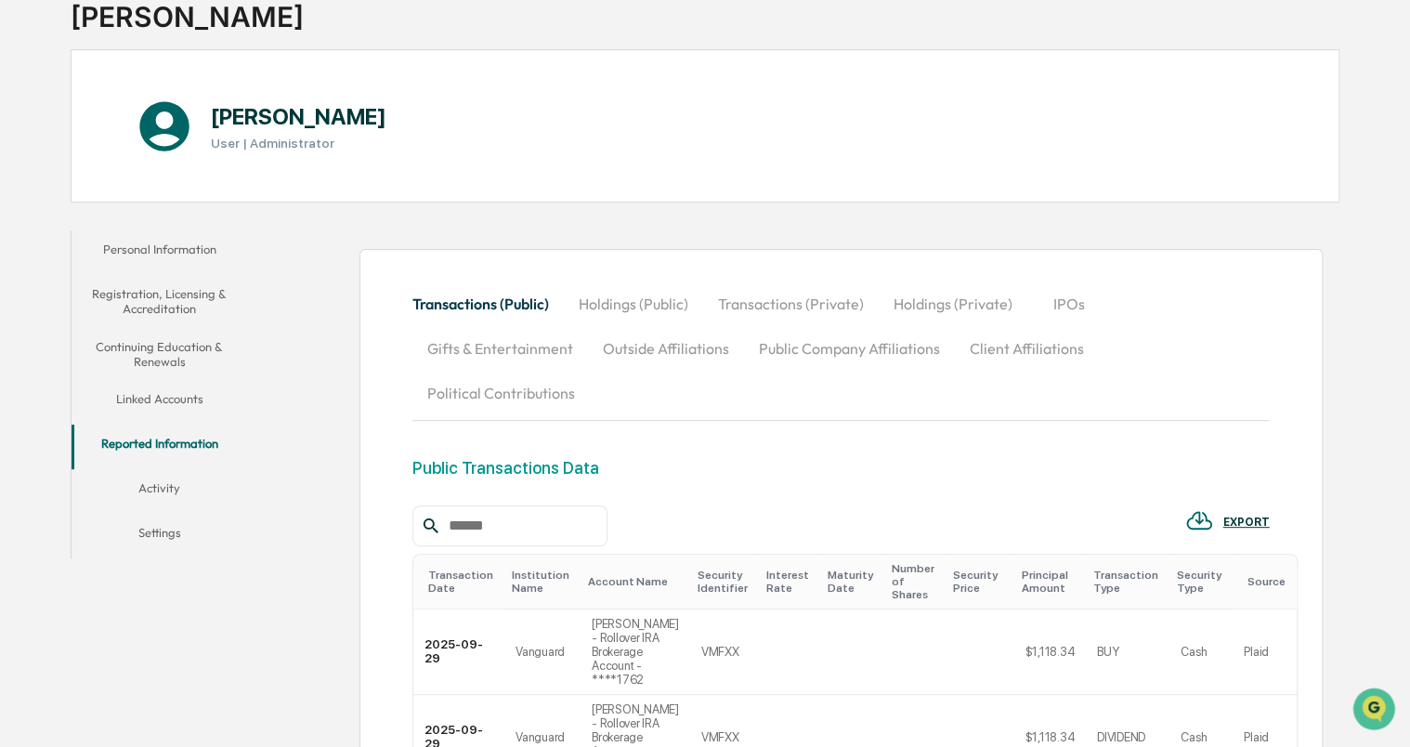
scroll to position [126, 0]
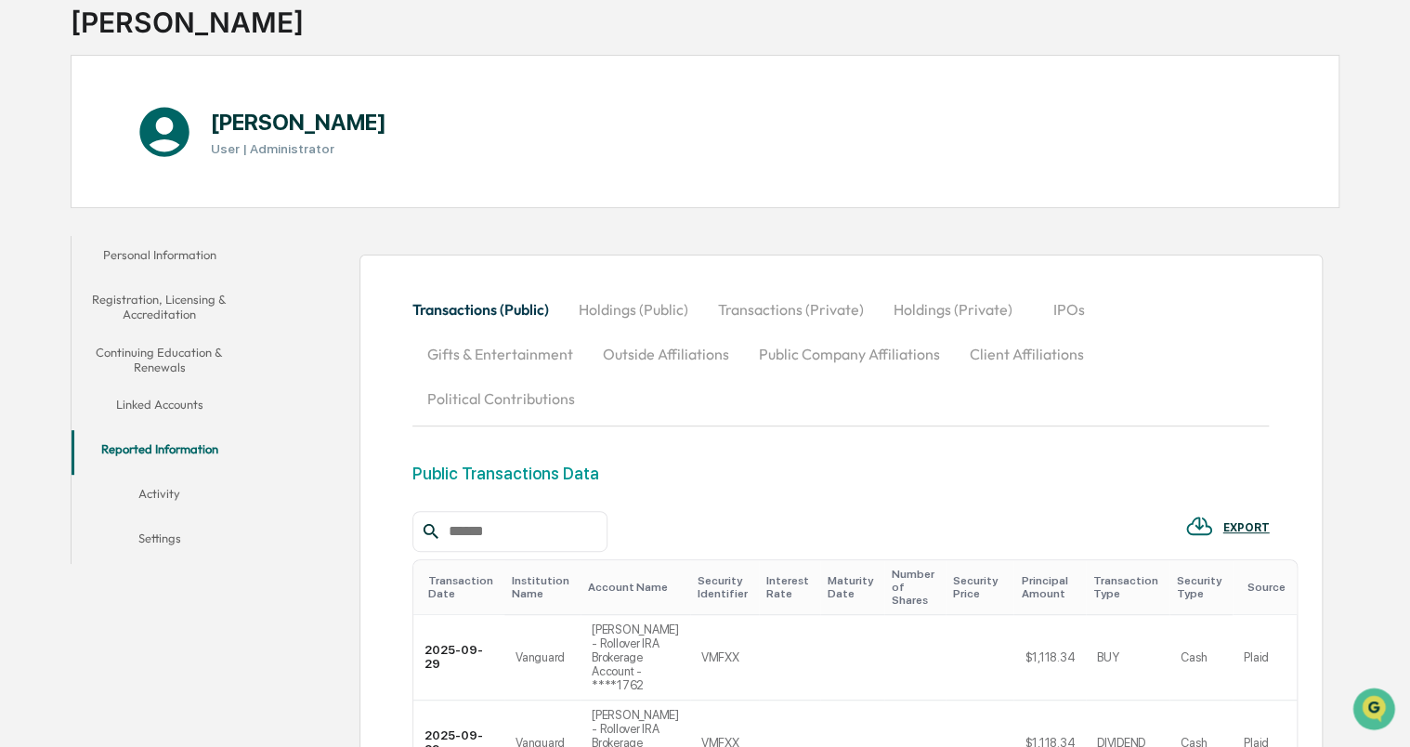
click at [195, 411] on button "Linked Accounts" at bounding box center [160, 408] width 177 height 45
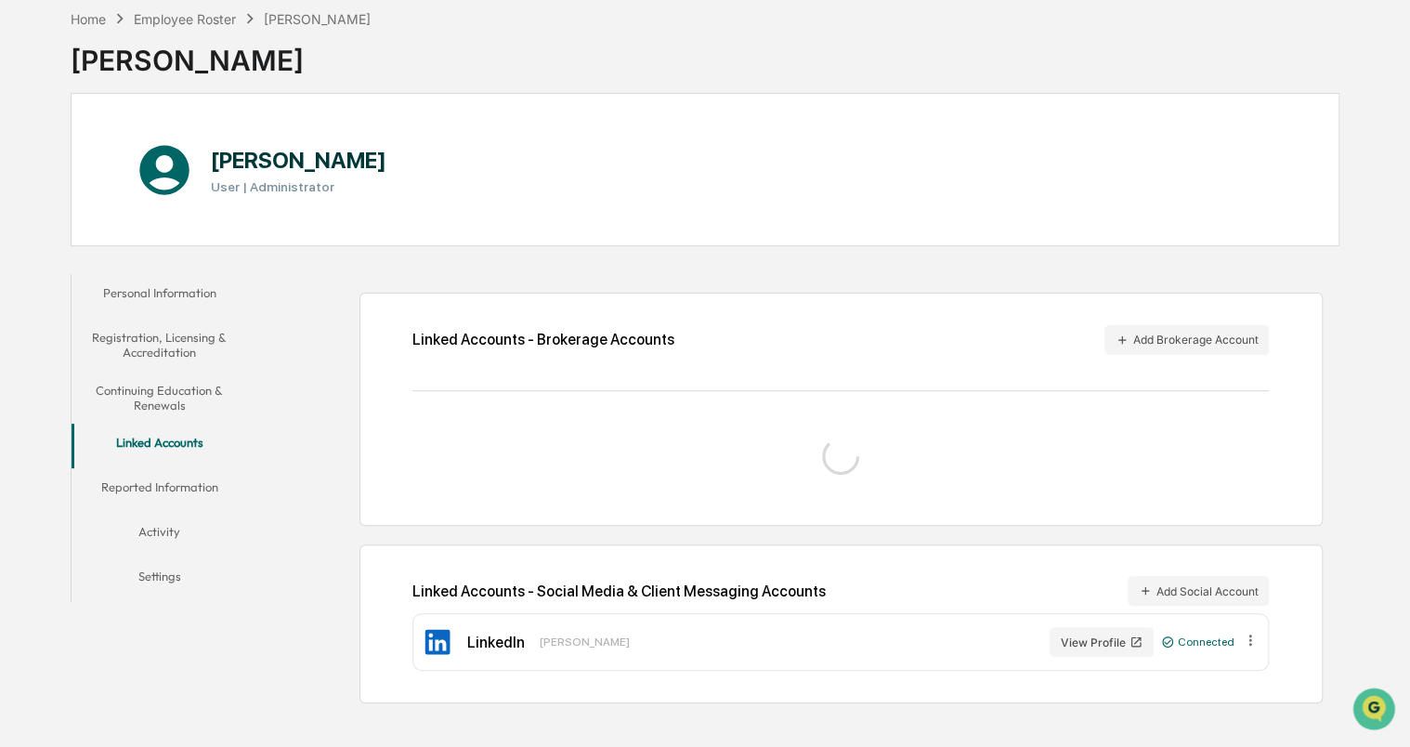
scroll to position [125, 0]
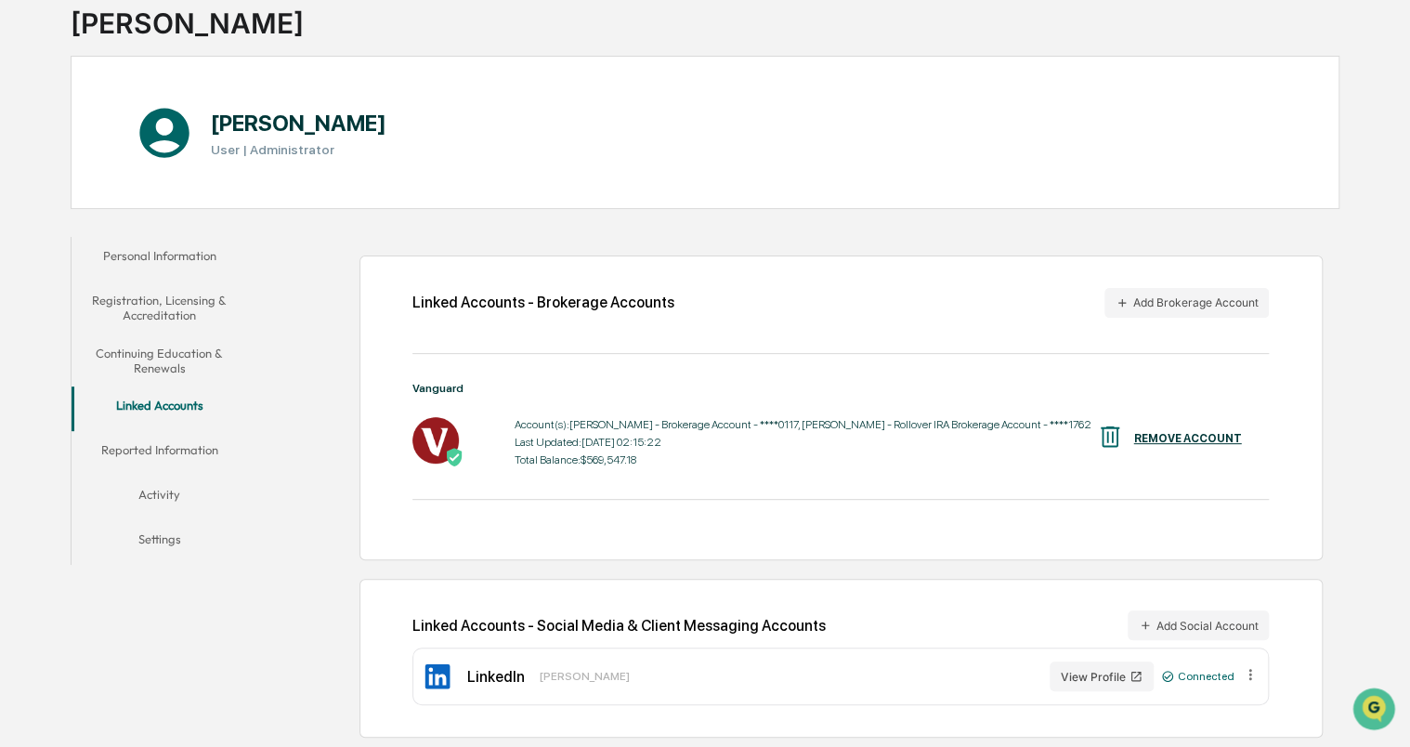
click at [494, 676] on div "LinkedIn" at bounding box center [496, 677] width 58 height 18
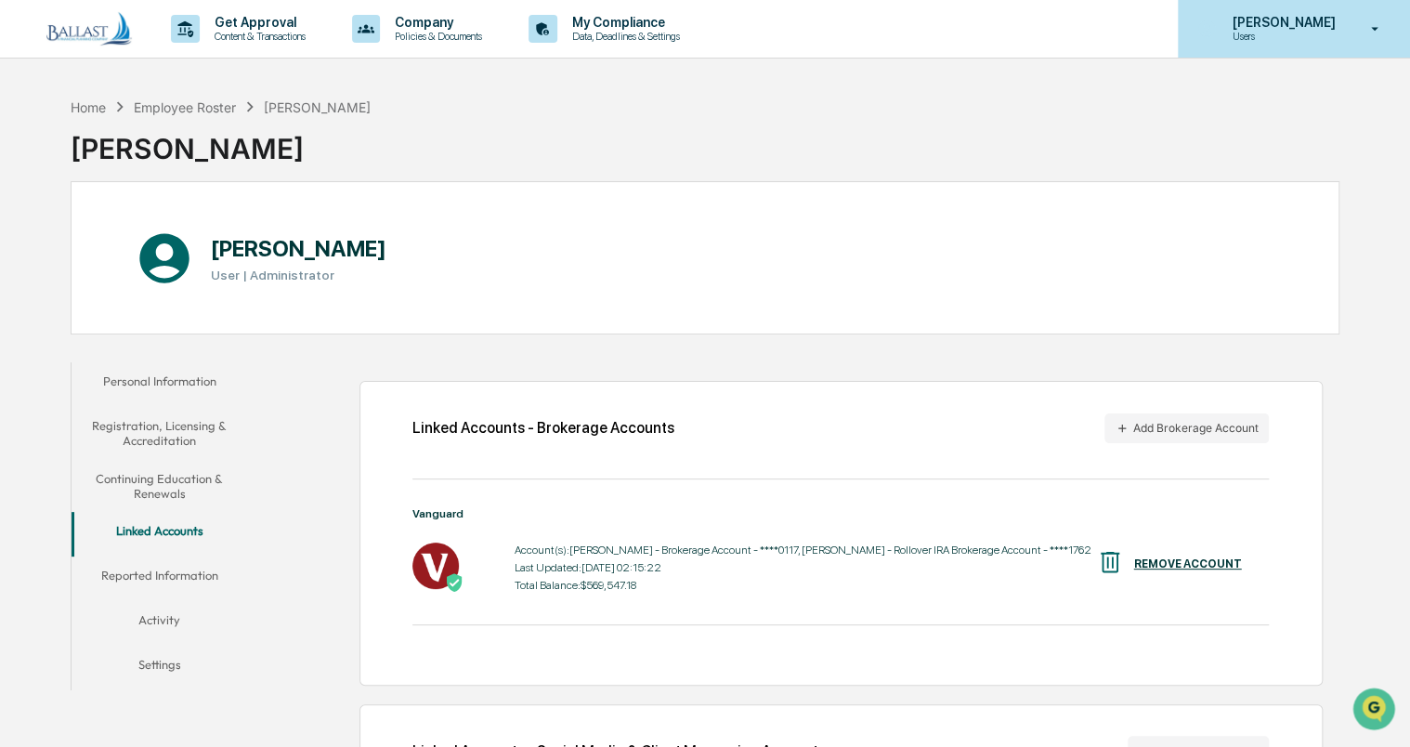
click at [1316, 19] on p "[PERSON_NAME]" at bounding box center [1280, 22] width 127 height 15
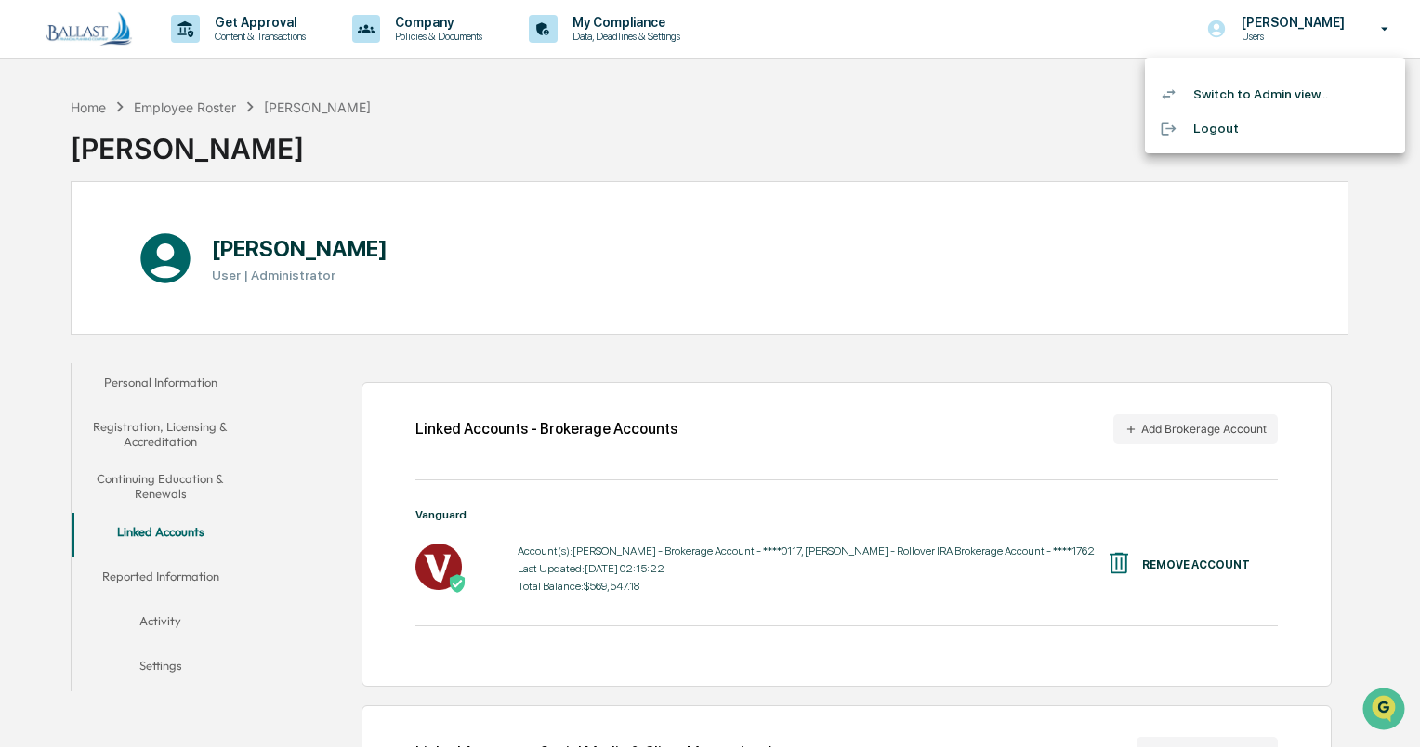
click at [1230, 88] on li "Switch to Admin view..." at bounding box center [1275, 94] width 260 height 34
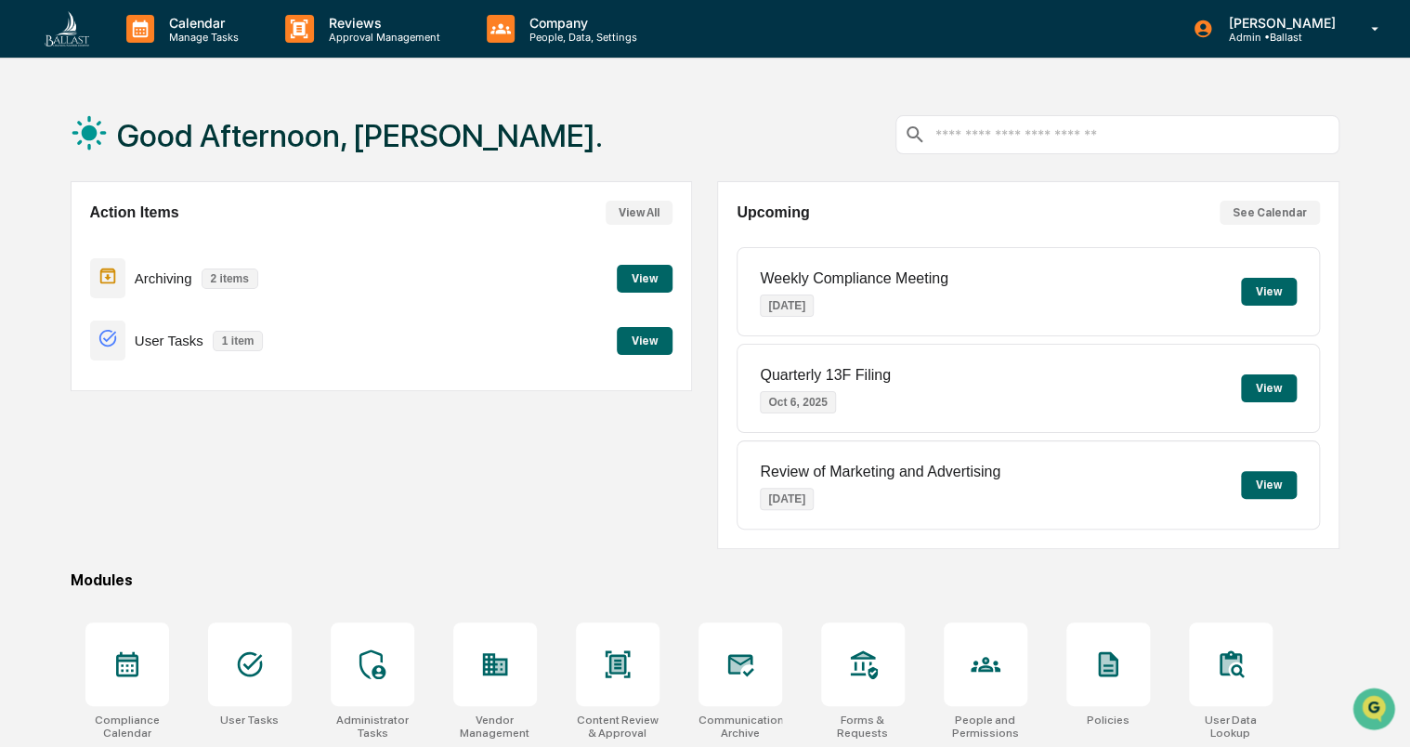
scroll to position [151, 0]
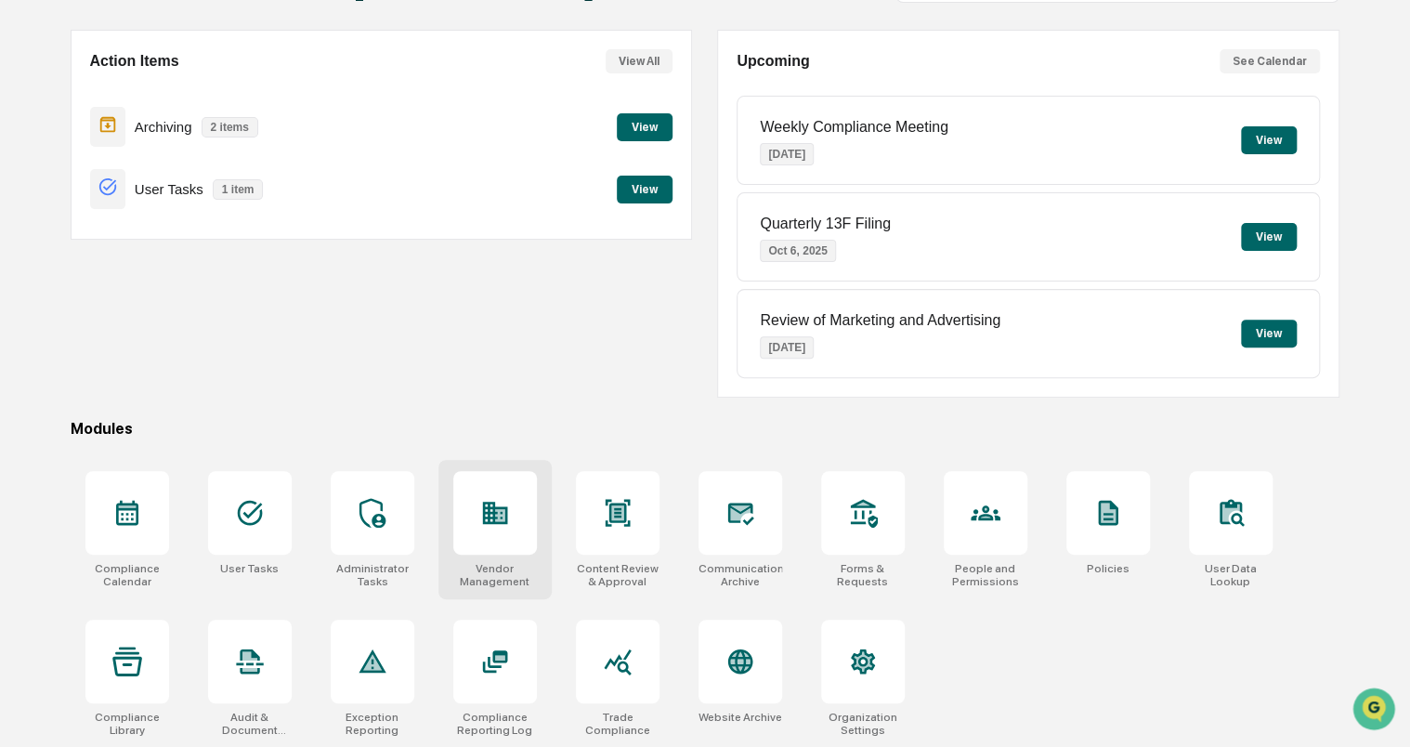
click at [513, 527] on div at bounding box center [495, 513] width 84 height 84
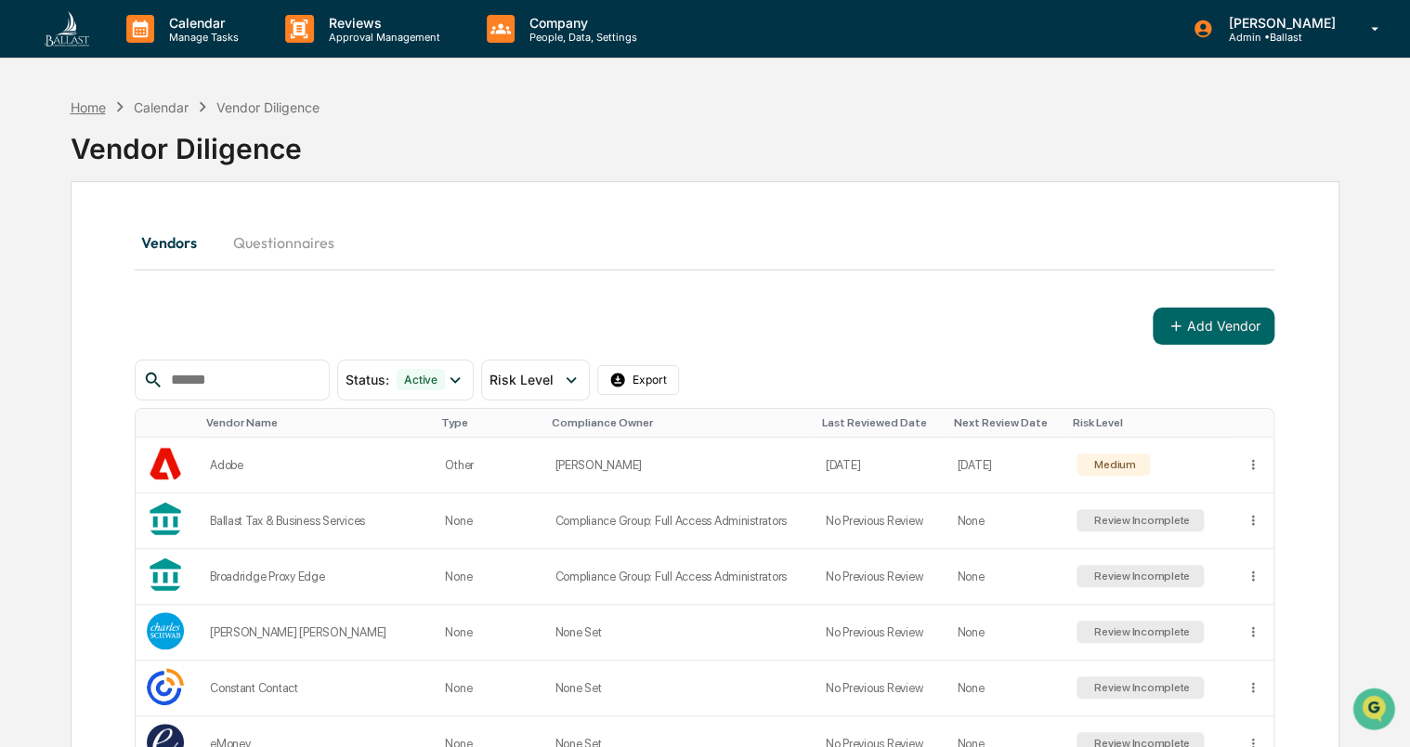
click at [85, 108] on div "Home" at bounding box center [88, 107] width 35 height 16
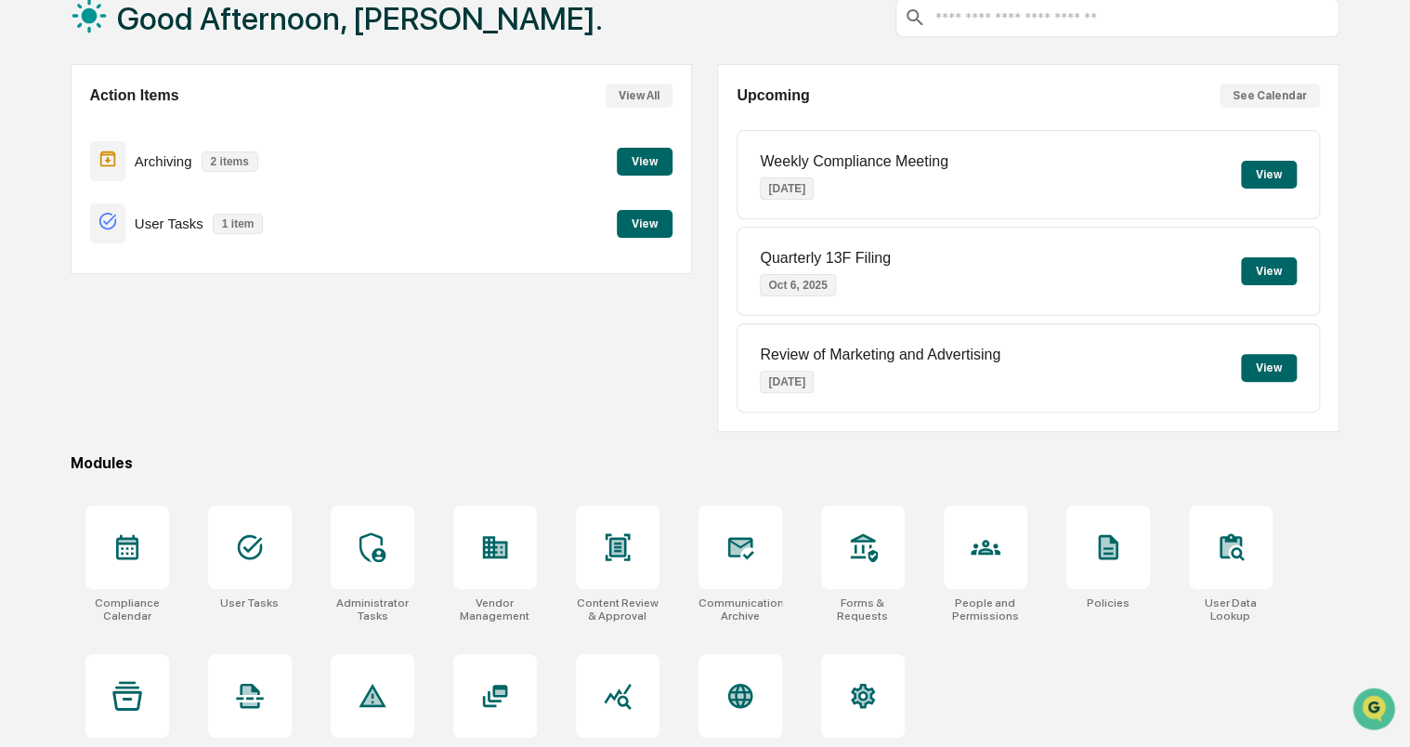
scroll to position [151, 0]
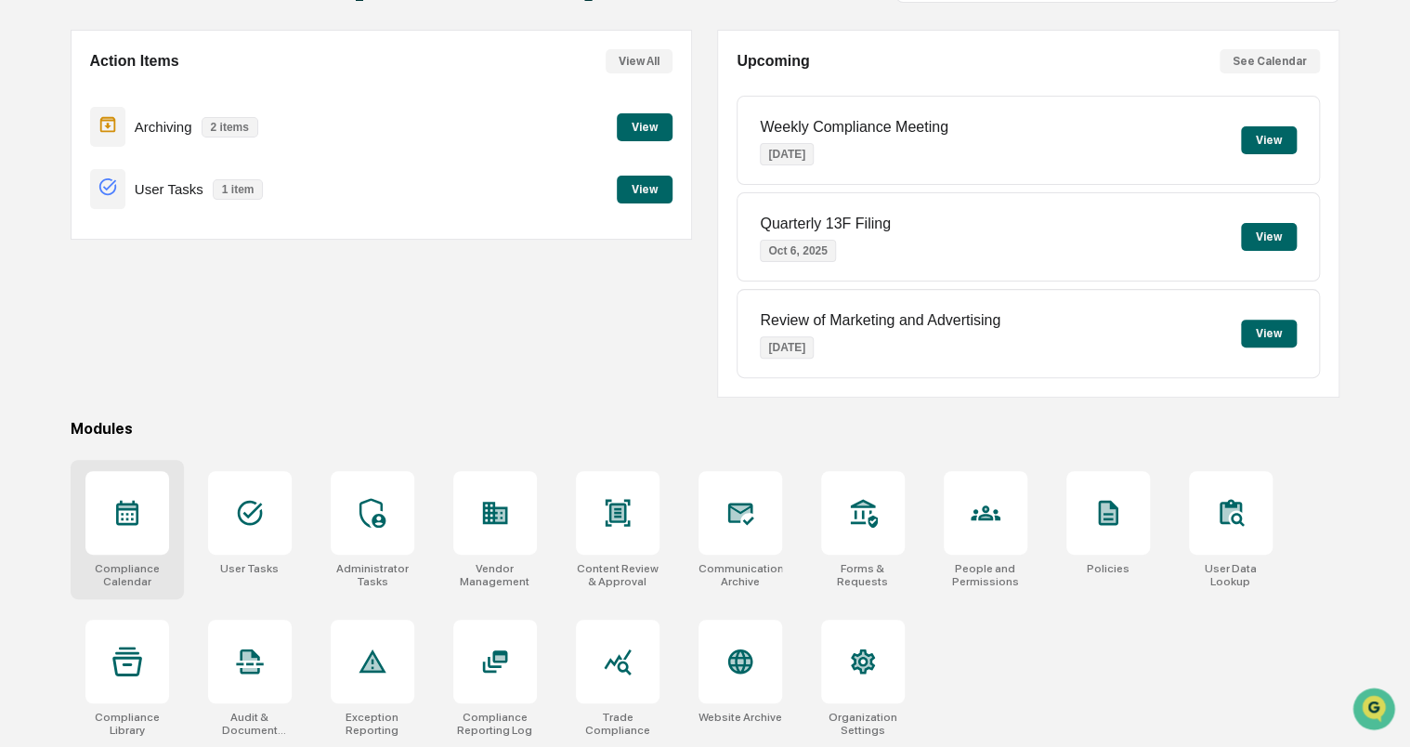
click at [149, 524] on div at bounding box center [127, 513] width 84 height 84
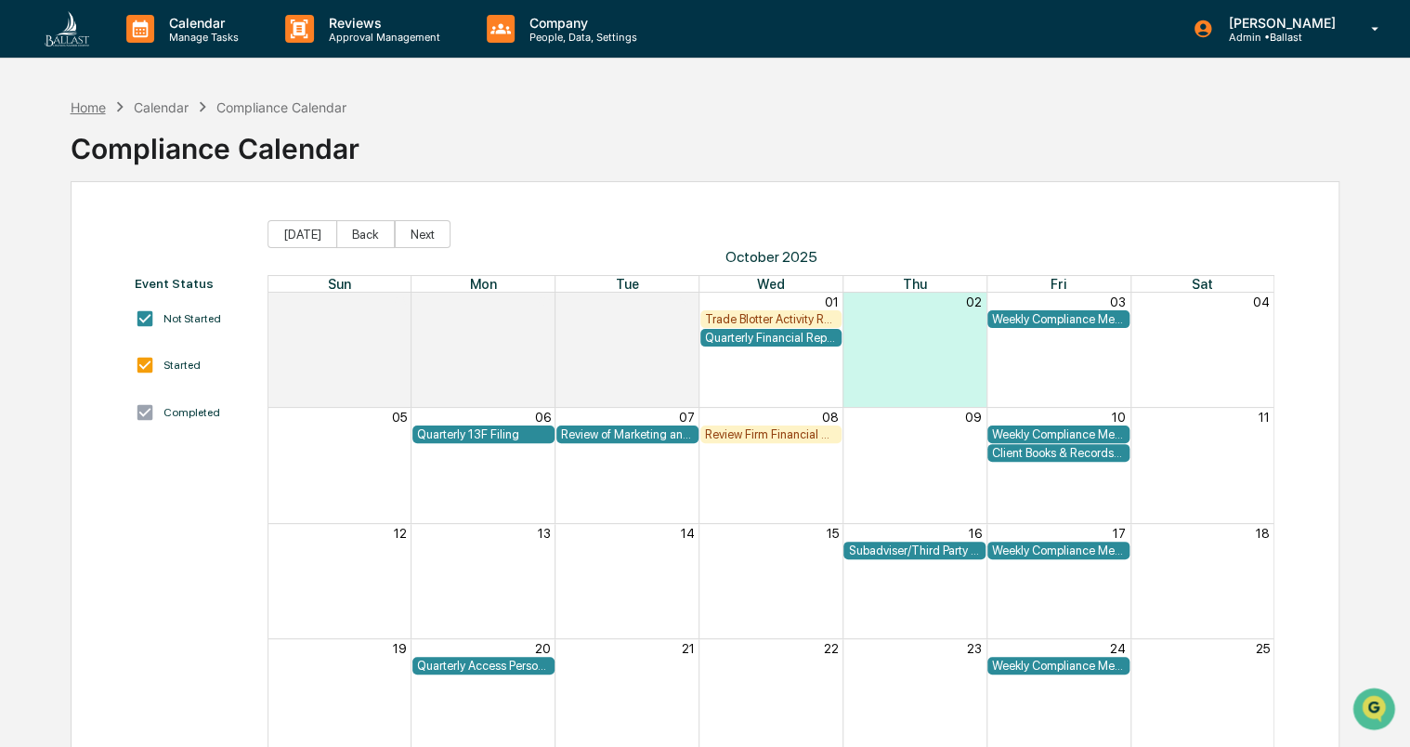
click at [82, 108] on div "Home" at bounding box center [88, 107] width 35 height 16
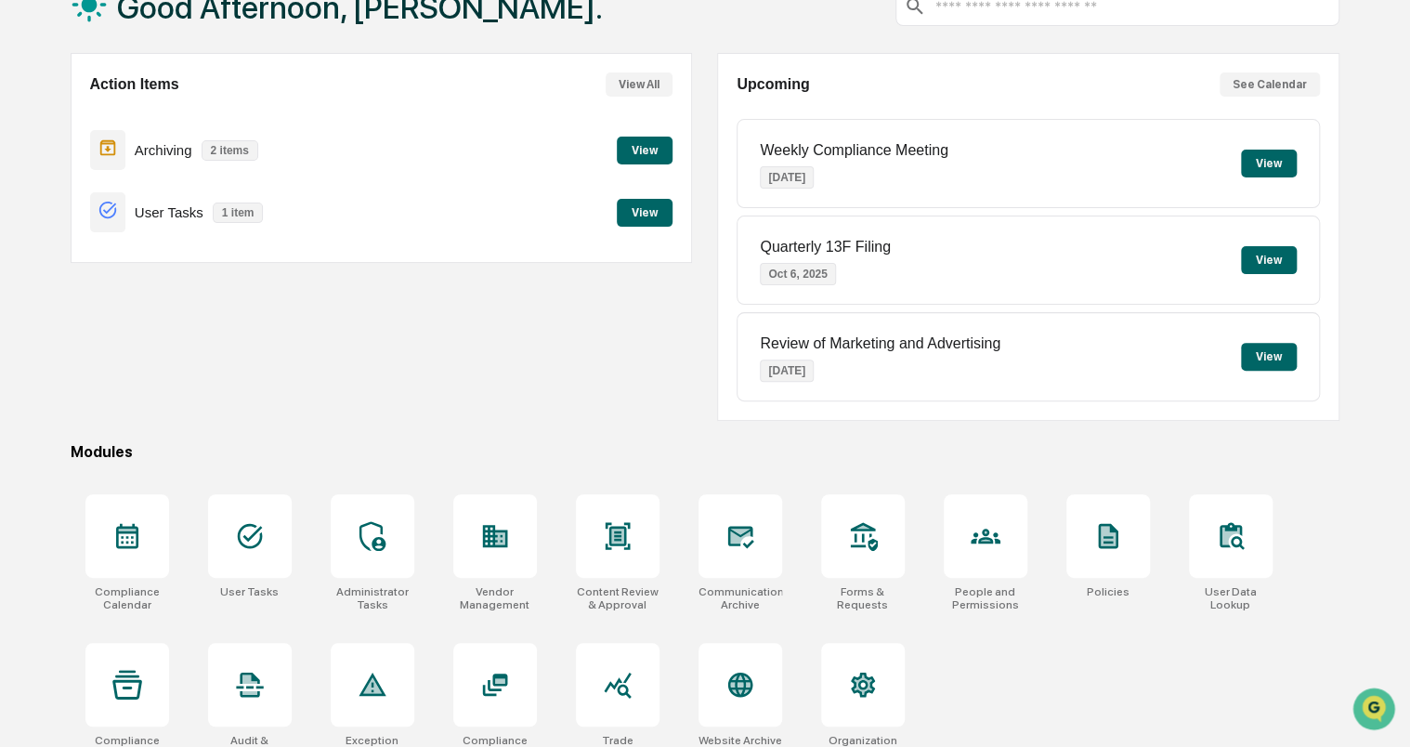
scroll to position [151, 0]
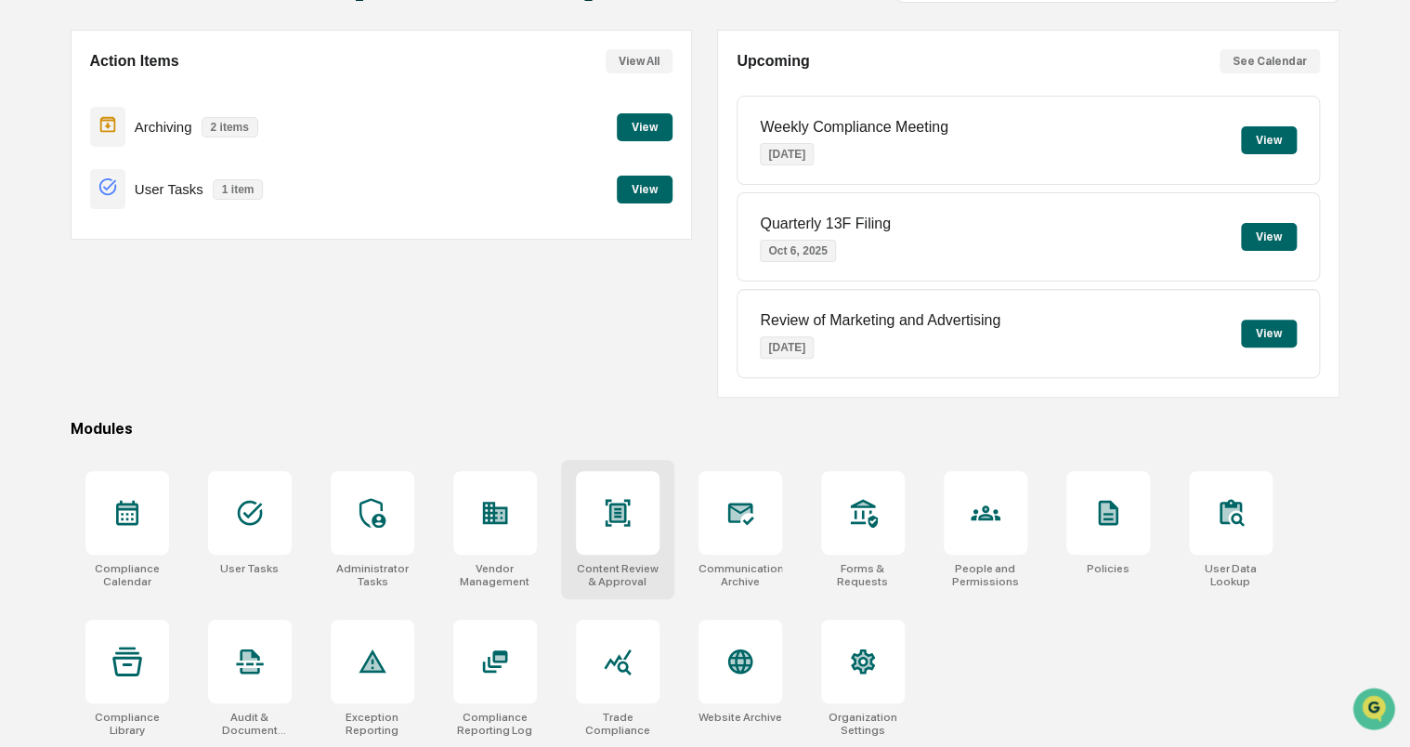
click at [609, 499] on icon at bounding box center [617, 512] width 25 height 27
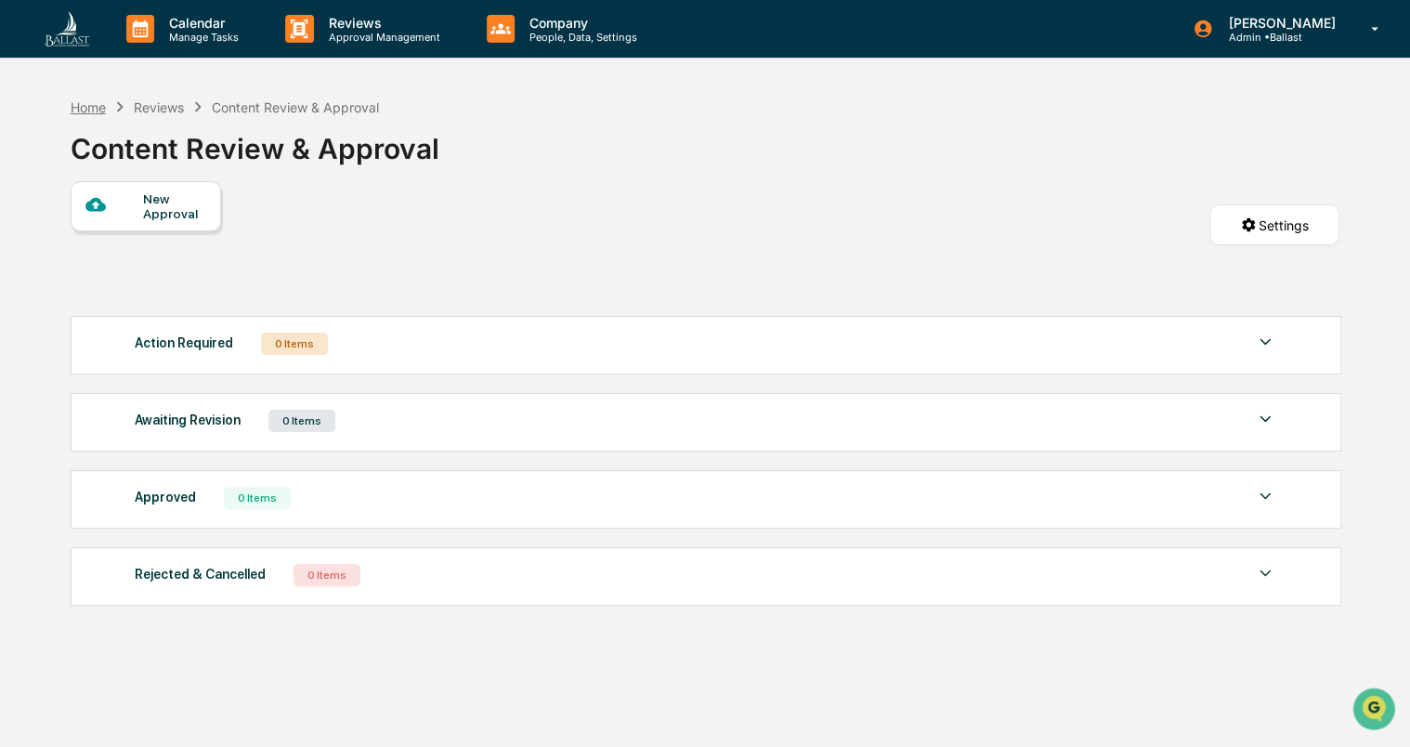
click at [87, 106] on div "Home" at bounding box center [88, 107] width 35 height 16
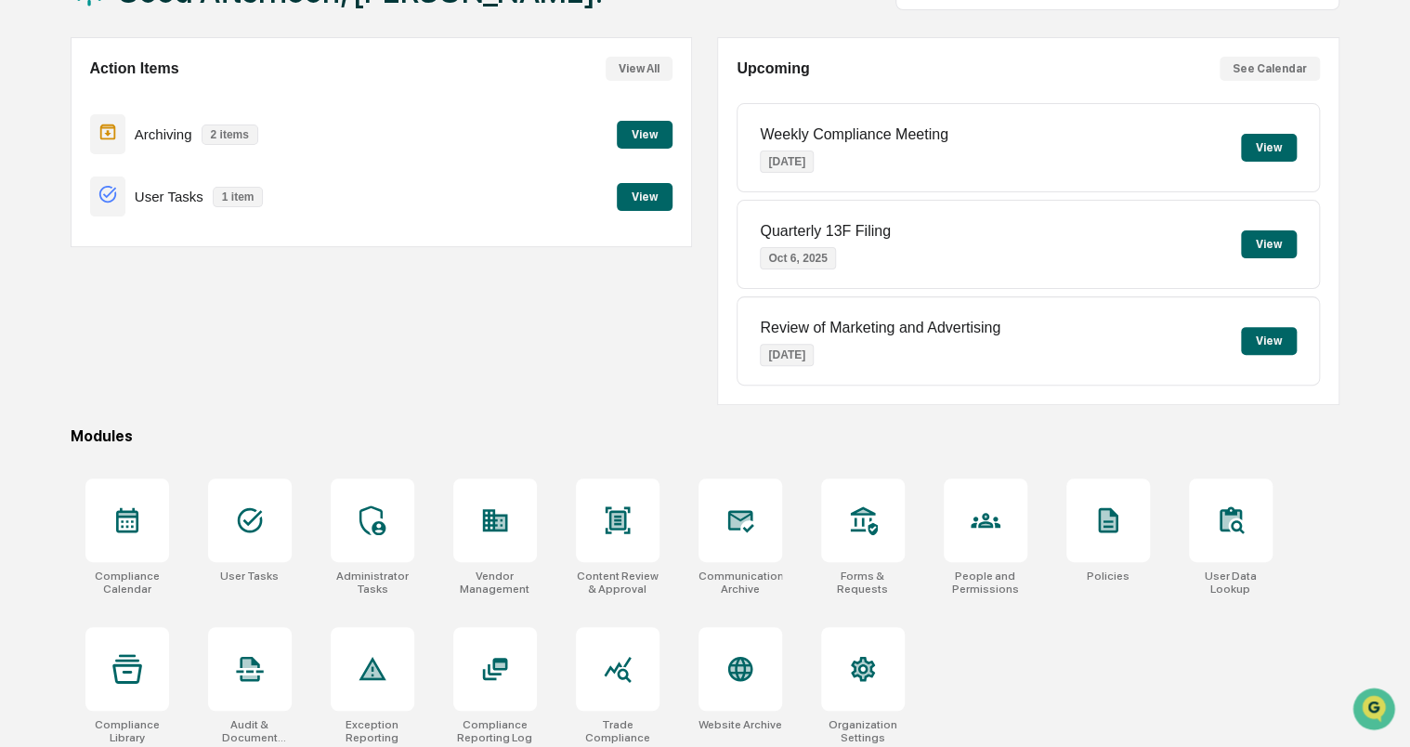
scroll to position [151, 0]
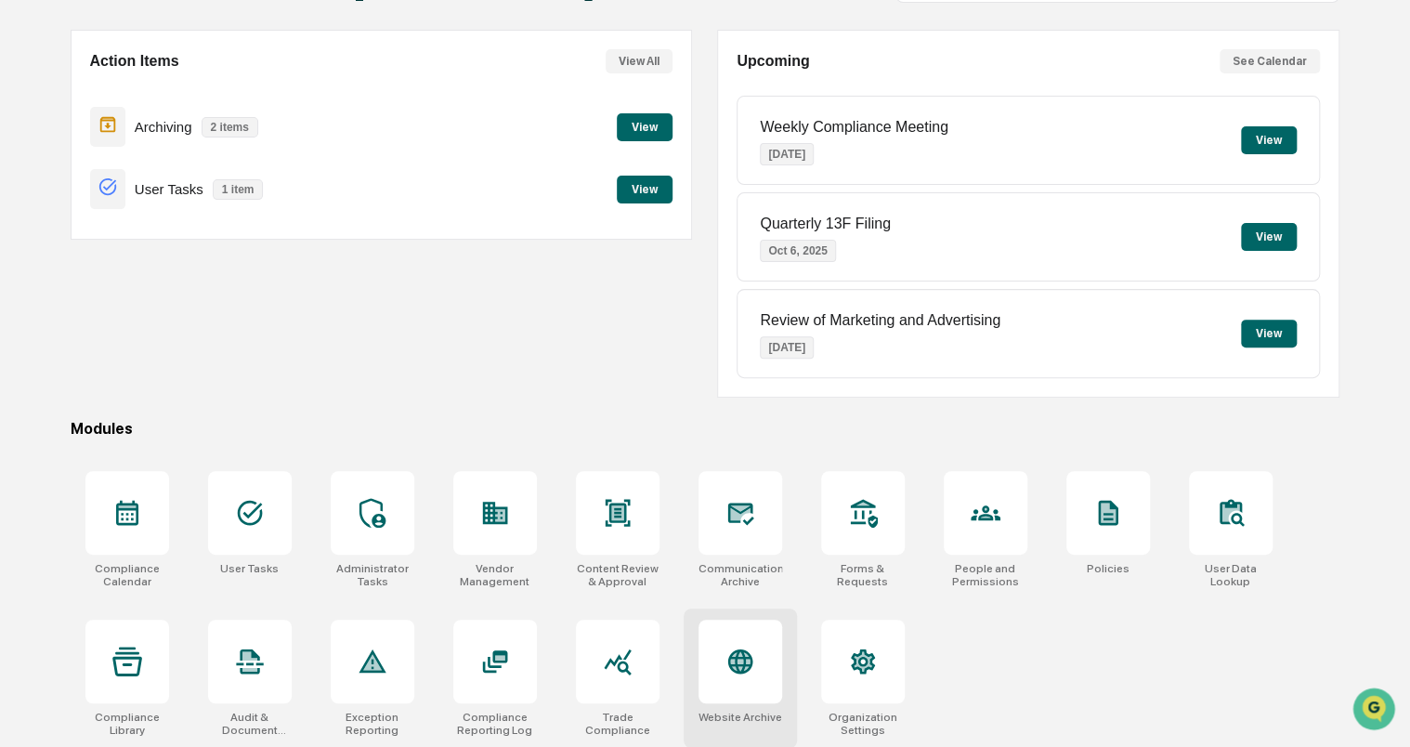
click at [746, 654] on icon at bounding box center [740, 661] width 20 height 20
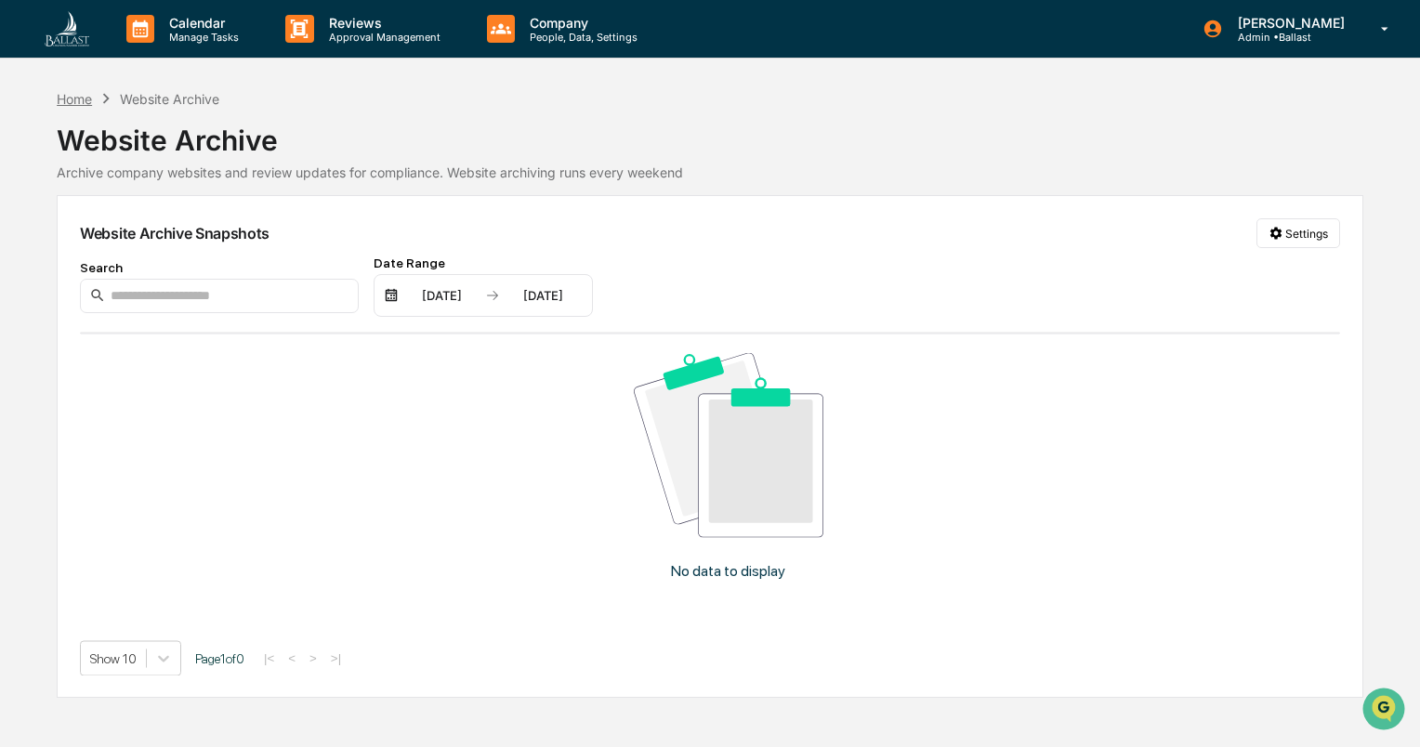
click at [75, 94] on div "Home" at bounding box center [74, 99] width 35 height 16
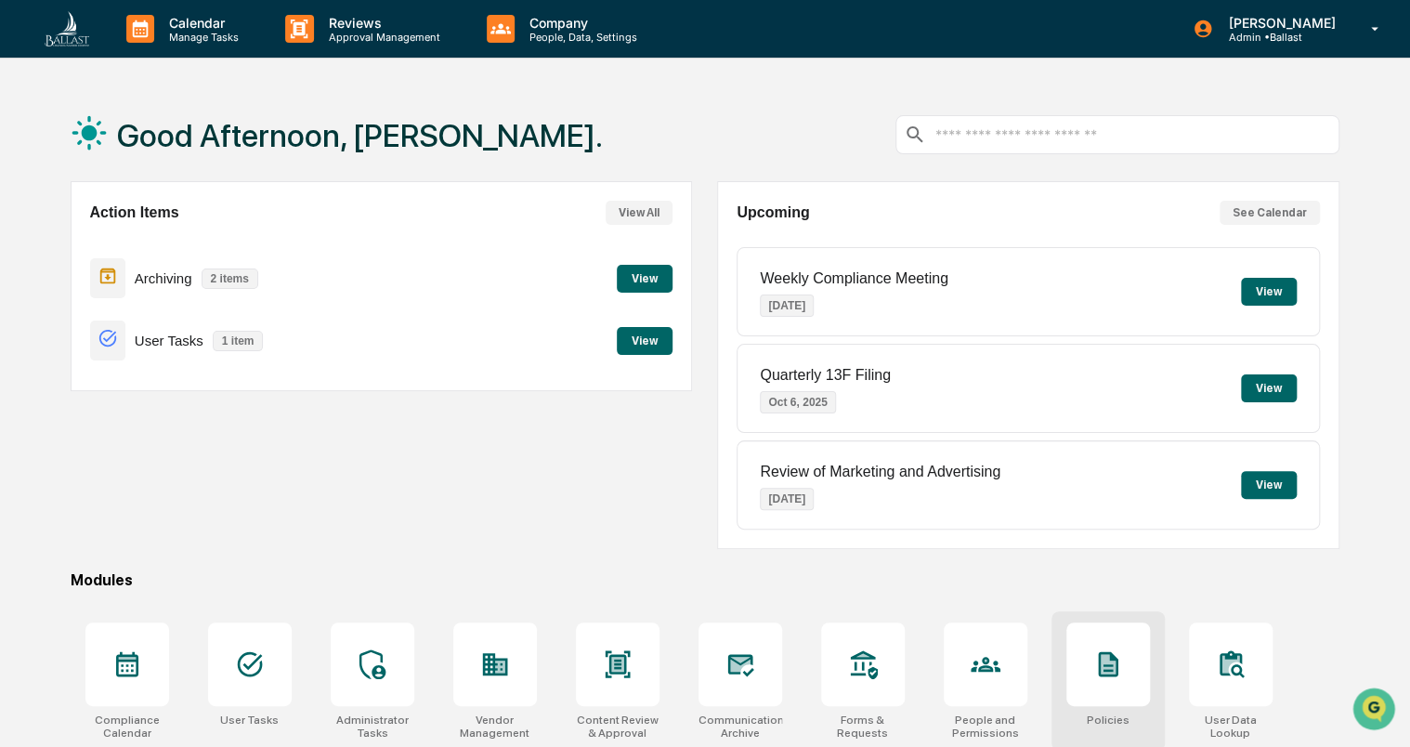
click at [1098, 673] on icon at bounding box center [1108, 664] width 20 height 25
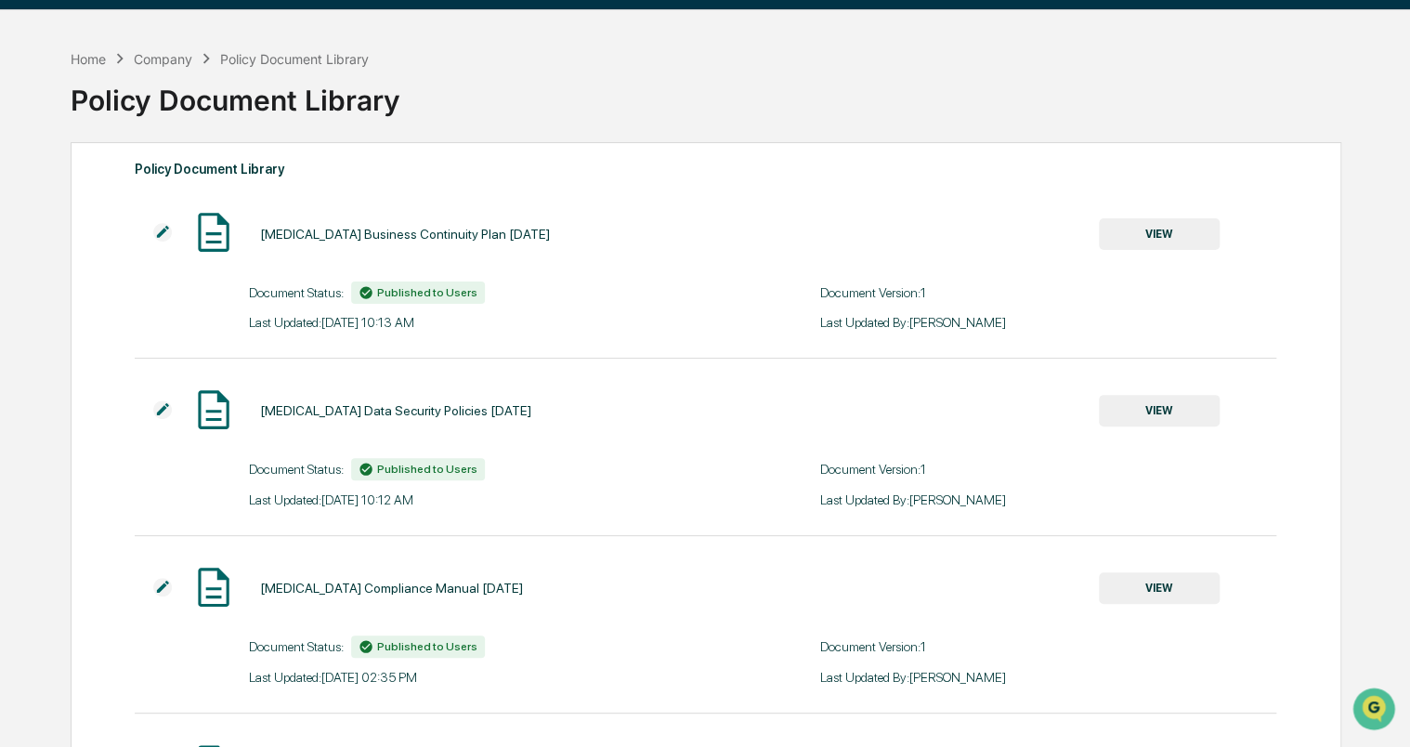
scroll to position [43, 0]
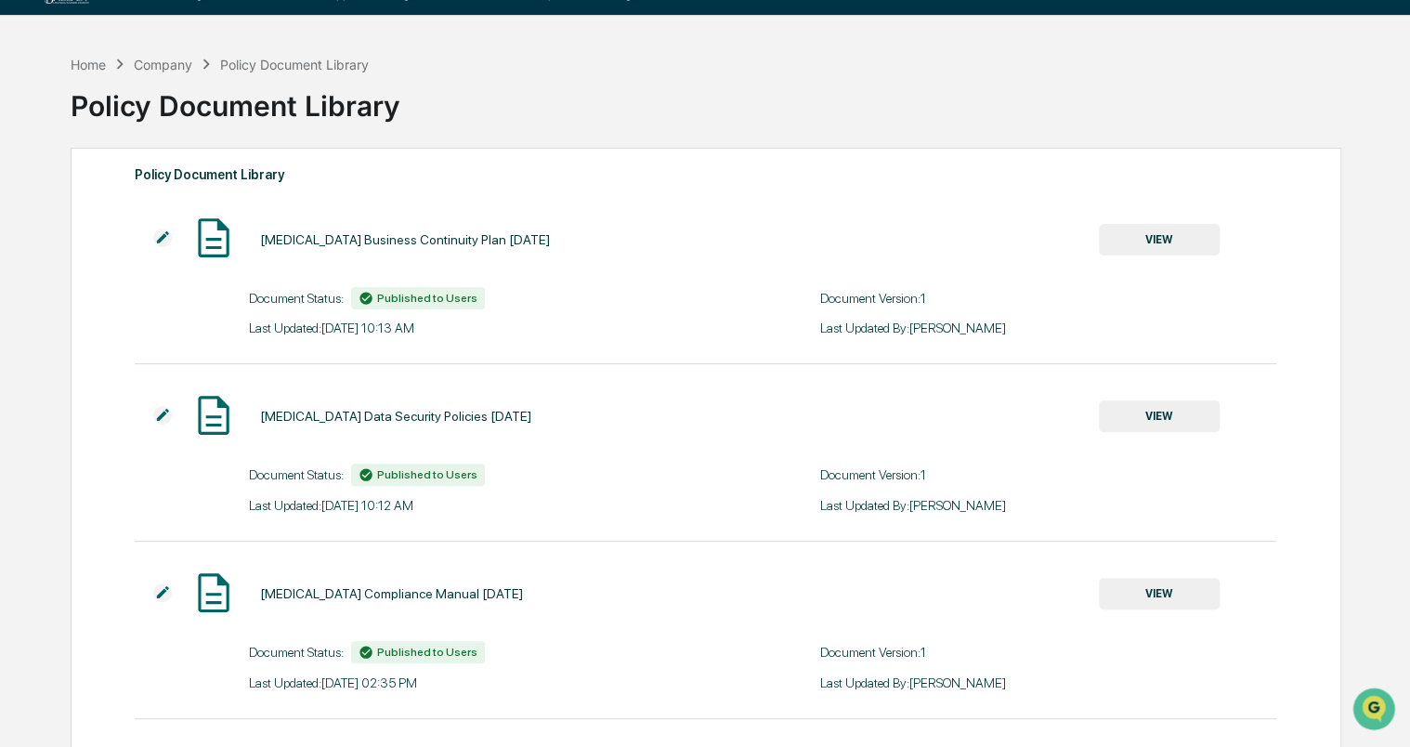
click at [1162, 227] on button "VIEW" at bounding box center [1159, 240] width 121 height 32
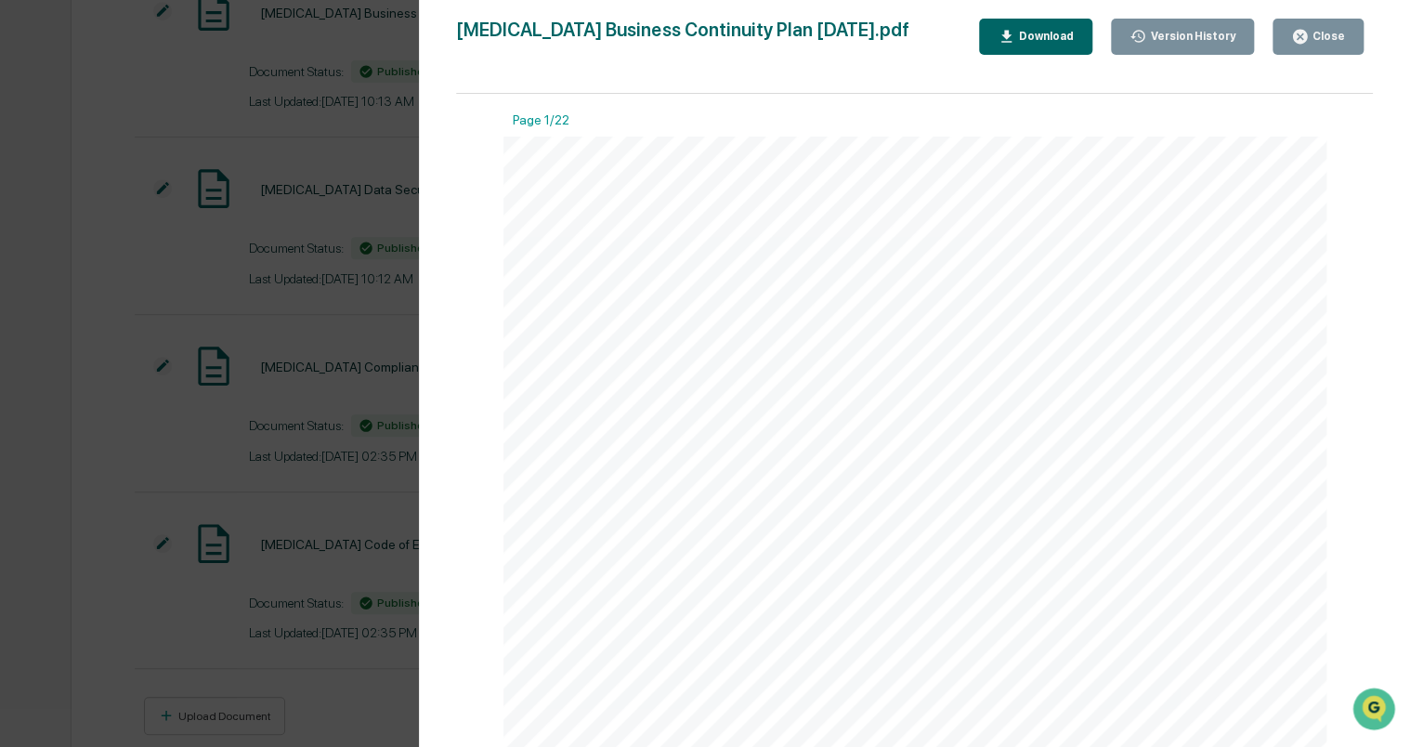
scroll to position [312, 0]
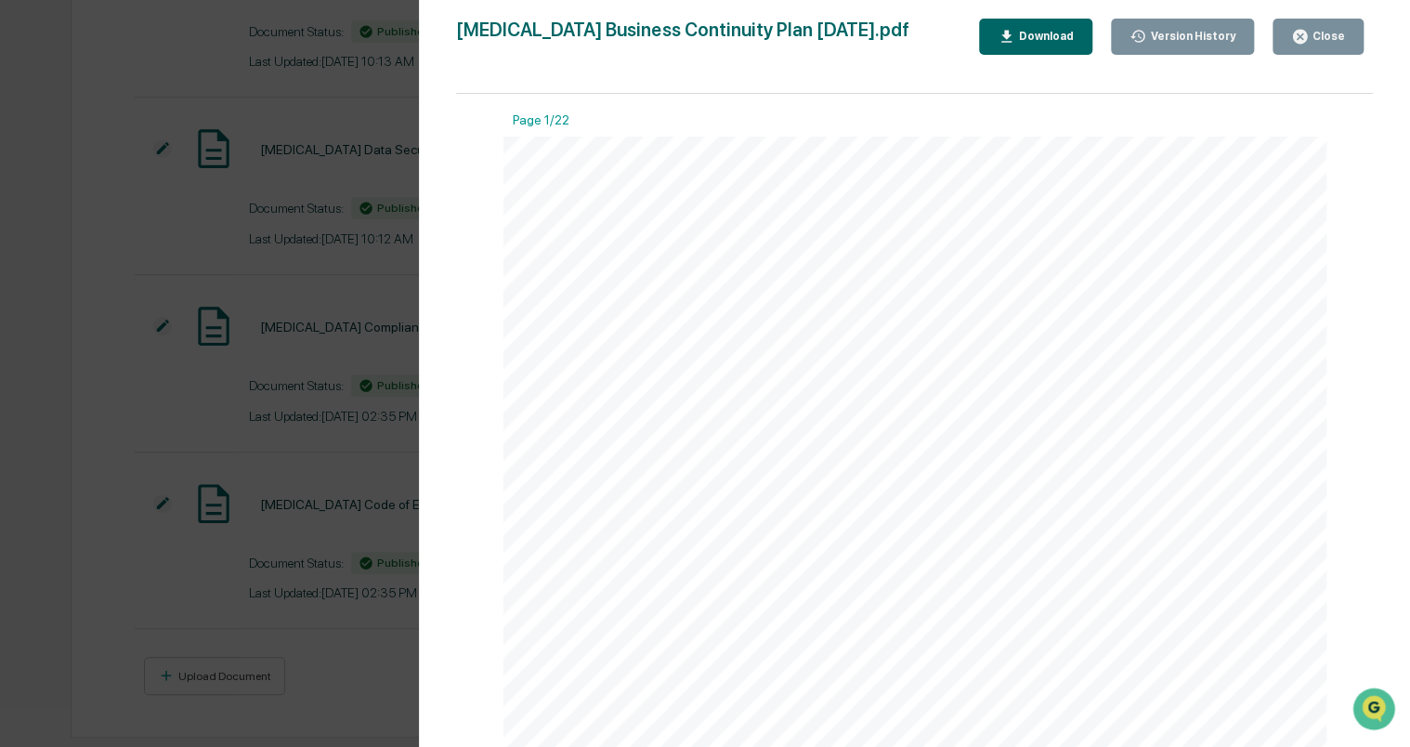
drag, startPoint x: 1263, startPoint y: 441, endPoint x: 1248, endPoint y: 382, distance: 61.3
click at [1248, 382] on div "FIRM BUSINESS CONTINUITY PLAN POLICIES AND PROCEDURES January 3, 2024" at bounding box center [915, 670] width 823 height 1066
click at [1104, 420] on div "FIRM BUSINESS CONTINUITY PLAN POLICIES AND PROCEDURES January 3, 2024" at bounding box center [915, 670] width 823 height 1066
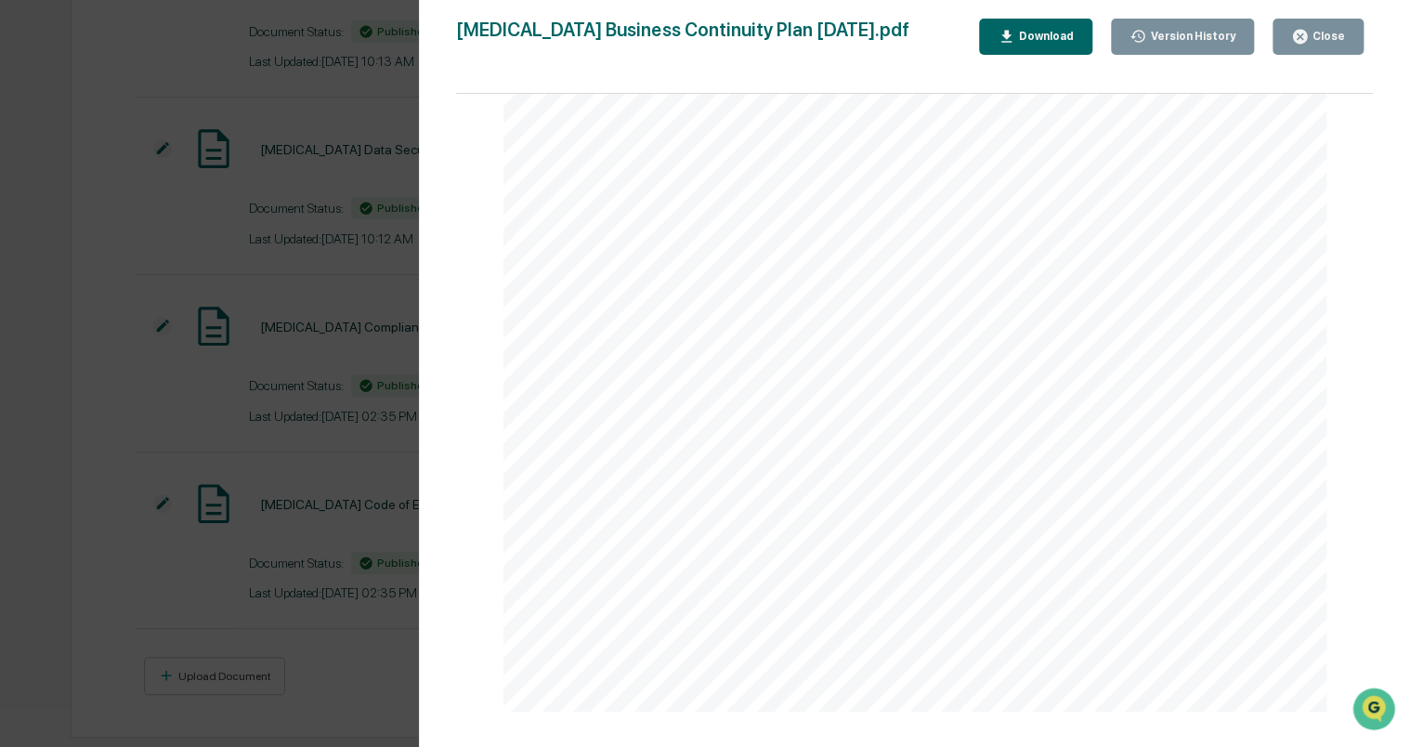
click at [1304, 30] on icon "button" at bounding box center [1300, 37] width 14 height 14
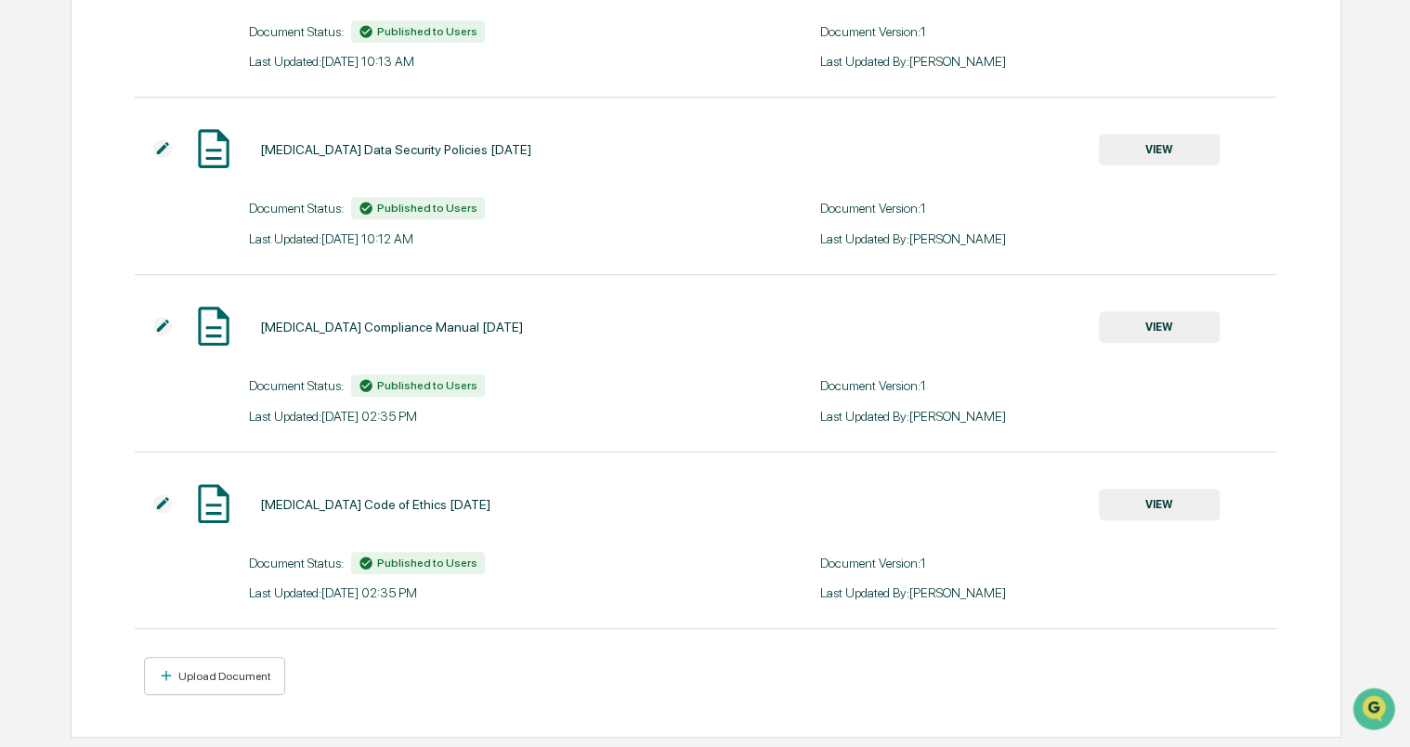
scroll to position [0, 0]
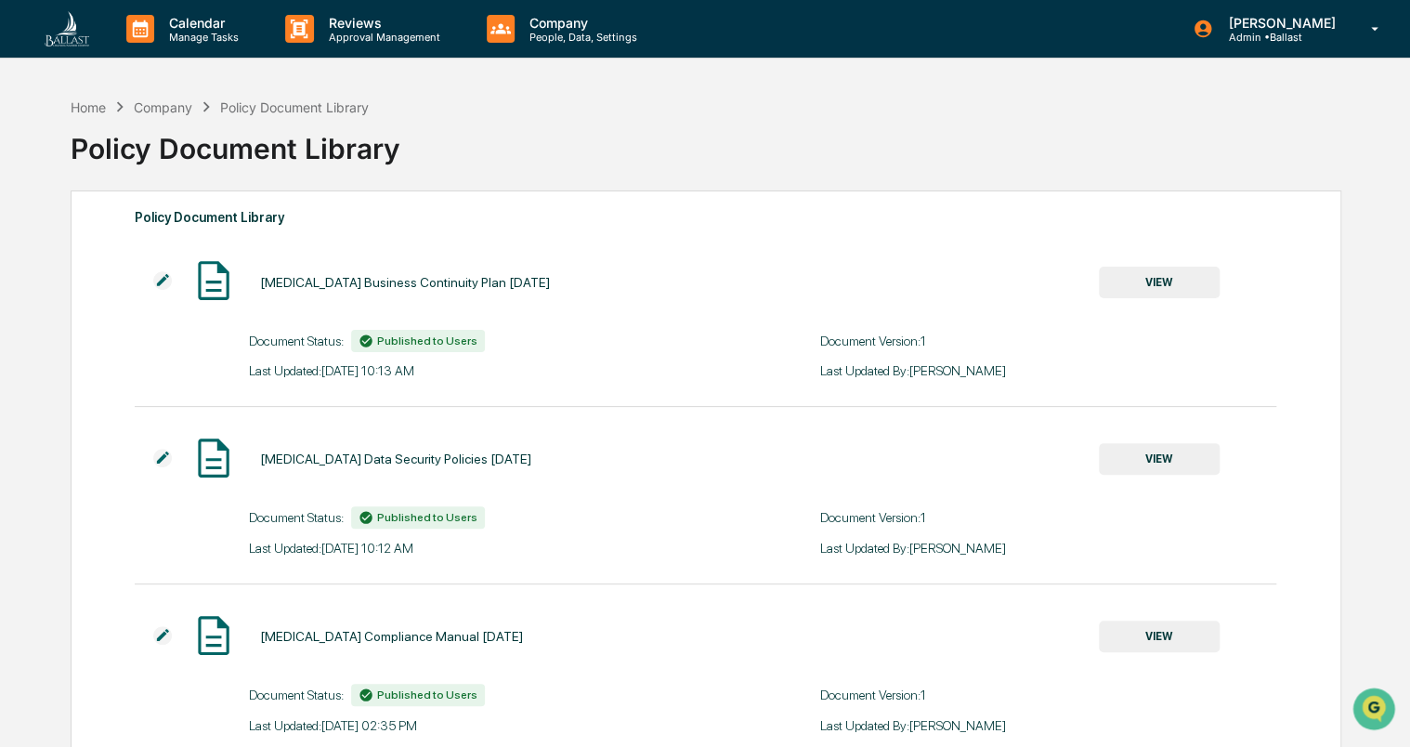
drag, startPoint x: 1413, startPoint y: 271, endPoint x: 1356, endPoint y: 617, distance: 350.2
drag, startPoint x: 1356, startPoint y: 617, endPoint x: 1312, endPoint y: 116, distance: 502.7
click at [1312, 116] on div "Home Company Policy Document Library Policy Document Library" at bounding box center [705, 135] width 1269 height 76
click at [85, 106] on div "Home" at bounding box center [88, 107] width 35 height 16
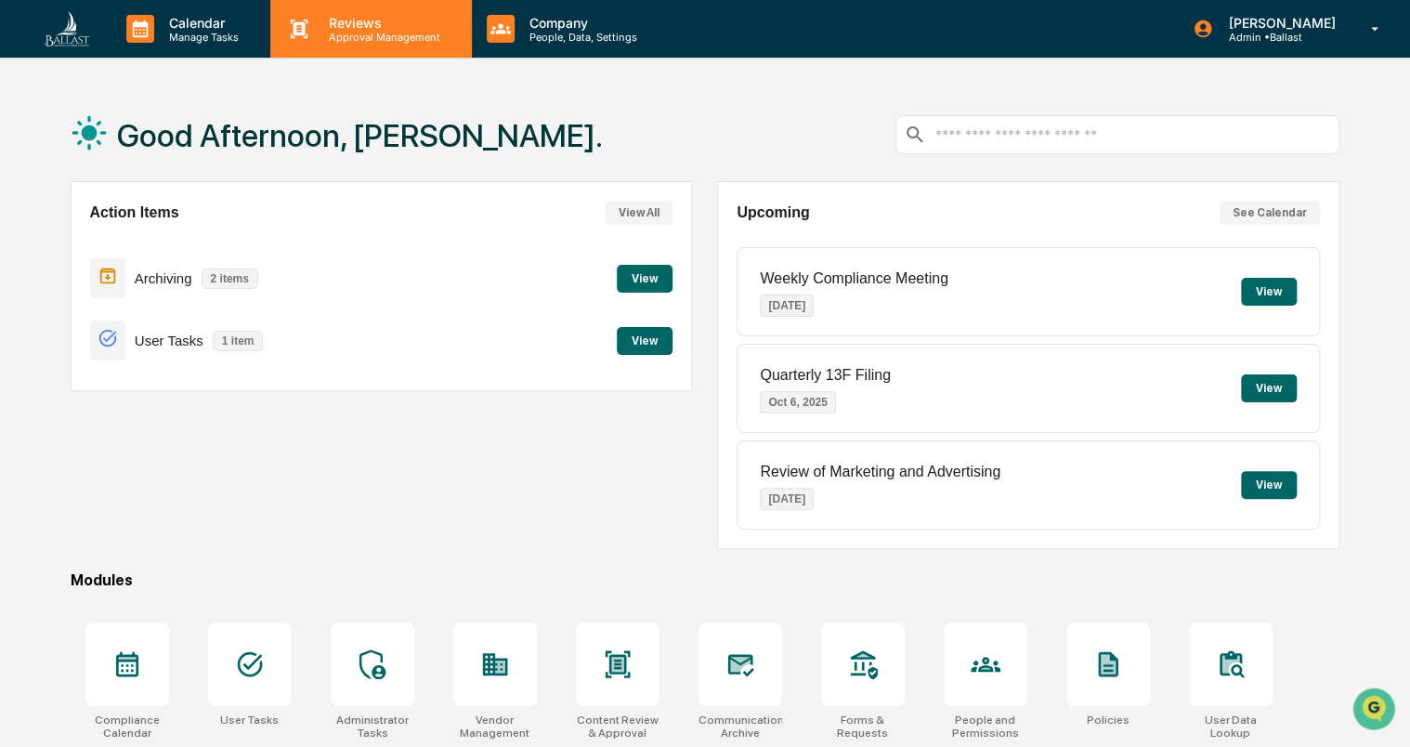
click at [372, 30] on p "Reviews" at bounding box center [382, 23] width 136 height 16
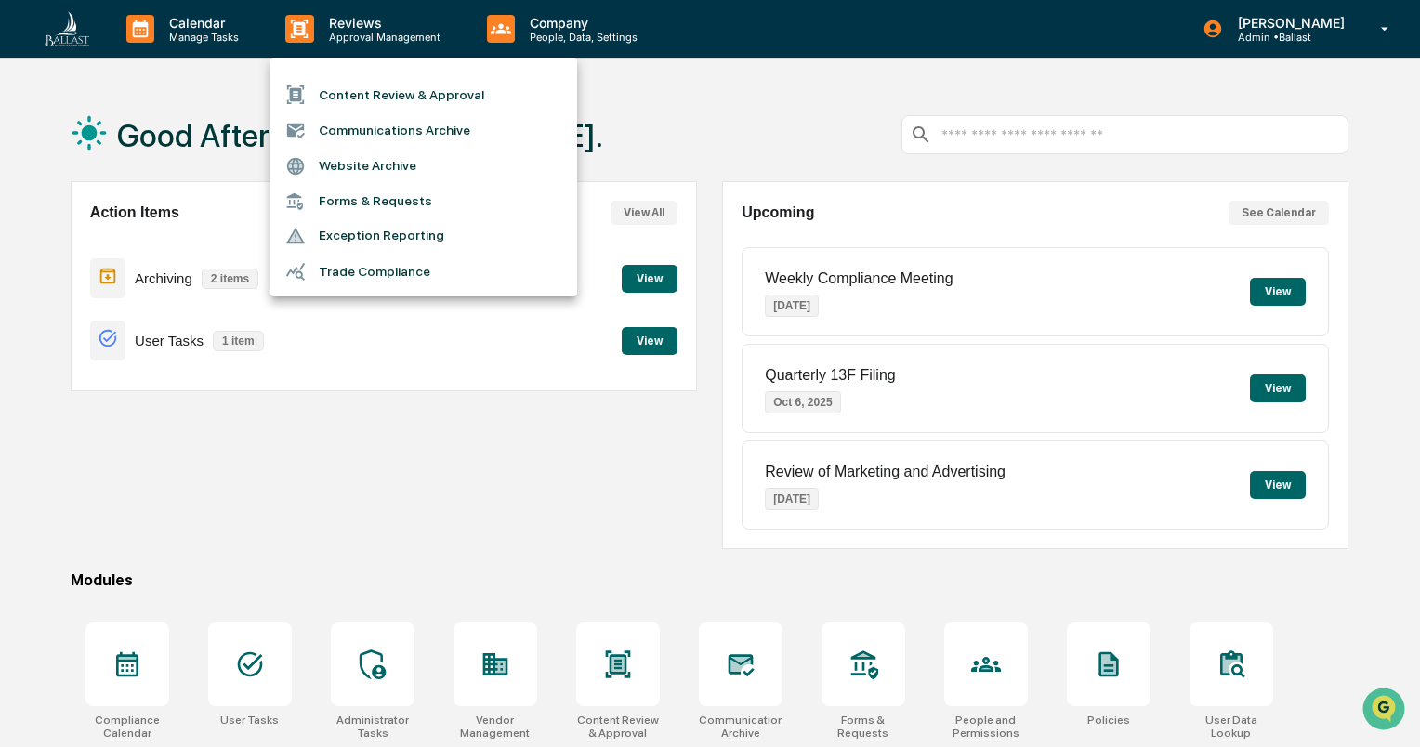
click at [1115, 661] on div at bounding box center [710, 373] width 1420 height 747
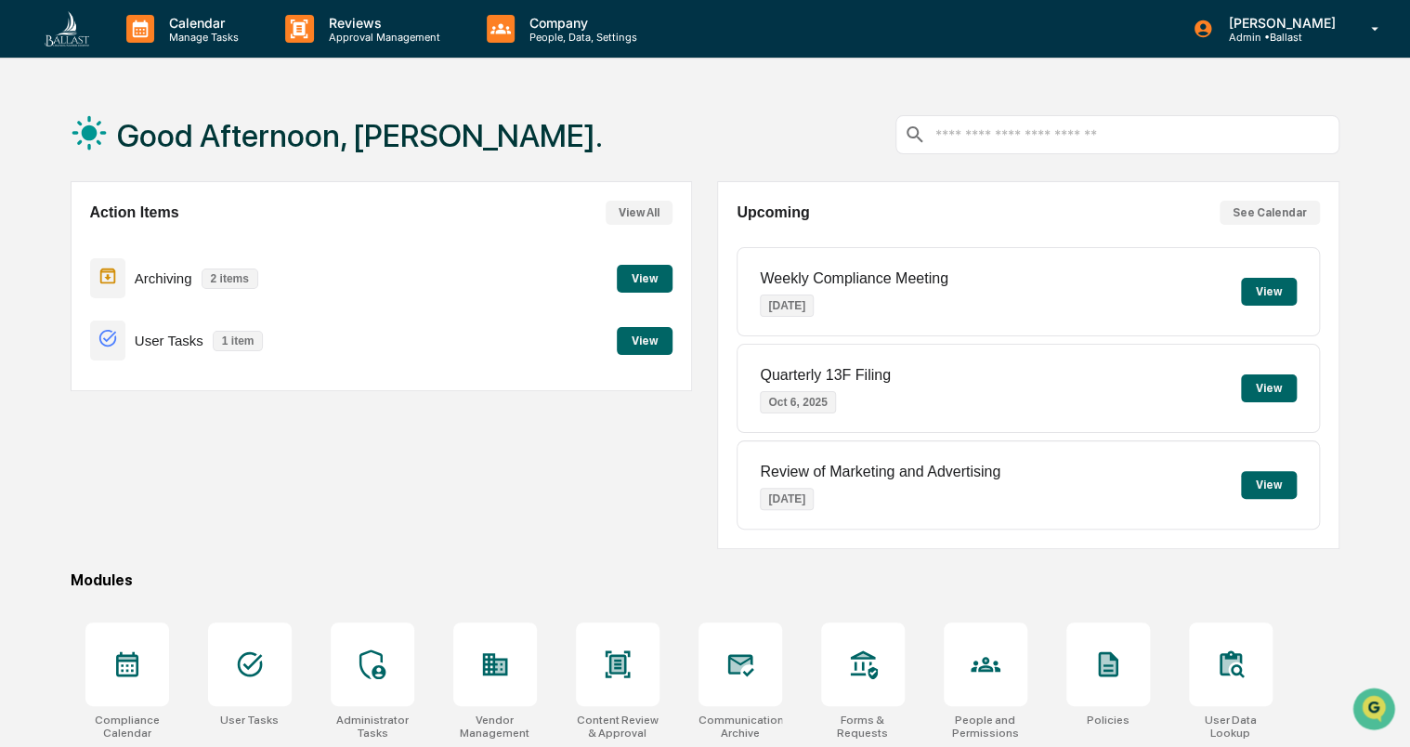
click at [1115, 661] on icon at bounding box center [1108, 664] width 15 height 20
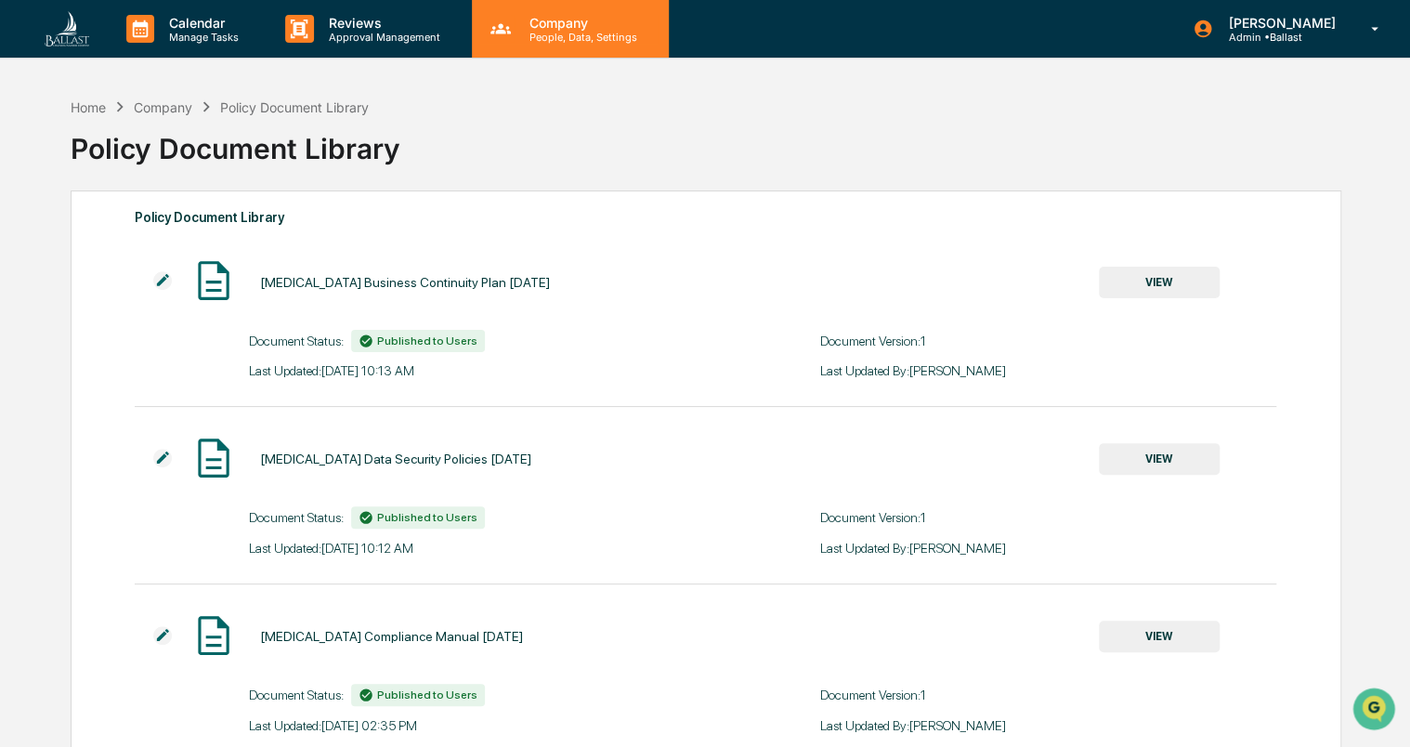
click at [575, 35] on p "People, Data, Settings" at bounding box center [581, 37] width 132 height 13
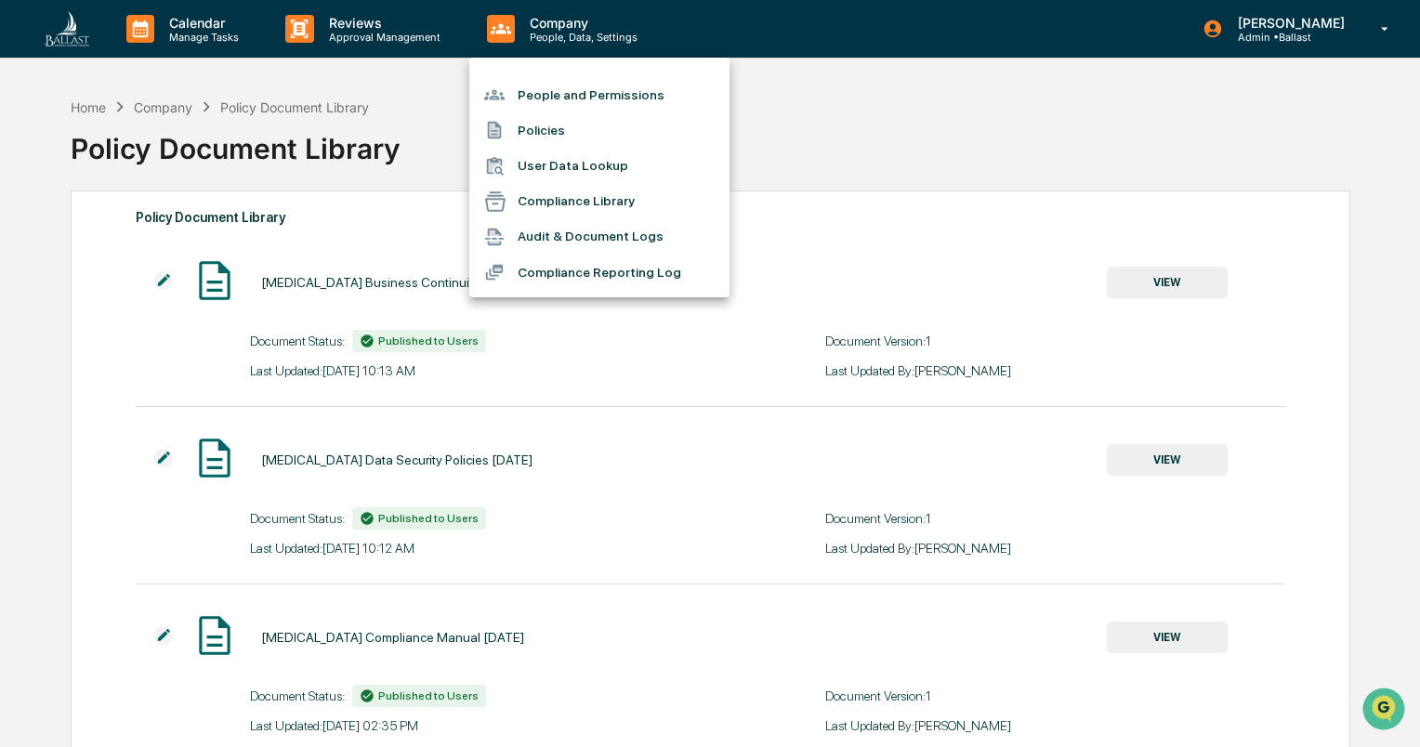
click at [1388, 27] on div at bounding box center [710, 373] width 1420 height 747
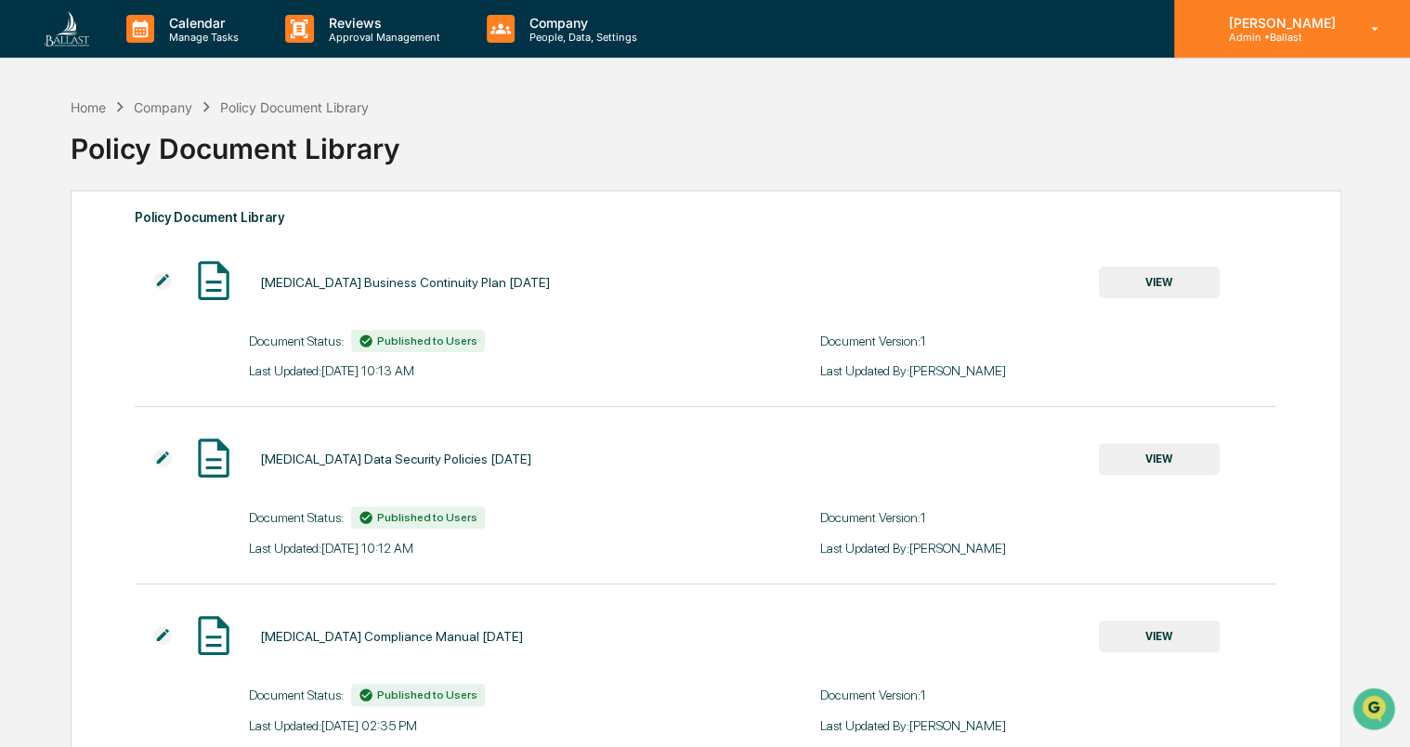
click at [1376, 24] on icon at bounding box center [1375, 29] width 33 height 18
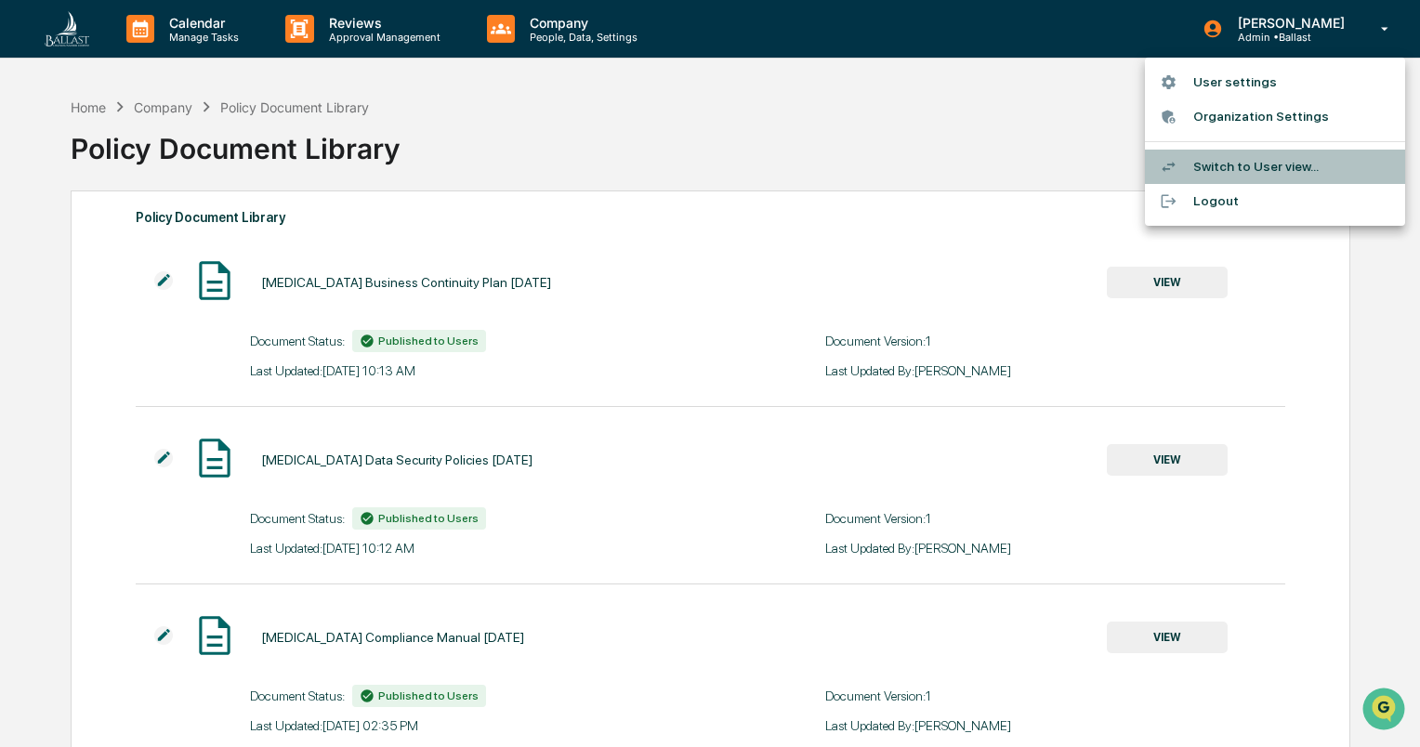
click at [1236, 164] on li "Switch to User view..." at bounding box center [1275, 167] width 260 height 34
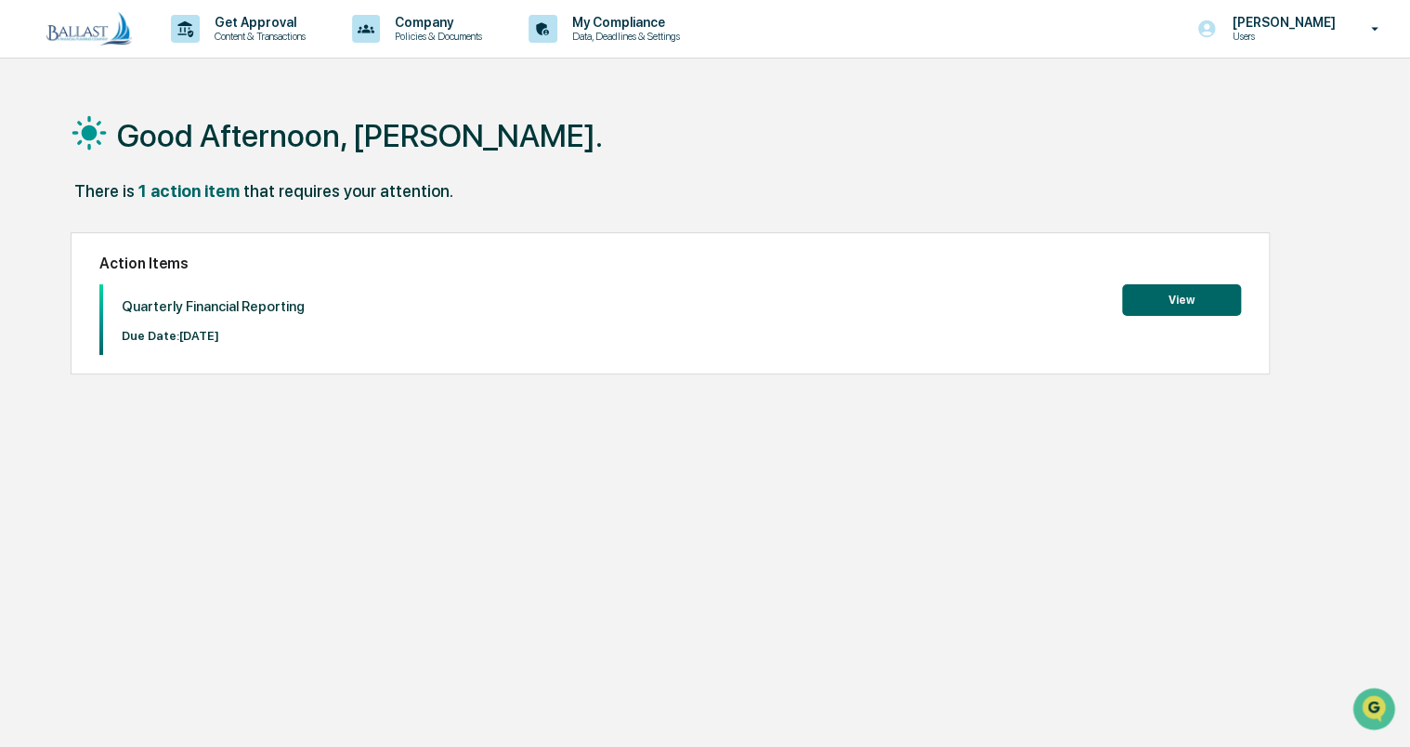
click at [1185, 302] on button "View" at bounding box center [1181, 300] width 119 height 32
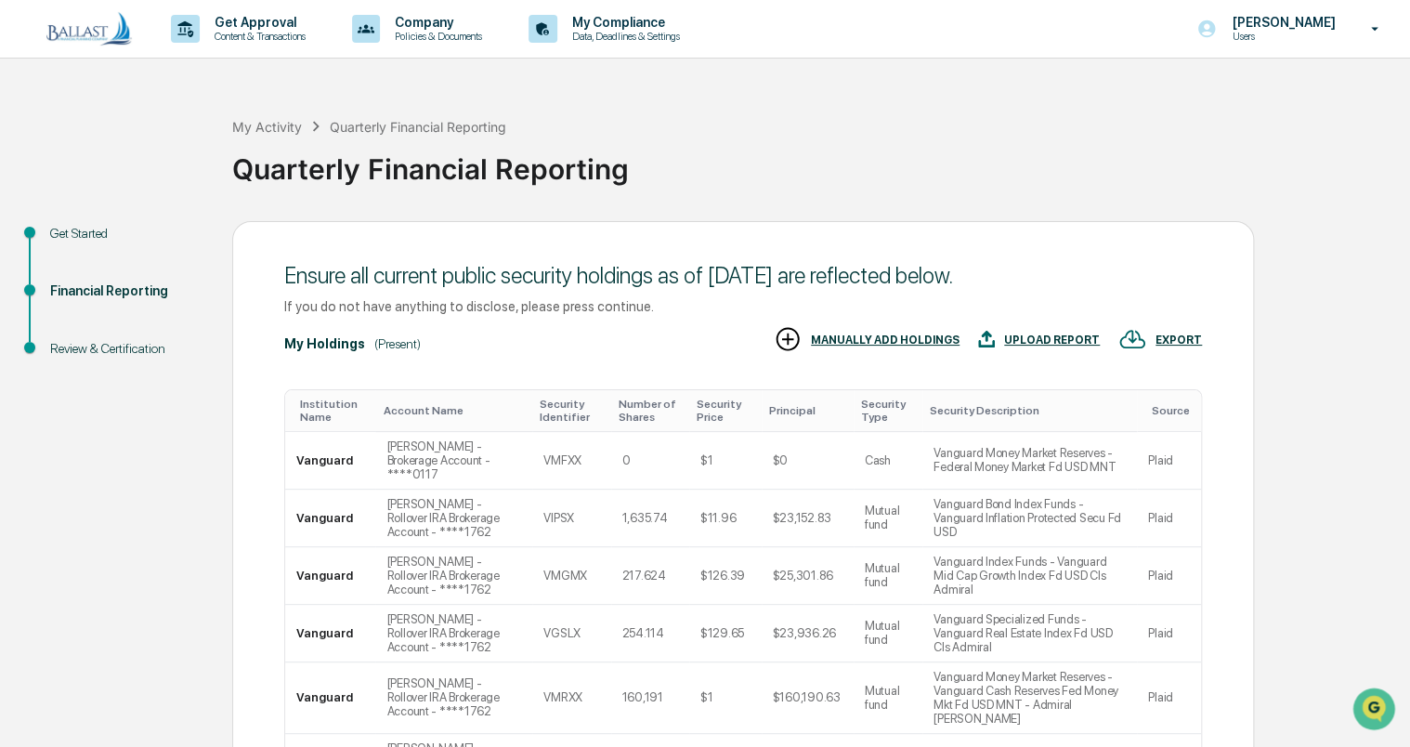
click at [126, 347] on div "Review & Certification" at bounding box center [126, 349] width 152 height 20
click at [68, 347] on div "Review & Certification" at bounding box center [126, 349] width 152 height 20
click at [1037, 117] on div "My Activity Quarterly Financial Reporting Quarterly Financial Reporting" at bounding box center [816, 154] width 1169 height 77
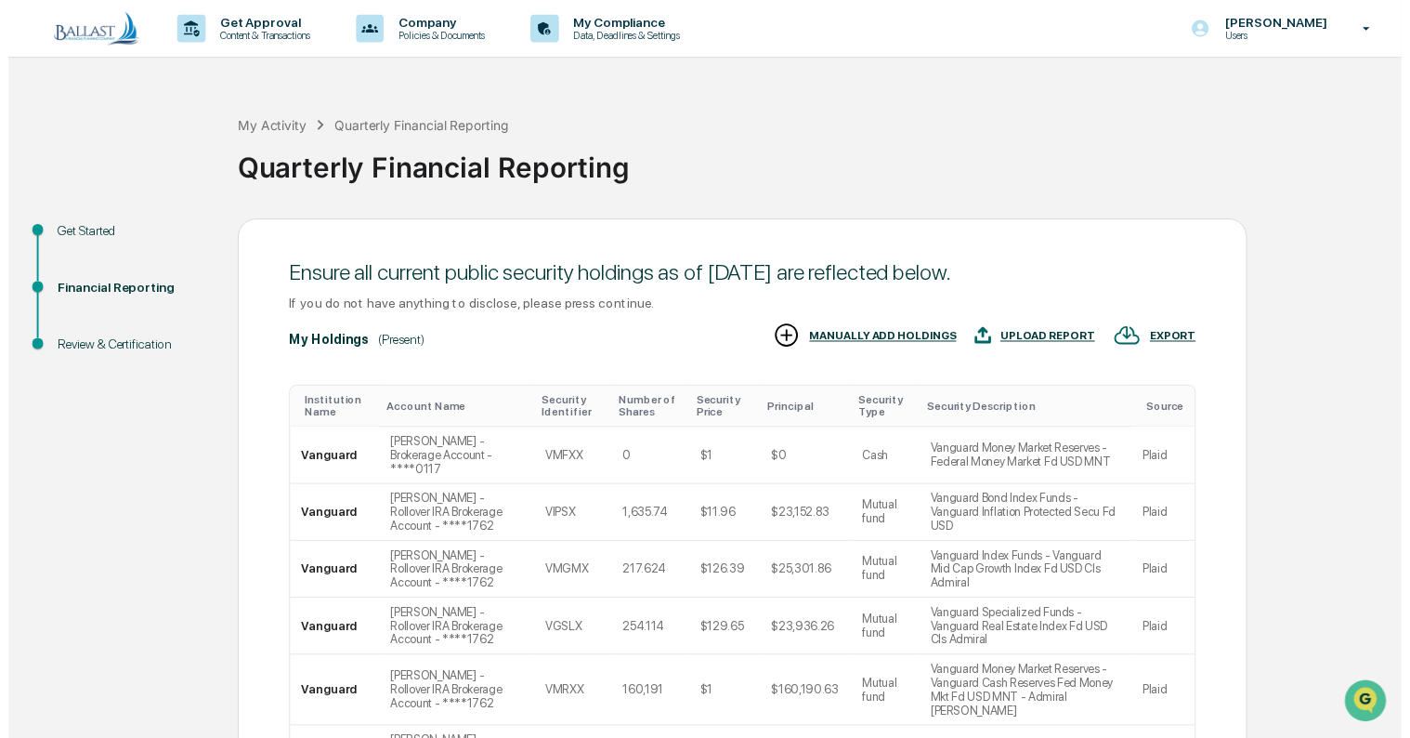
scroll to position [194, 0]
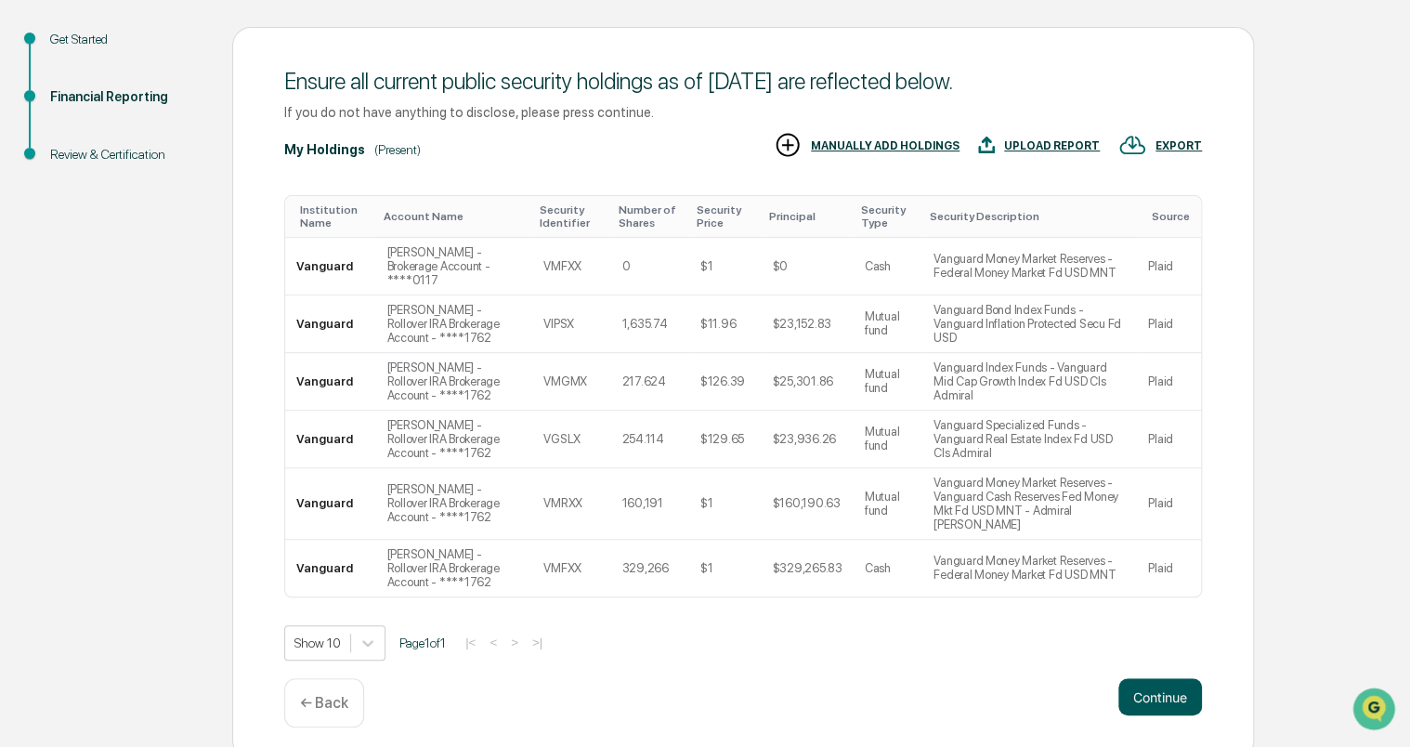
click at [1174, 687] on button "Continue" at bounding box center [1161, 696] width 84 height 37
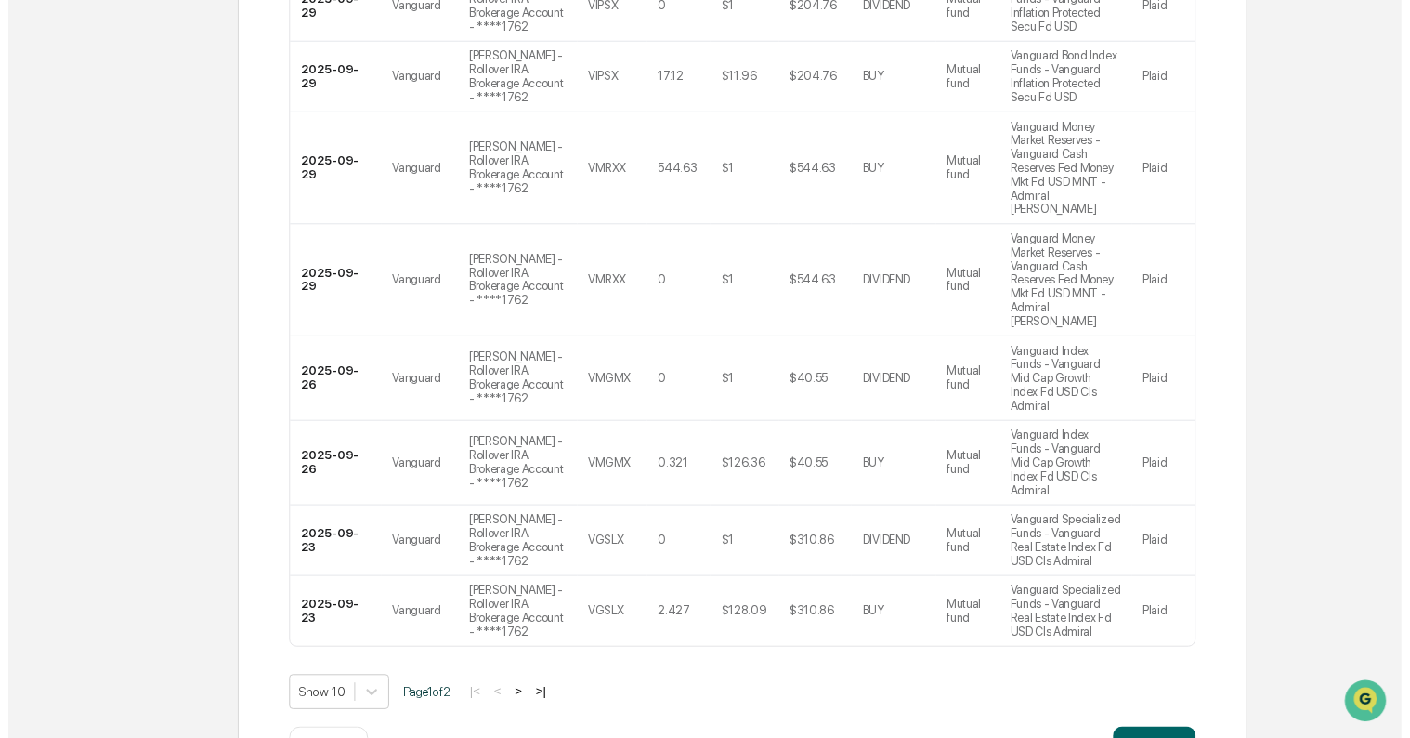
scroll to position [709, 0]
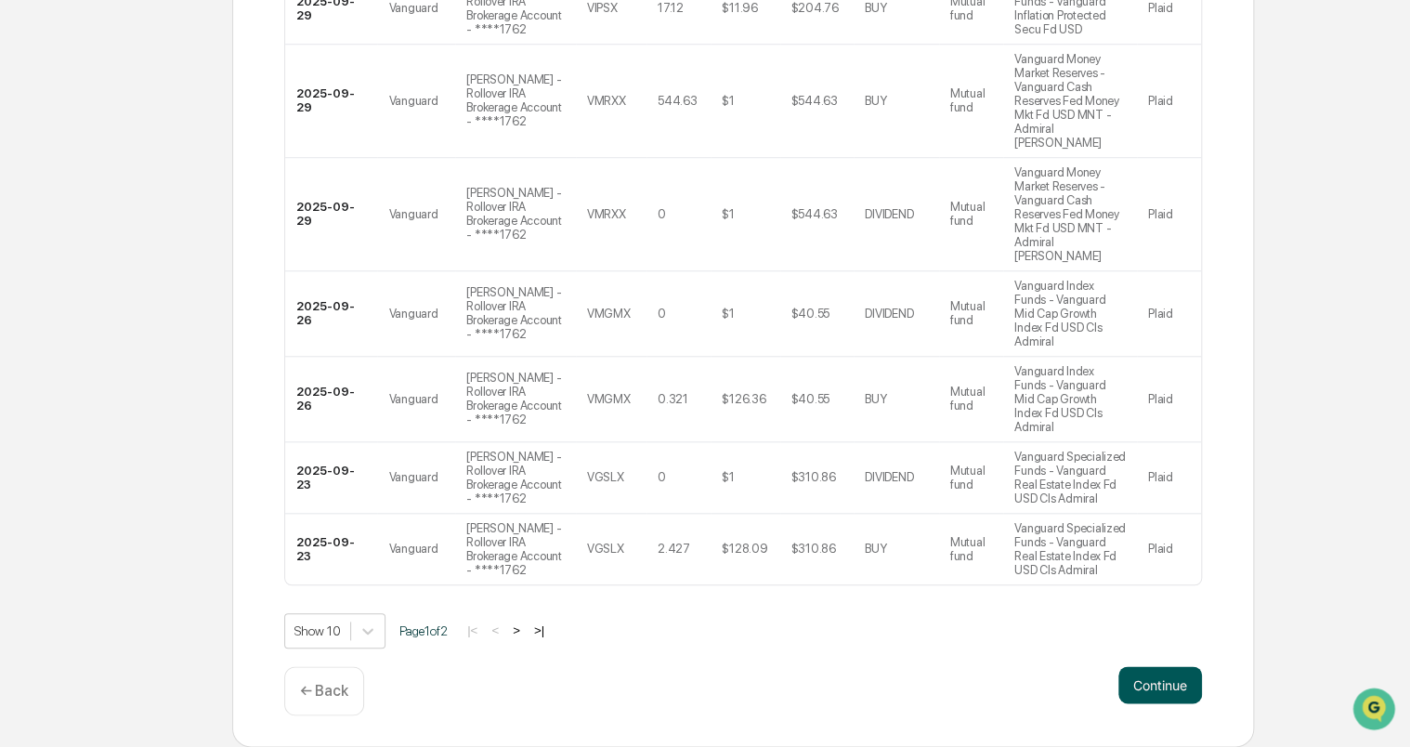
click at [1169, 681] on button "Continue" at bounding box center [1161, 684] width 84 height 37
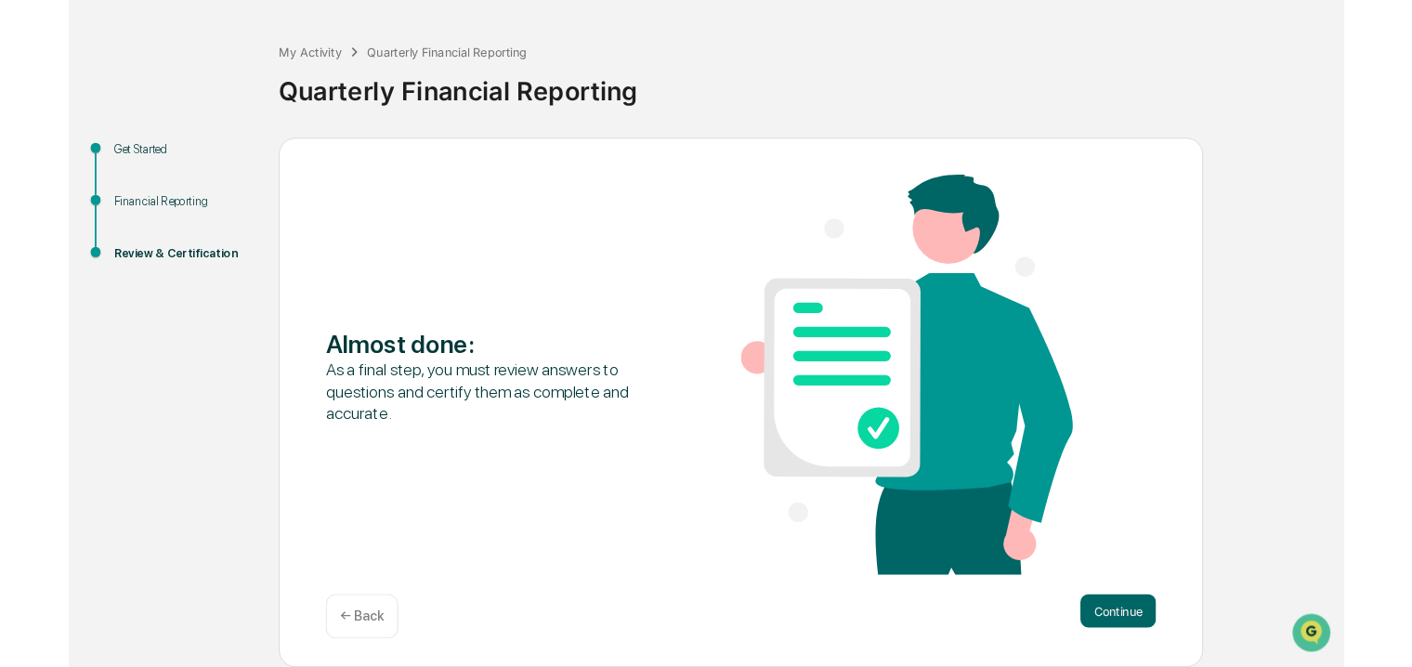
scroll to position [59, 0]
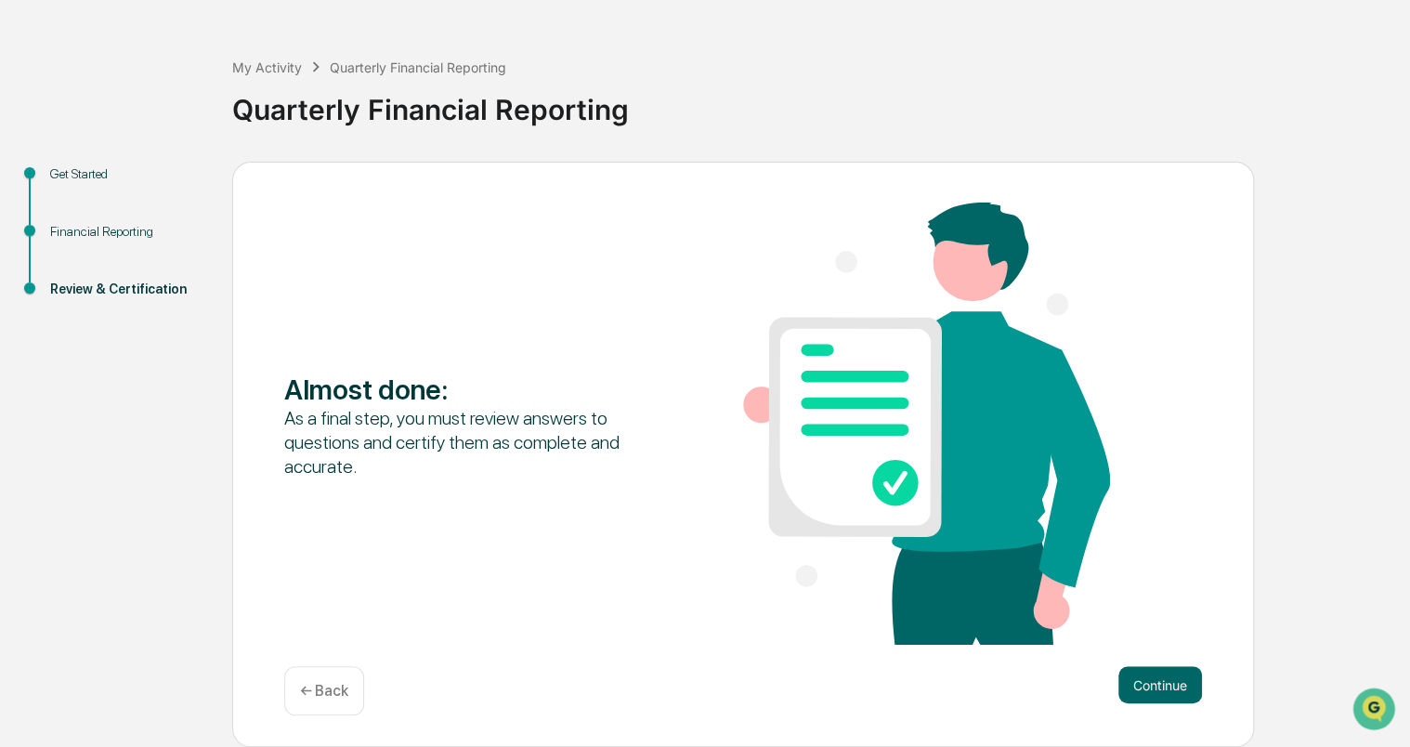
drag, startPoint x: 983, startPoint y: 59, endPoint x: 862, endPoint y: 77, distance: 122.1
click at [862, 77] on div "My Activity Quarterly Financial Reporting Quarterly Financial Reporting" at bounding box center [816, 95] width 1169 height 77
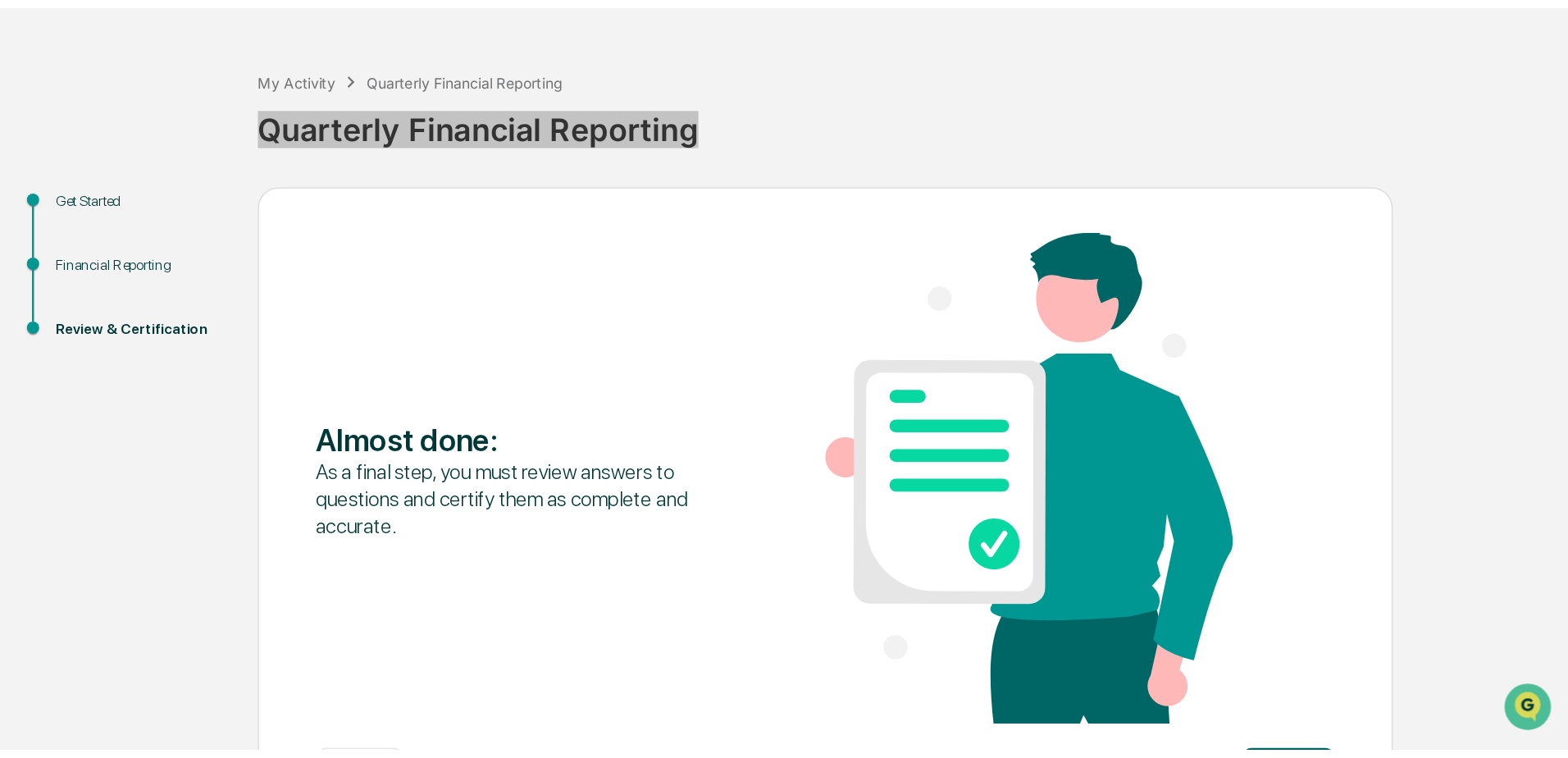
scroll to position [0, 0]
